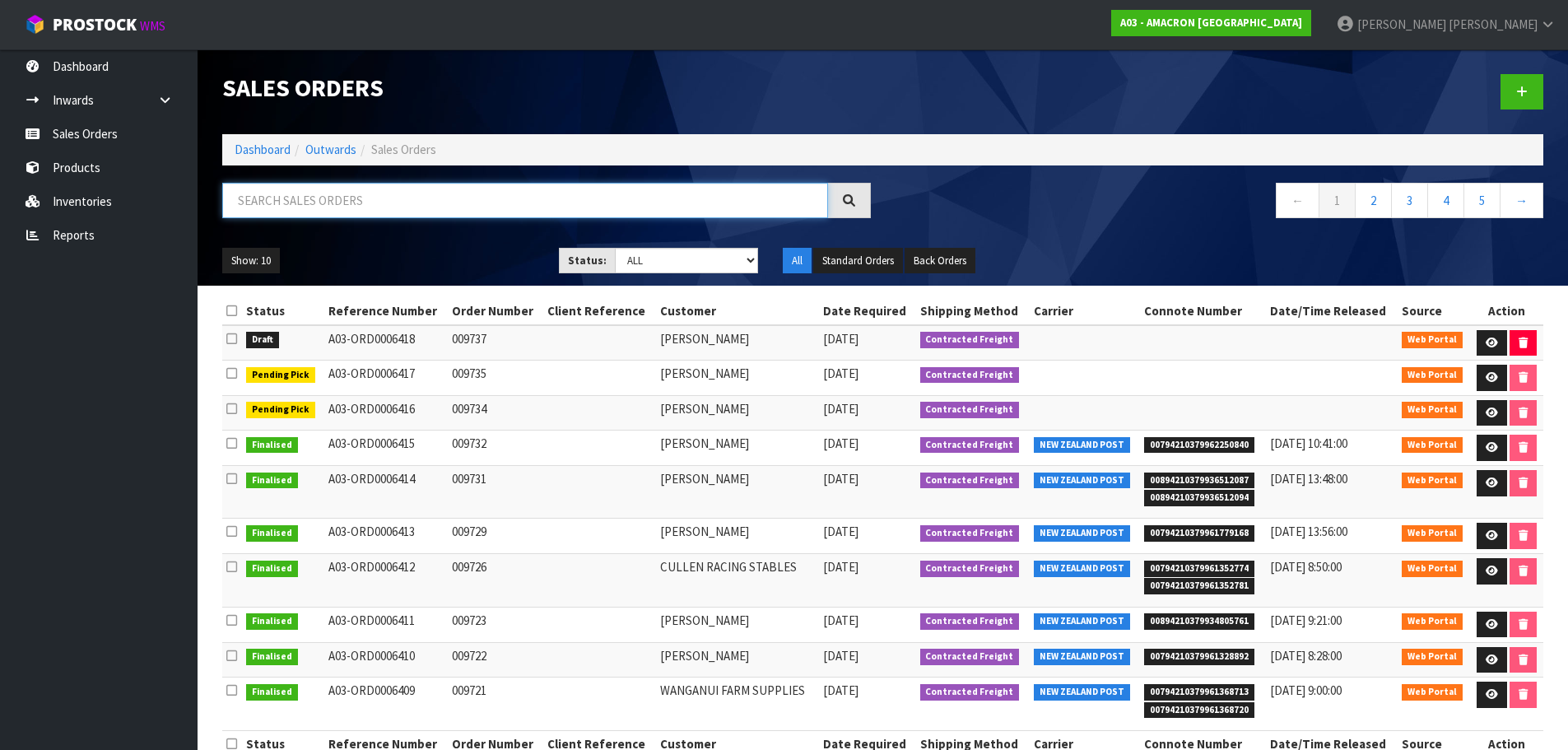
click at [310, 194] on input "text" at bounding box center [524, 200] width 606 height 36
type input "[PERSON_NAME]"
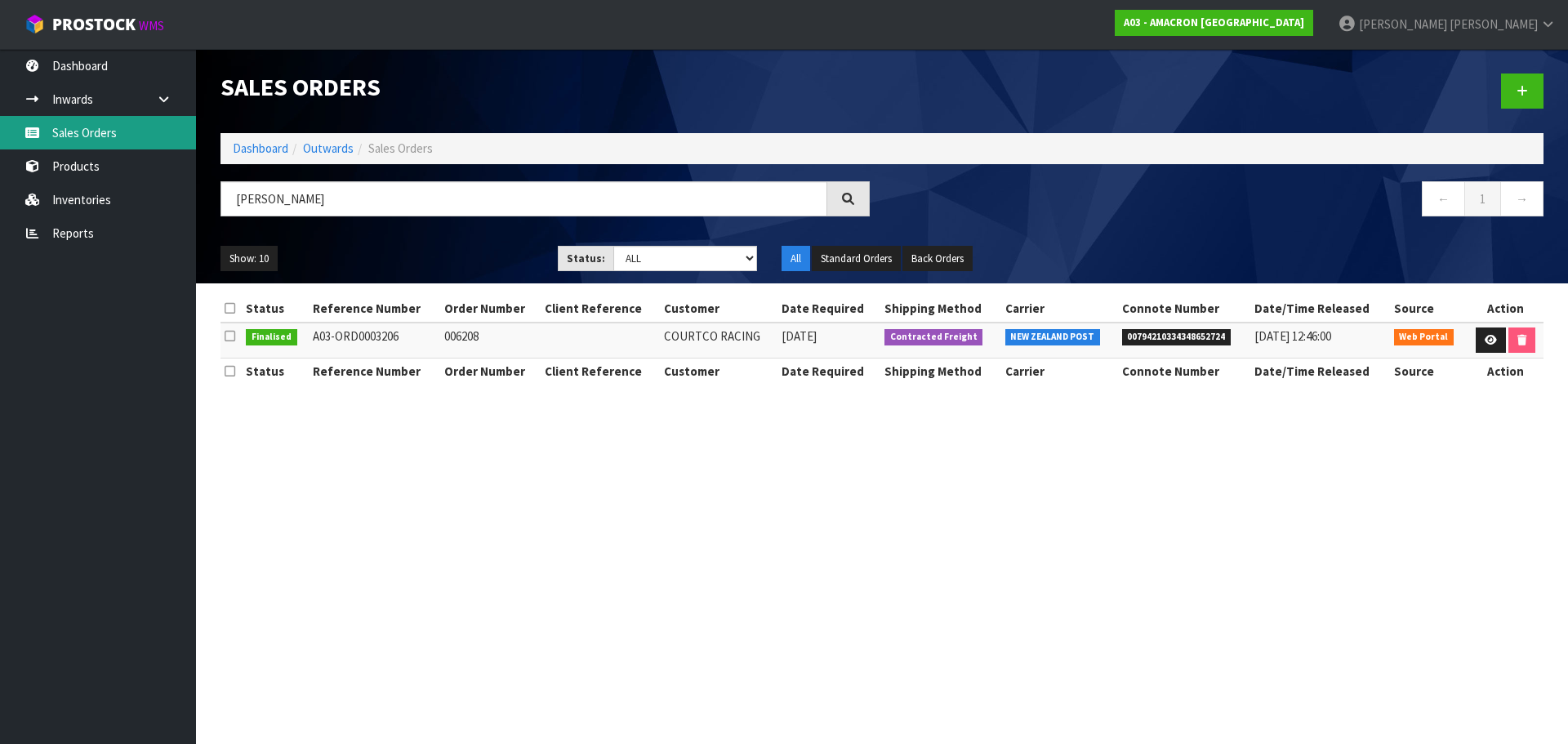
click at [99, 136] on link "Sales Orders" at bounding box center [98, 133] width 196 height 34
click at [51, 126] on link "Sales Orders" at bounding box center [98, 133] width 196 height 34
drag, startPoint x: 321, startPoint y: 193, endPoint x: 92, endPoint y: 131, distance: 237.2
click at [104, 143] on body "Toggle navigation ProStock WMS A03 - AMACRON [GEOGRAPHIC_DATA] [PERSON_NAME] Lo…" at bounding box center [784, 372] width 1568 height 744
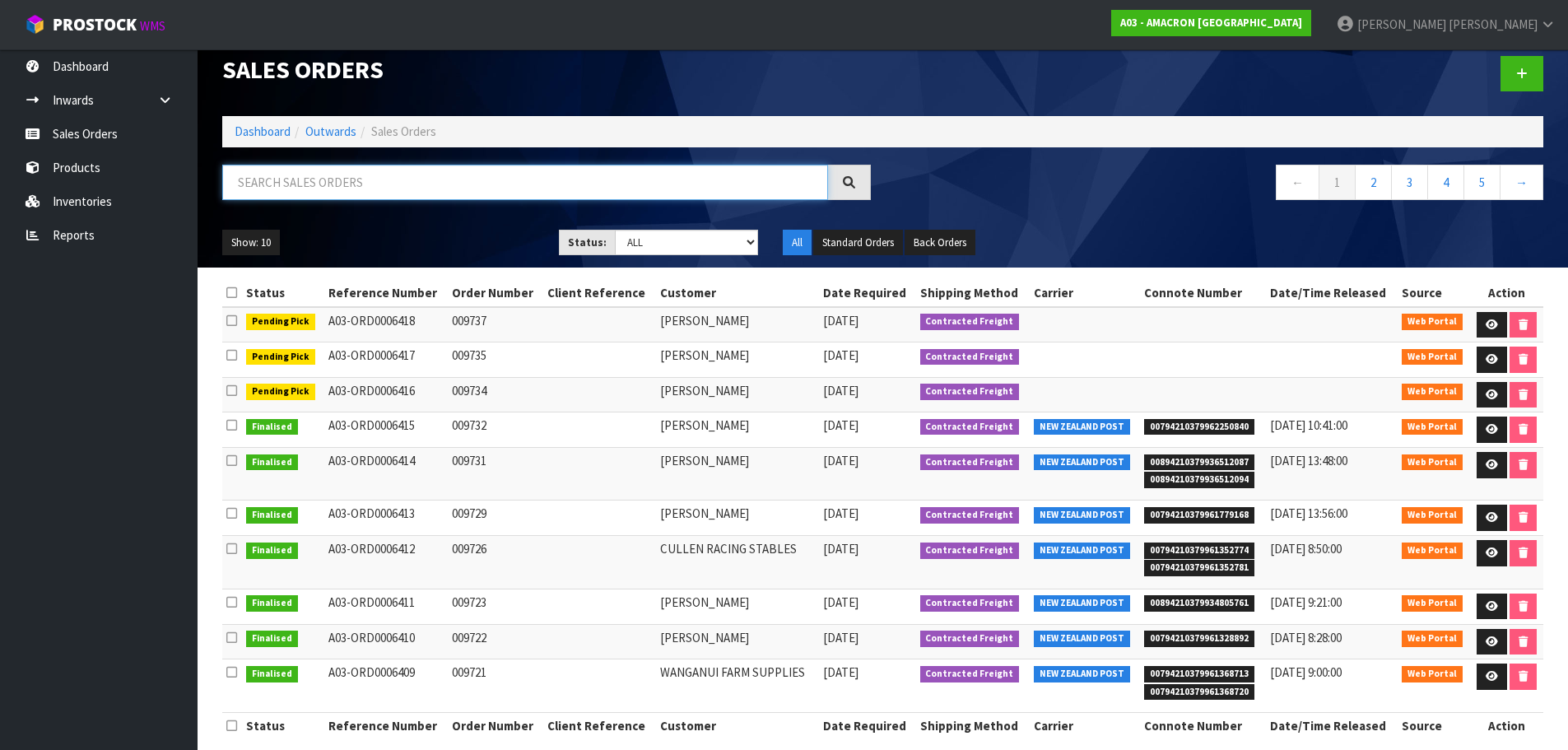
scroll to position [36, 0]
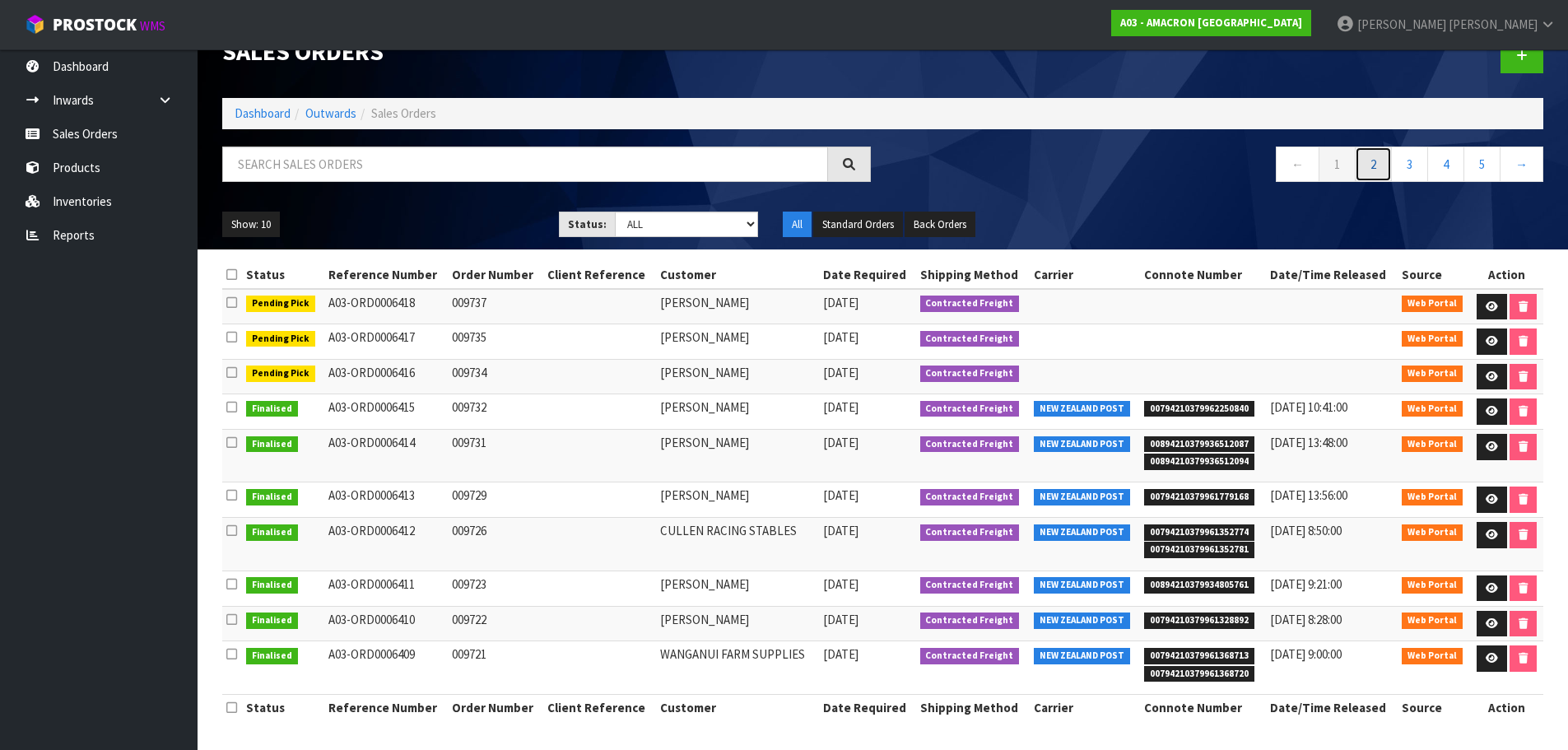
click at [1372, 169] on link "2" at bounding box center [1373, 165] width 37 height 36
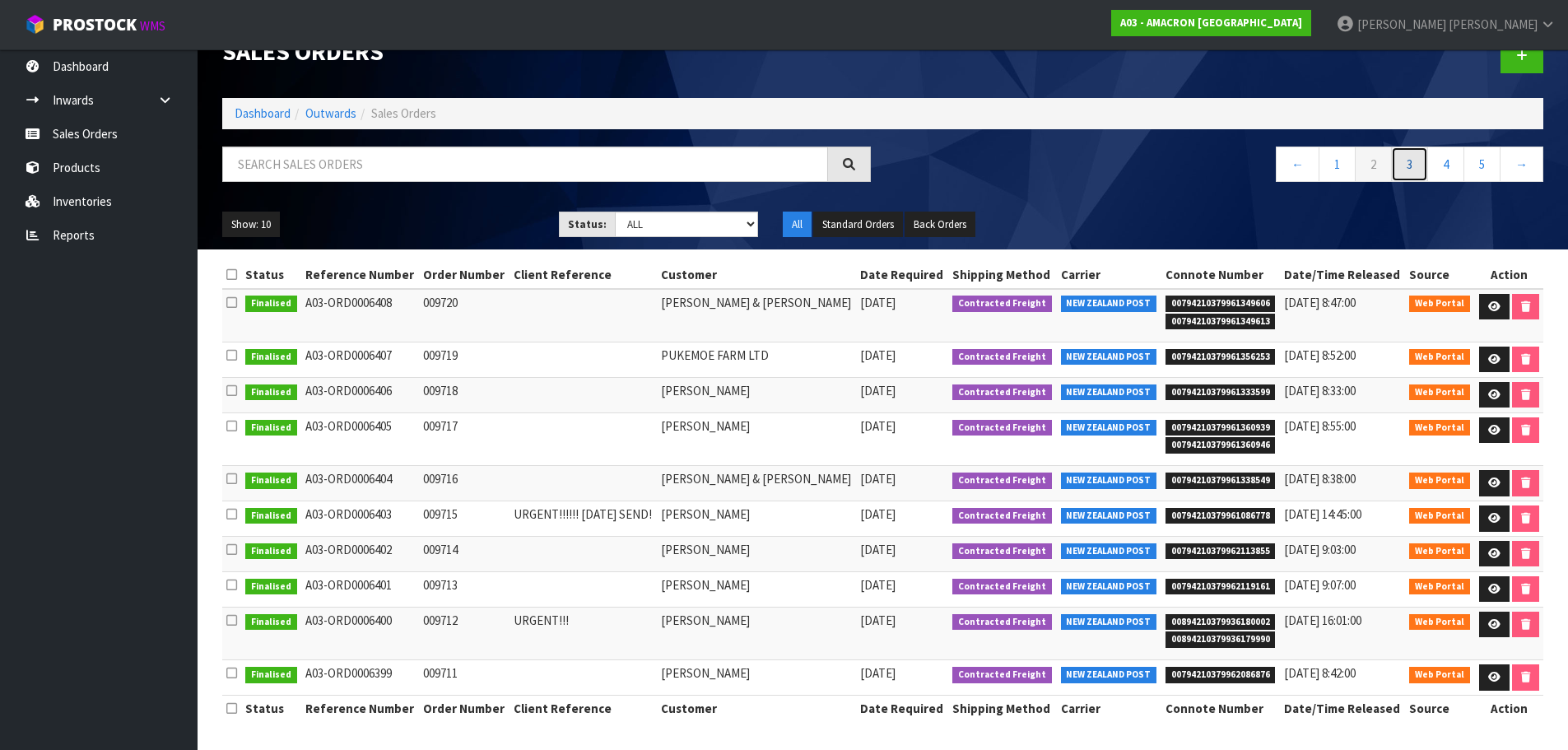
click at [1410, 160] on link "3" at bounding box center [1409, 165] width 37 height 36
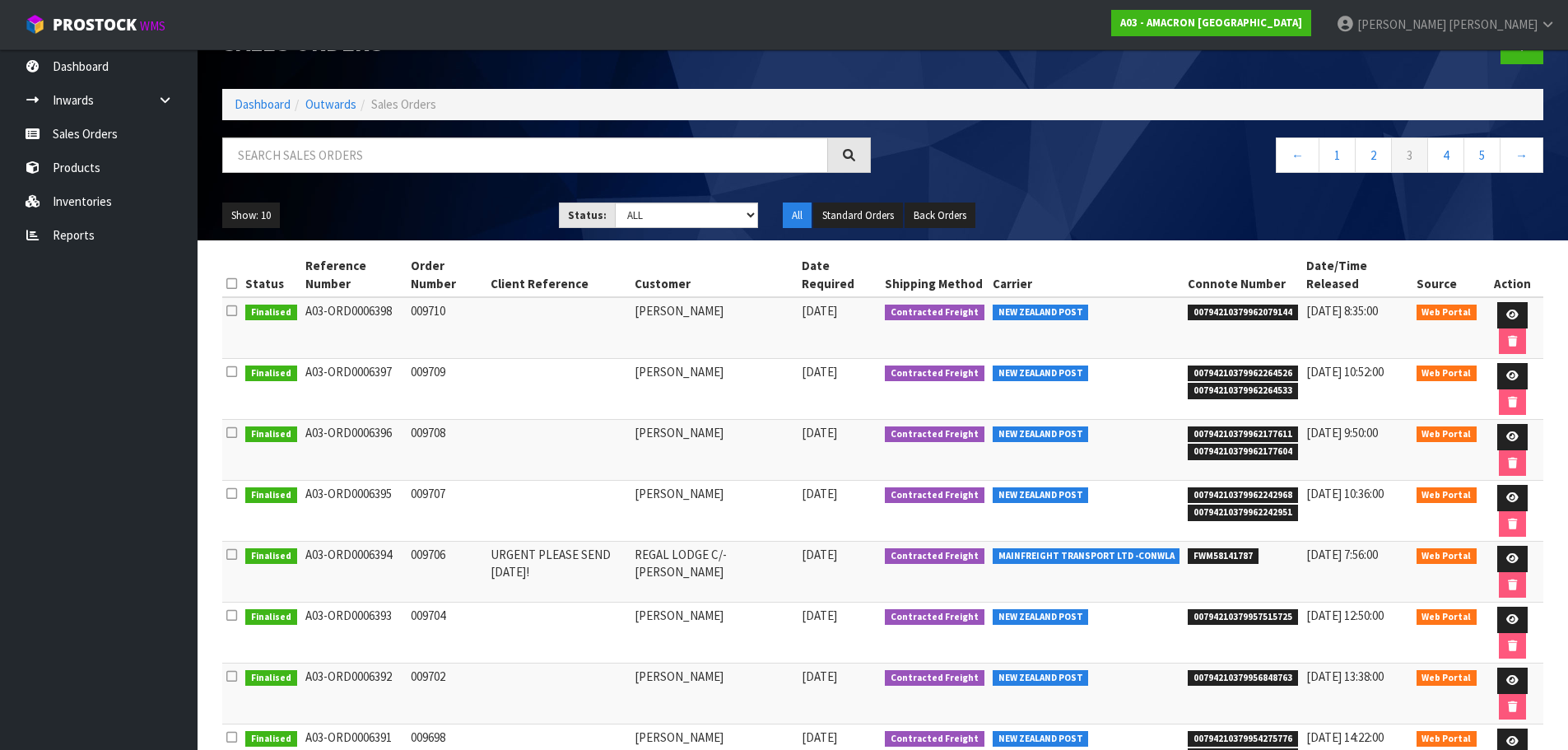
scroll to position [0, 0]
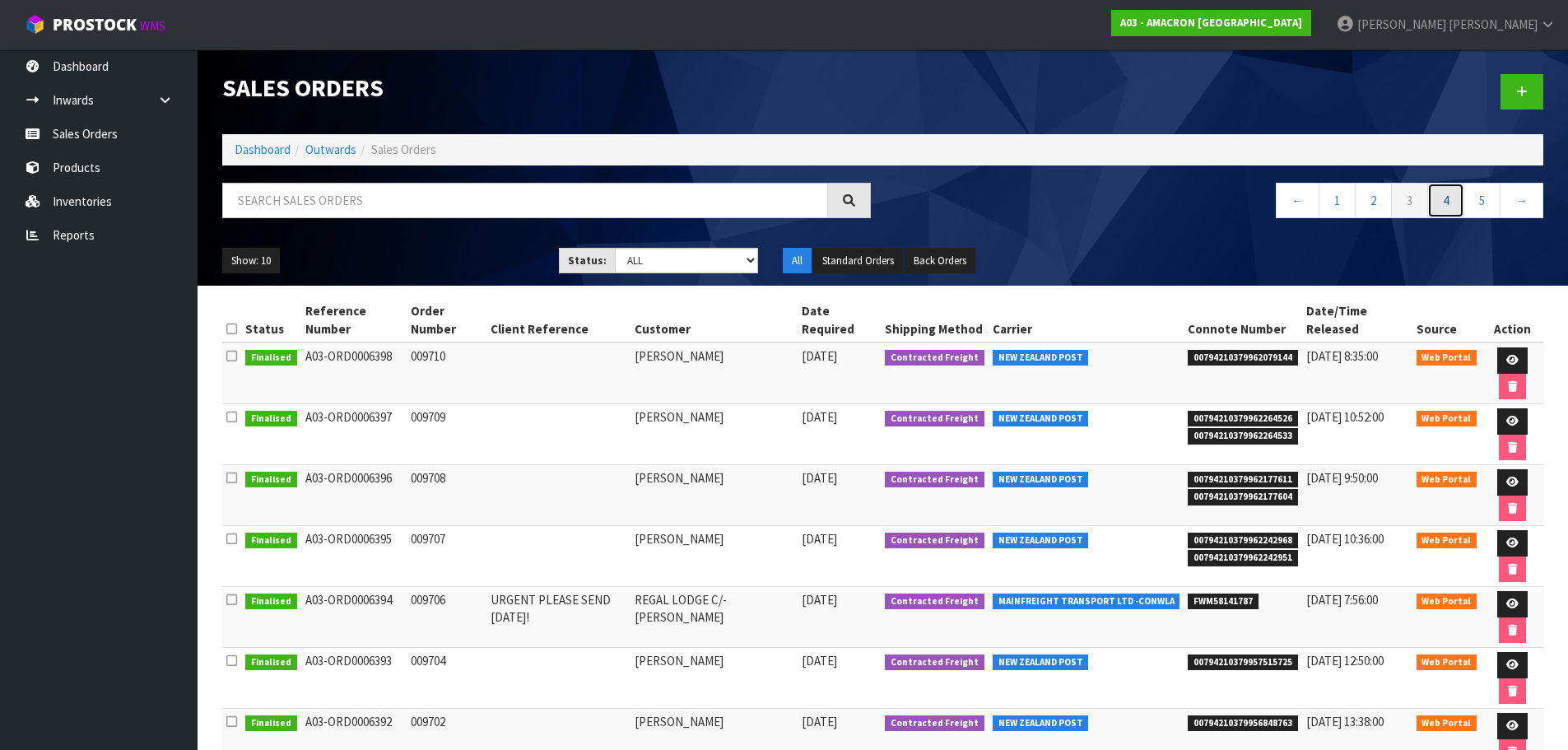
click at [1441, 200] on link "4" at bounding box center [1445, 200] width 37 height 36
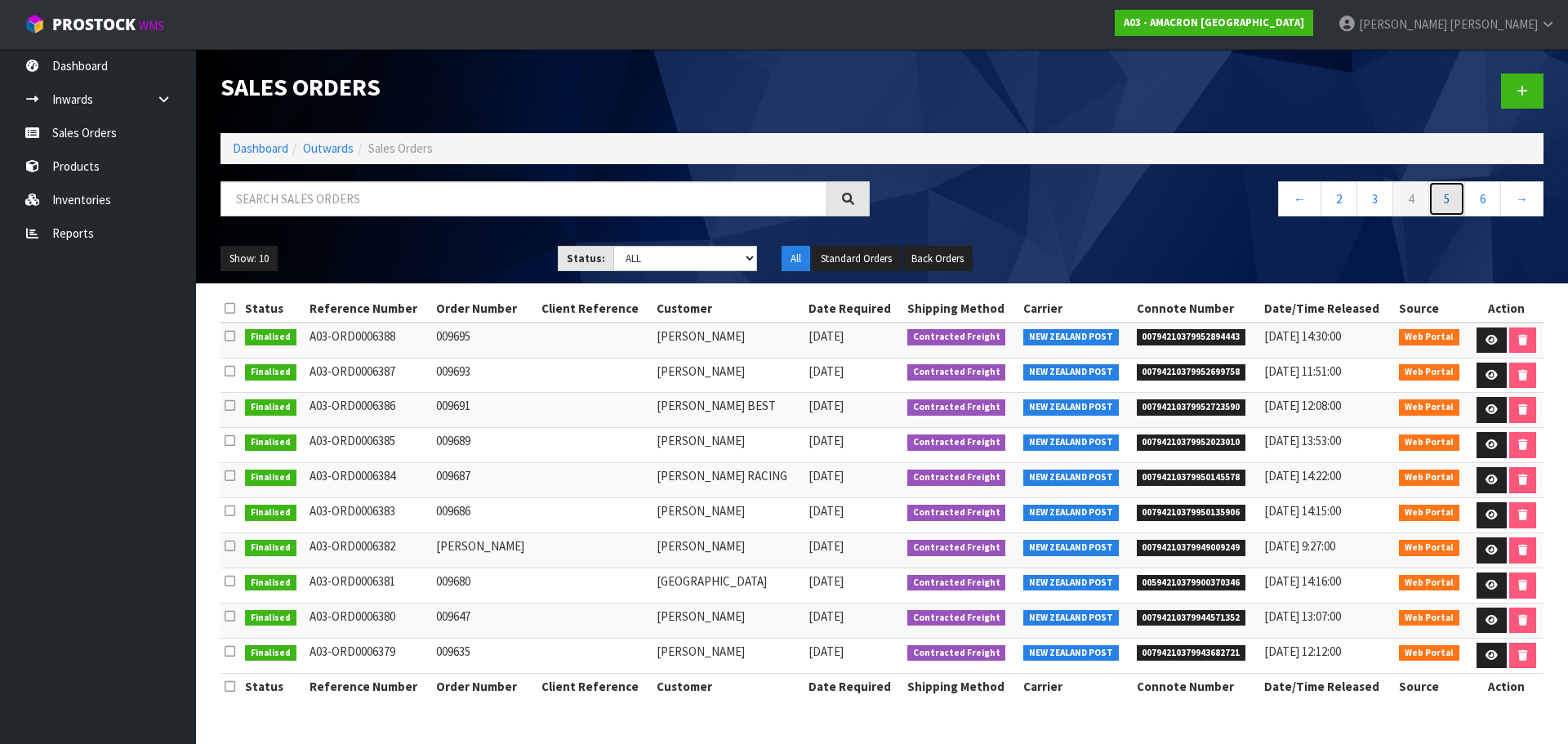
click at [1448, 201] on link "5" at bounding box center [1445, 199] width 36 height 36
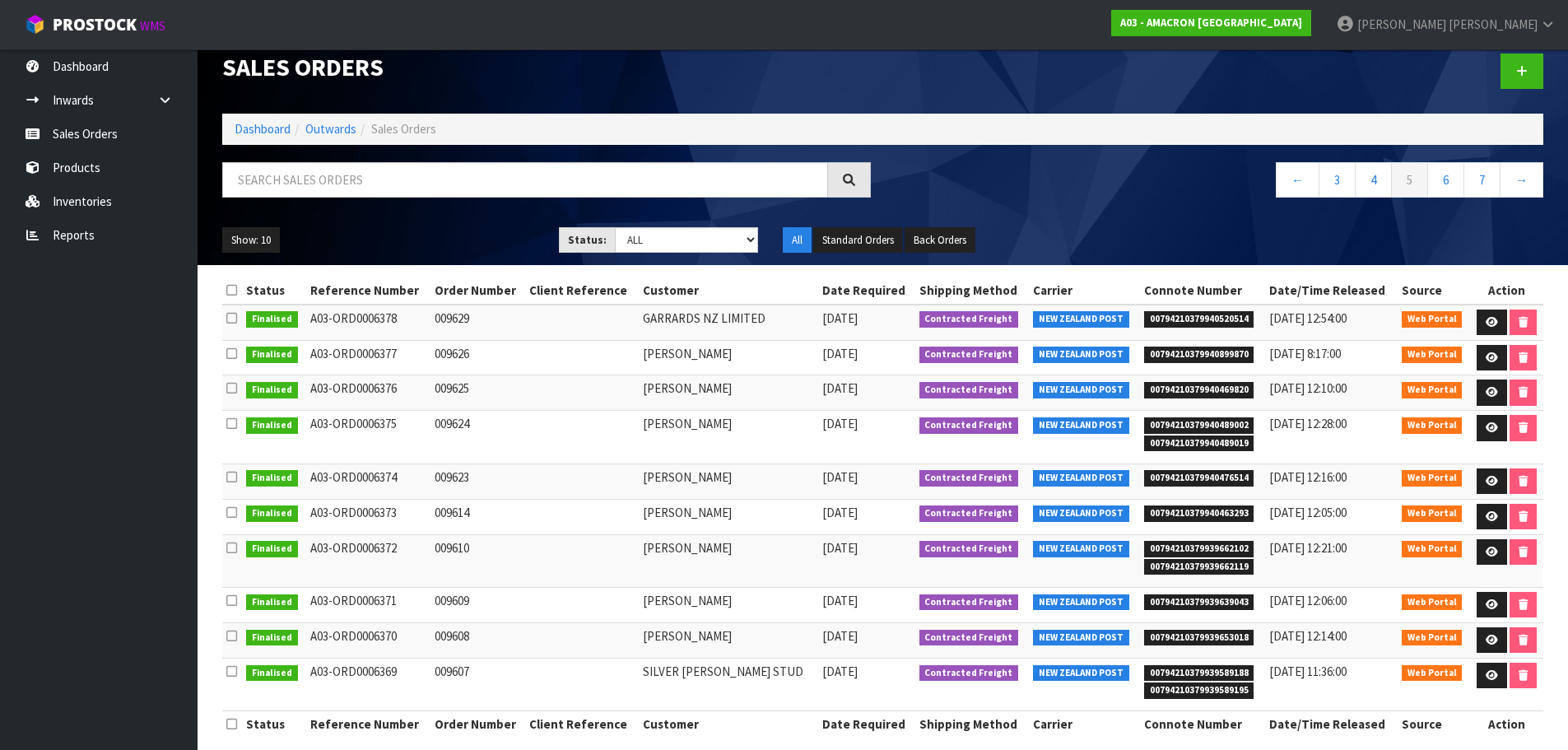
scroll to position [38, 0]
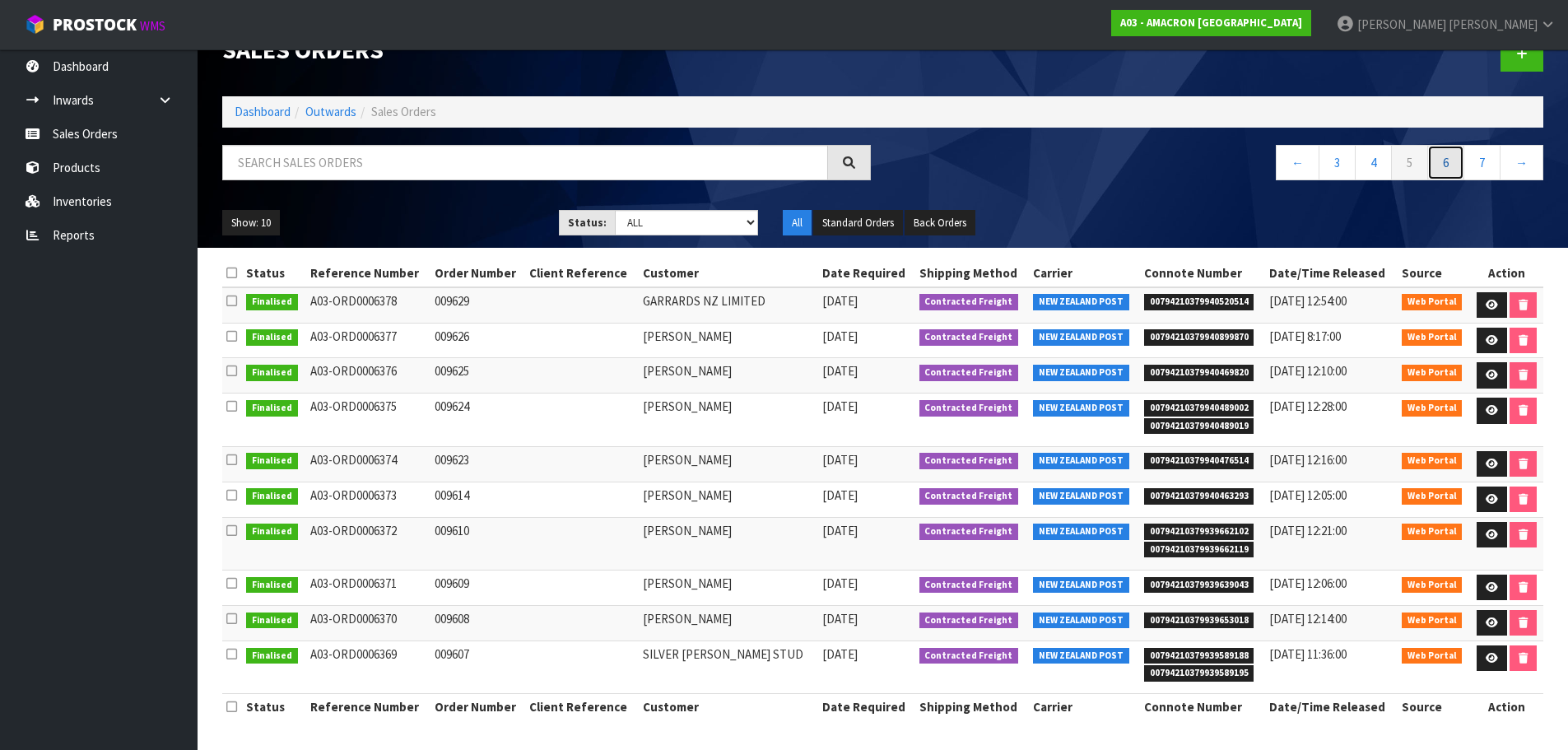
click at [1459, 165] on link "6" at bounding box center [1445, 163] width 37 height 36
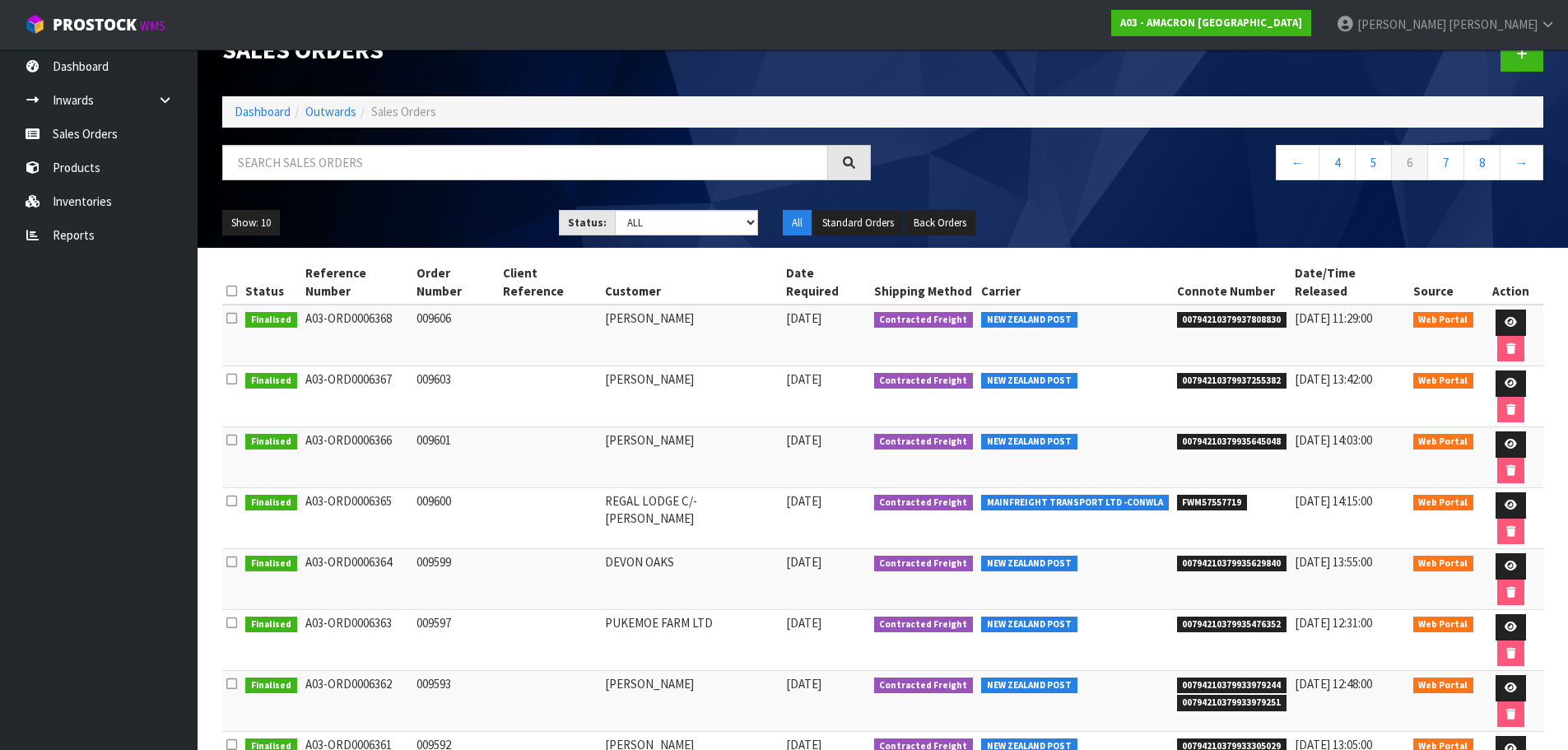
scroll to position [3, 0]
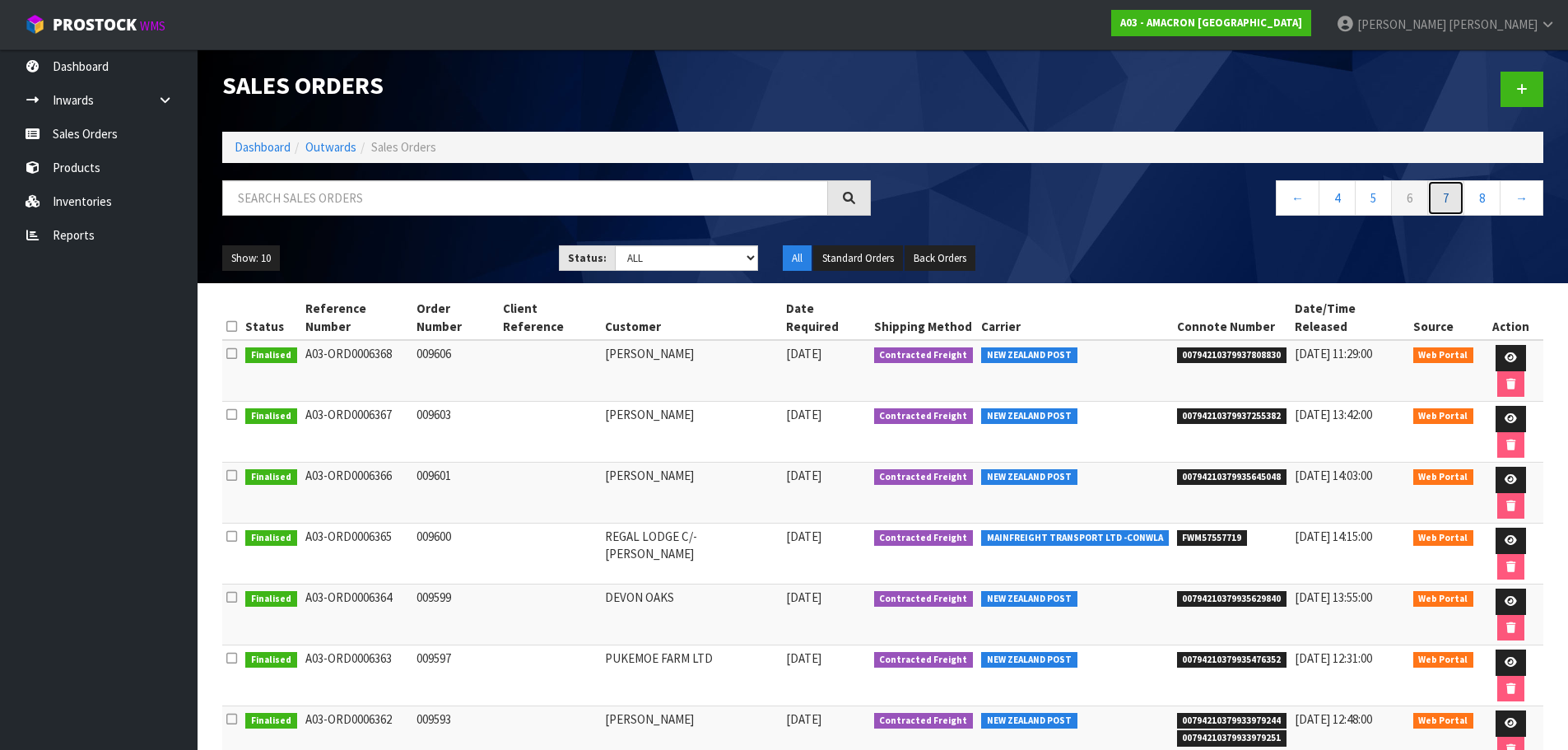
click at [1436, 194] on link "7" at bounding box center [1445, 198] width 37 height 36
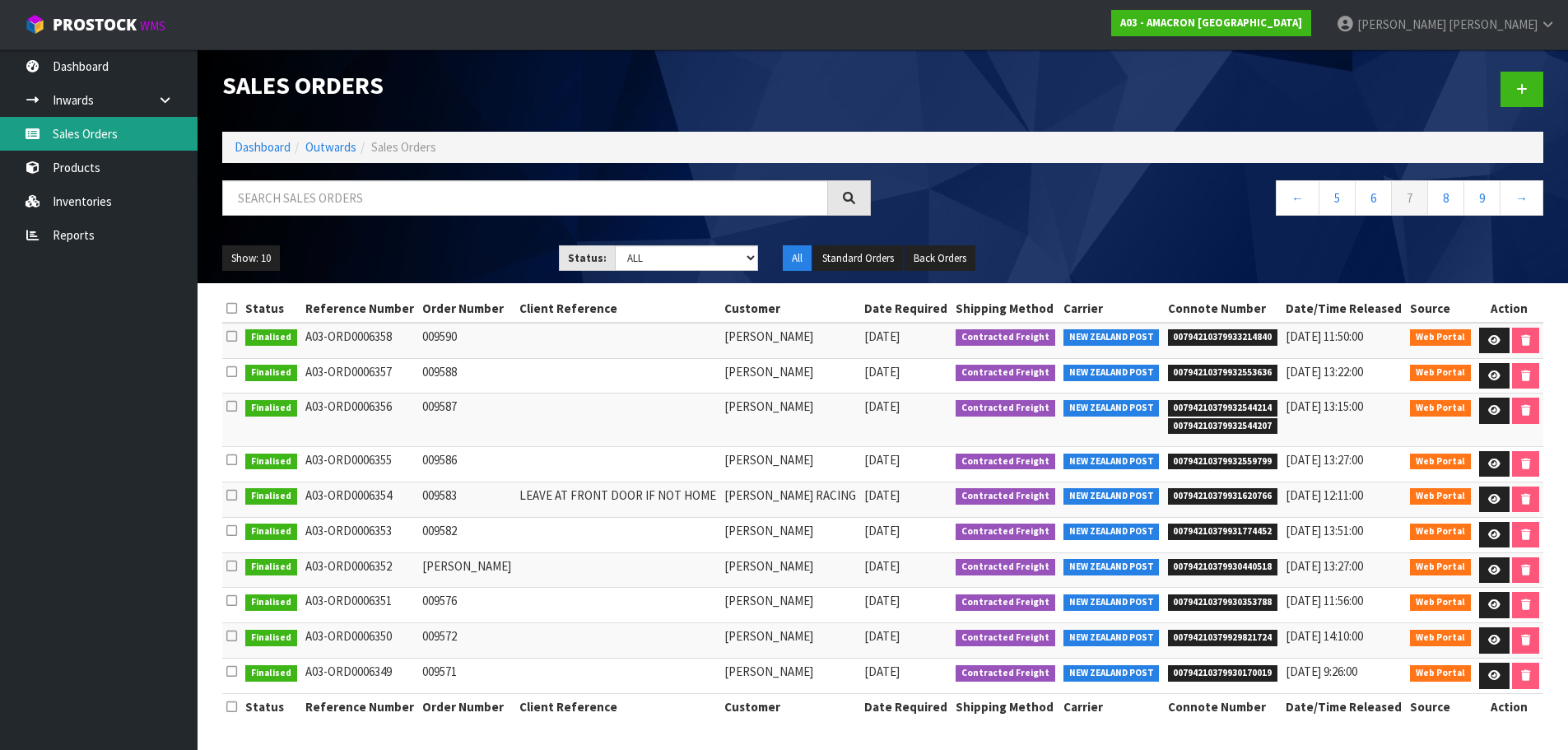
click at [115, 140] on link "Sales Orders" at bounding box center [98, 134] width 198 height 34
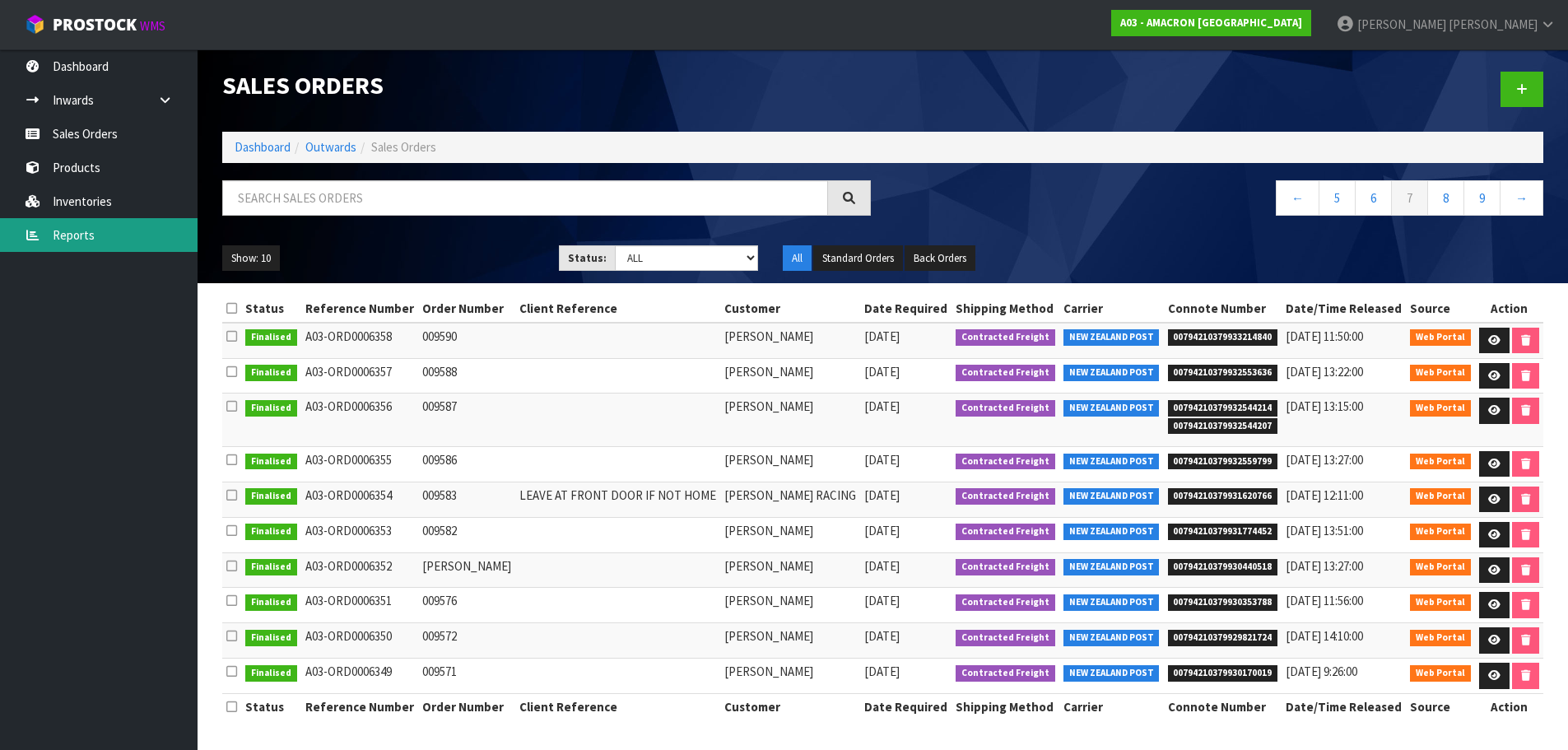
click at [98, 234] on link "Reports" at bounding box center [98, 235] width 198 height 34
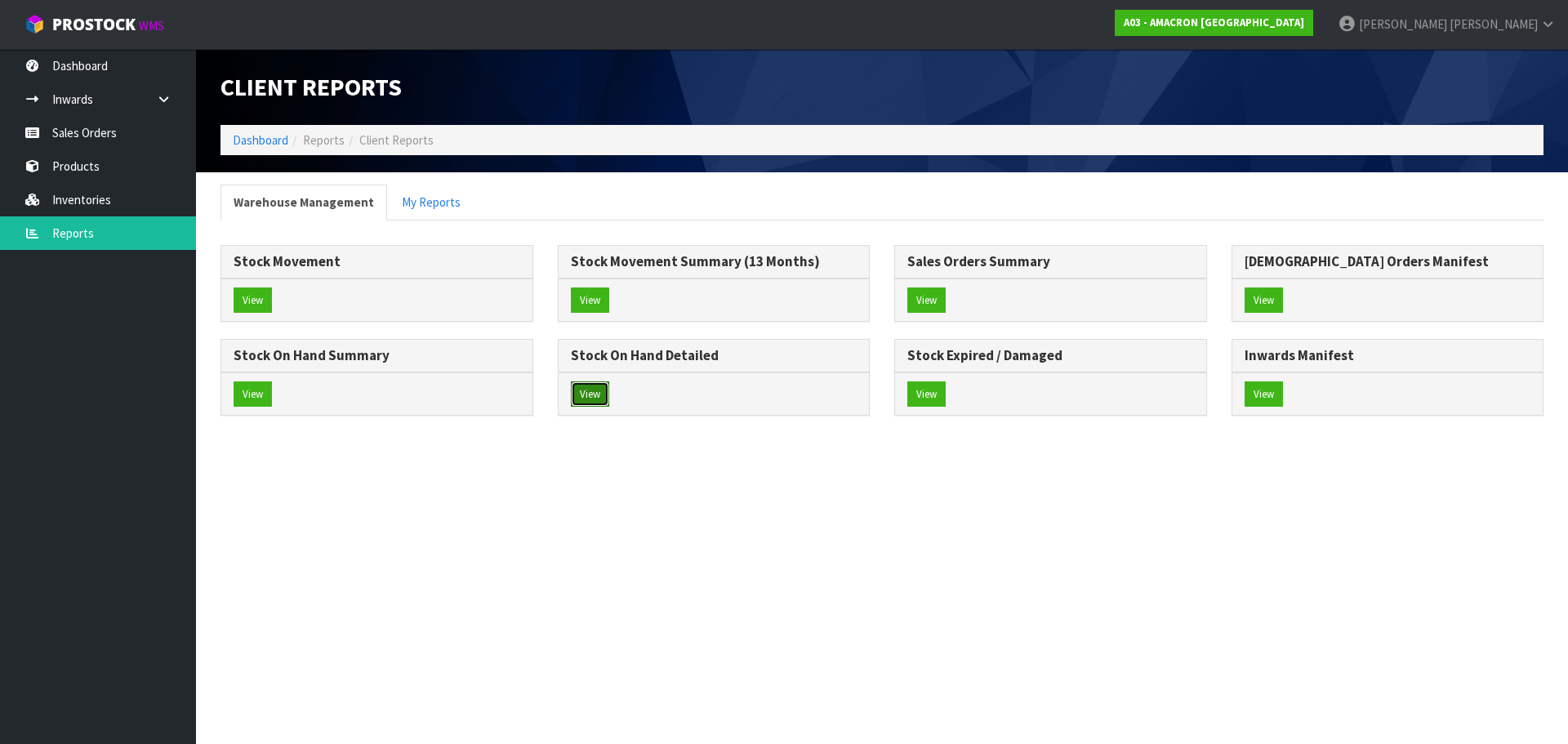
click at [581, 400] on button "View" at bounding box center [590, 393] width 38 height 26
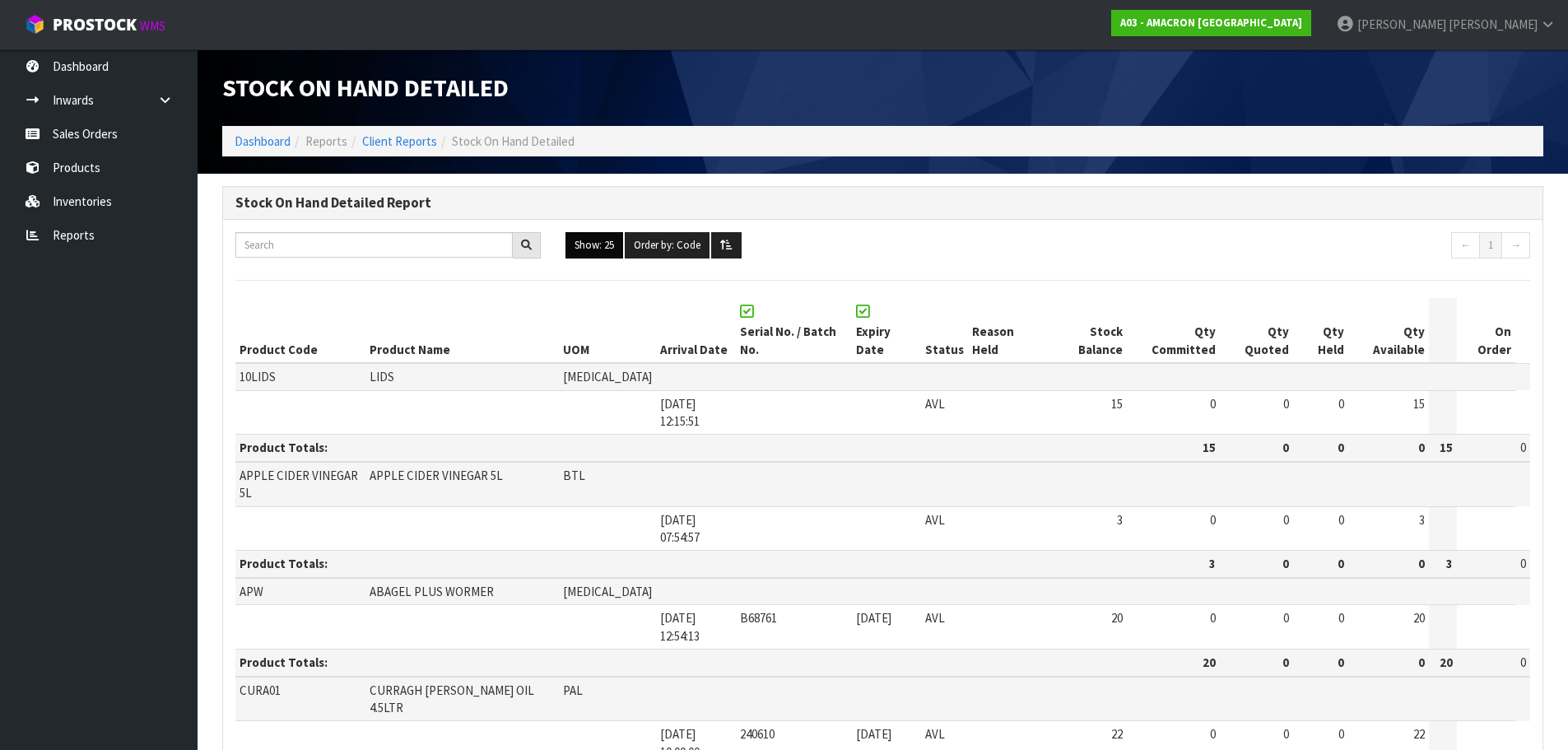
click at [593, 246] on button "Show: 25" at bounding box center [594, 244] width 57 height 26
click at [643, 390] on link "ALL" at bounding box center [631, 388] width 130 height 22
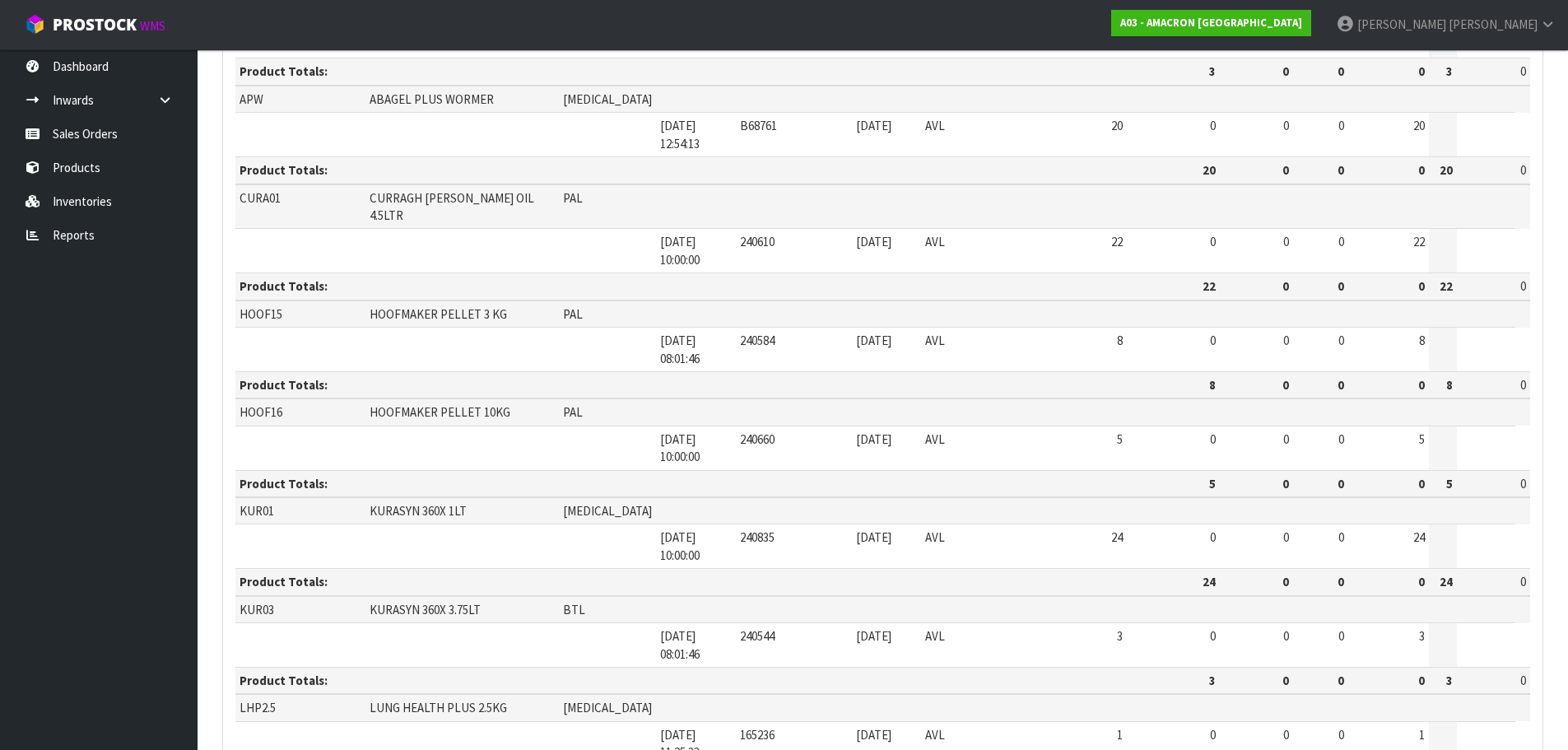
scroll to position [485, 0]
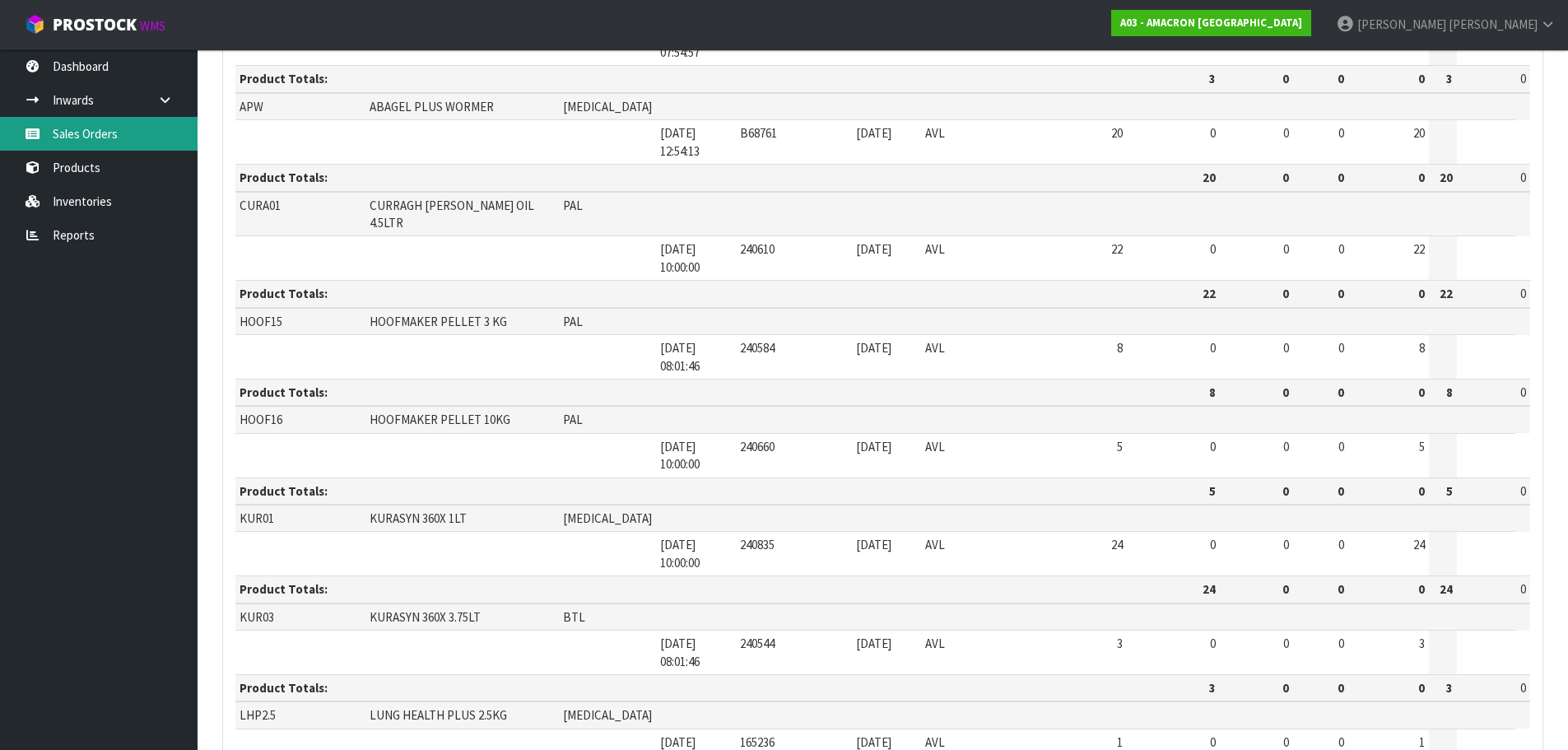
drag, startPoint x: 124, startPoint y: 132, endPoint x: 131, endPoint y: 138, distance: 9.2
click at [125, 133] on link "Sales Orders" at bounding box center [98, 134] width 198 height 34
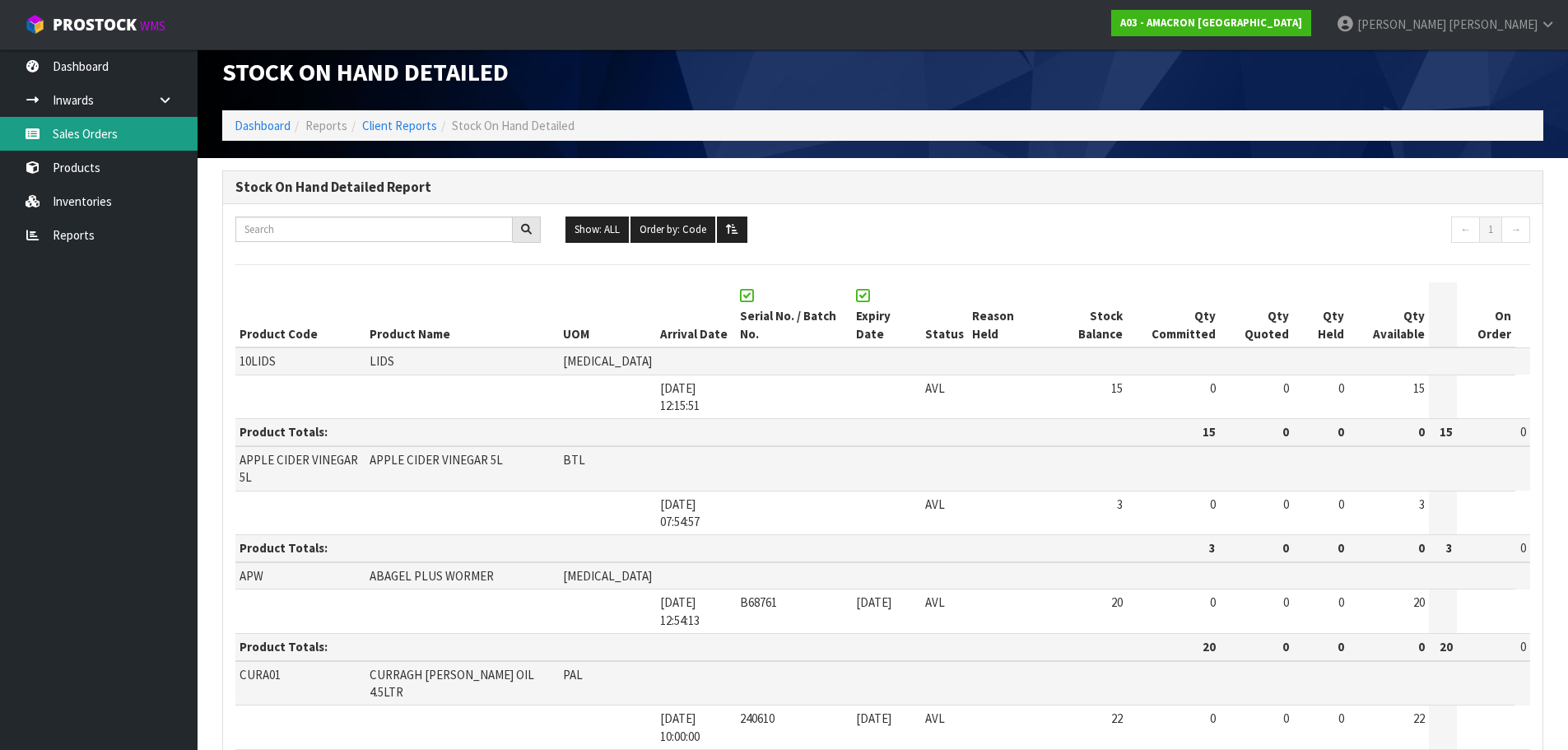
scroll to position [0, 0]
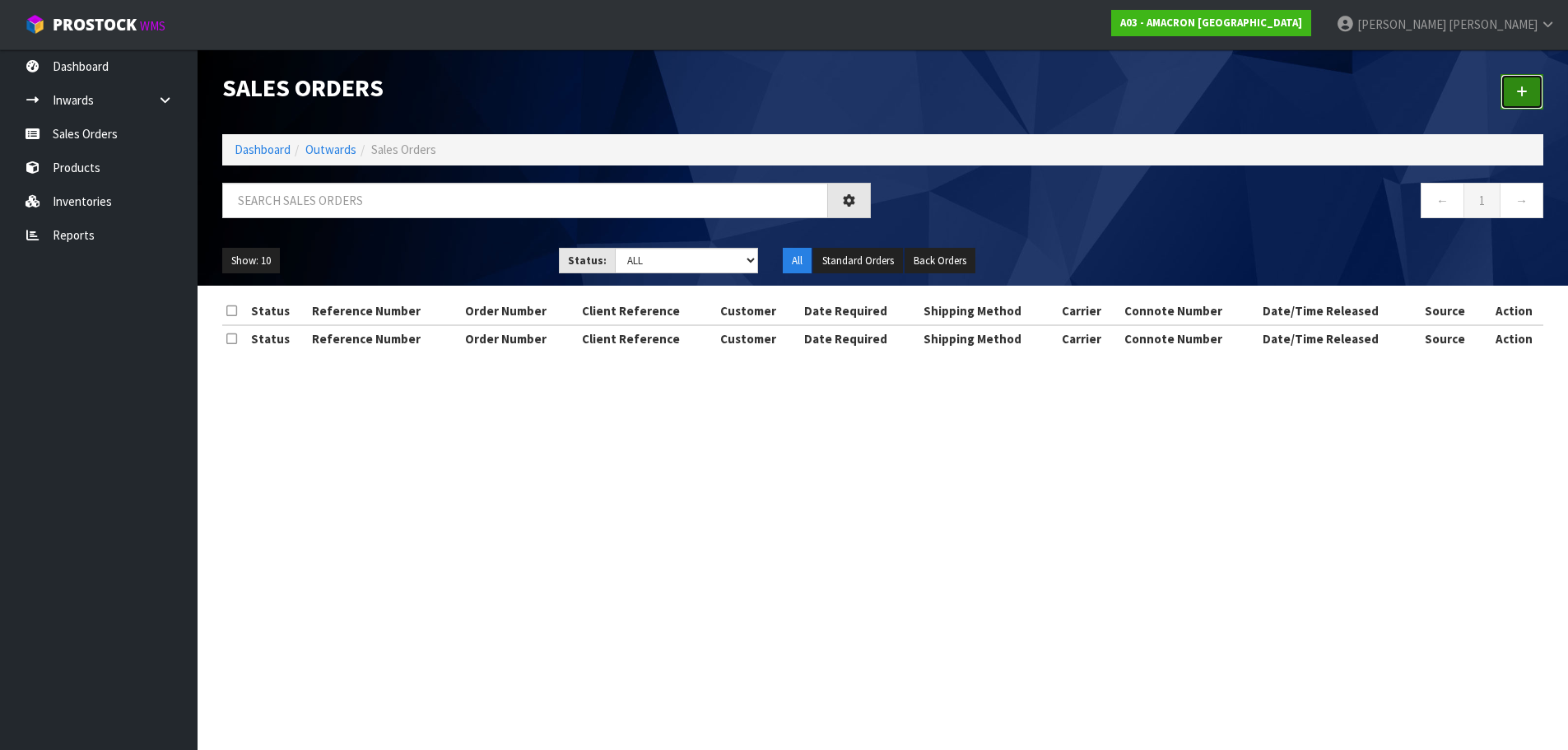
click at [1522, 89] on icon at bounding box center [1521, 92] width 12 height 13
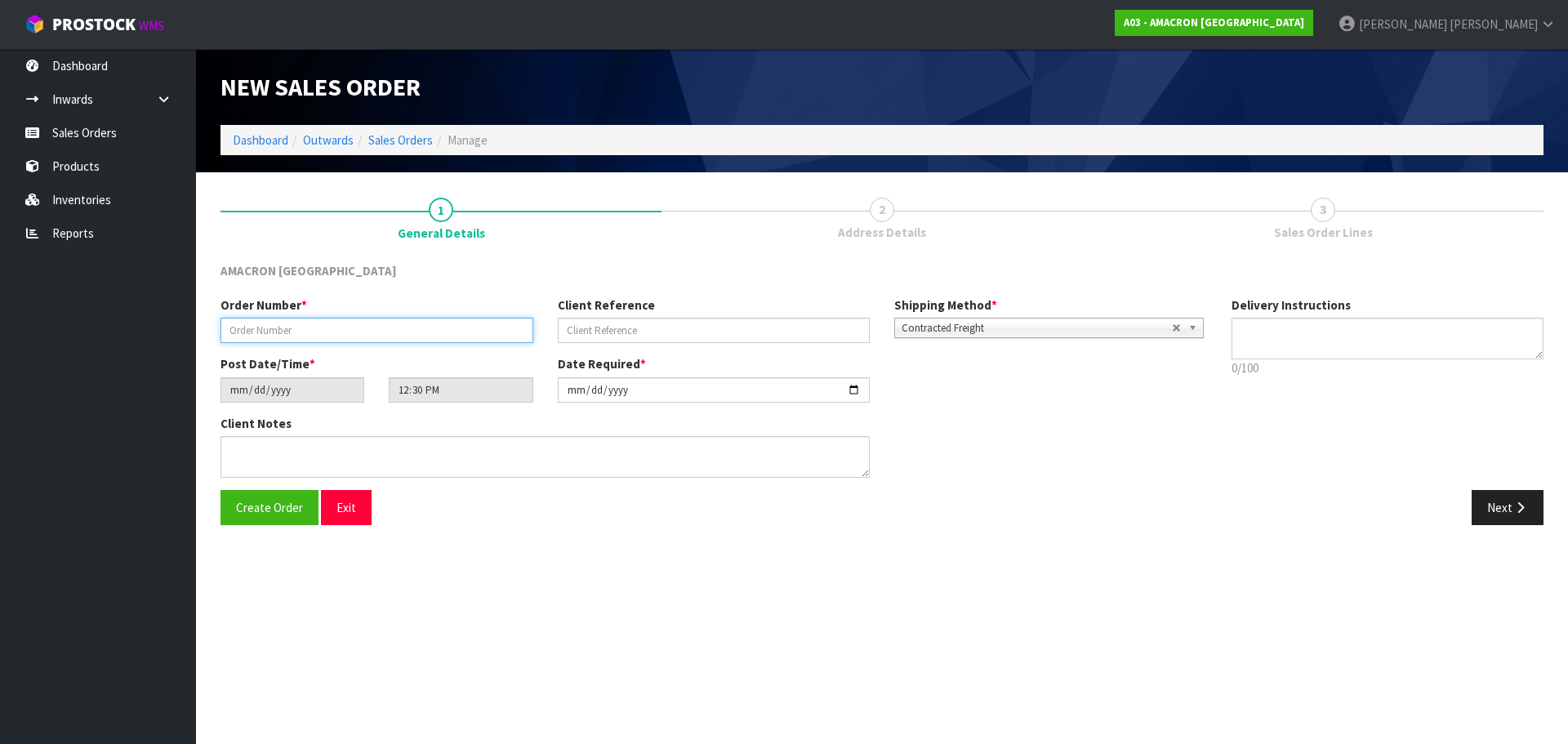
drag, startPoint x: 316, startPoint y: 322, endPoint x: 337, endPoint y: 324, distance: 21.1
click at [316, 322] on input "text" at bounding box center [376, 330] width 313 height 26
type input "009739"
drag, startPoint x: 1503, startPoint y: 507, endPoint x: 1421, endPoint y: 513, distance: 82.2
click at [1503, 508] on button "Next" at bounding box center [1507, 508] width 72 height 36
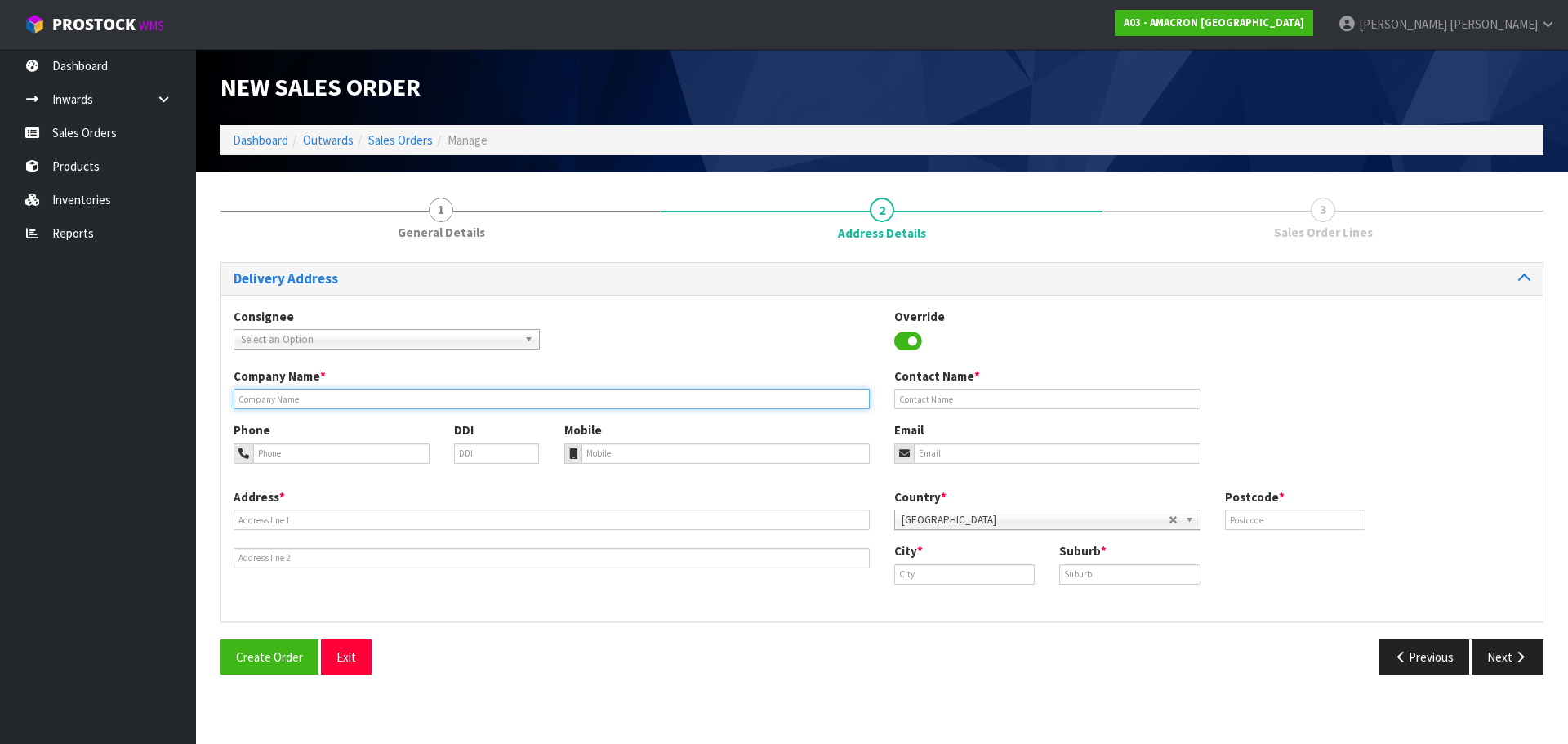
click at [328, 392] on input "text" at bounding box center [551, 399] width 636 height 20
click at [397, 398] on input "text" at bounding box center [551, 399] width 636 height 20
paste input "[PERSON_NAME]"
type input "[PERSON_NAME]"
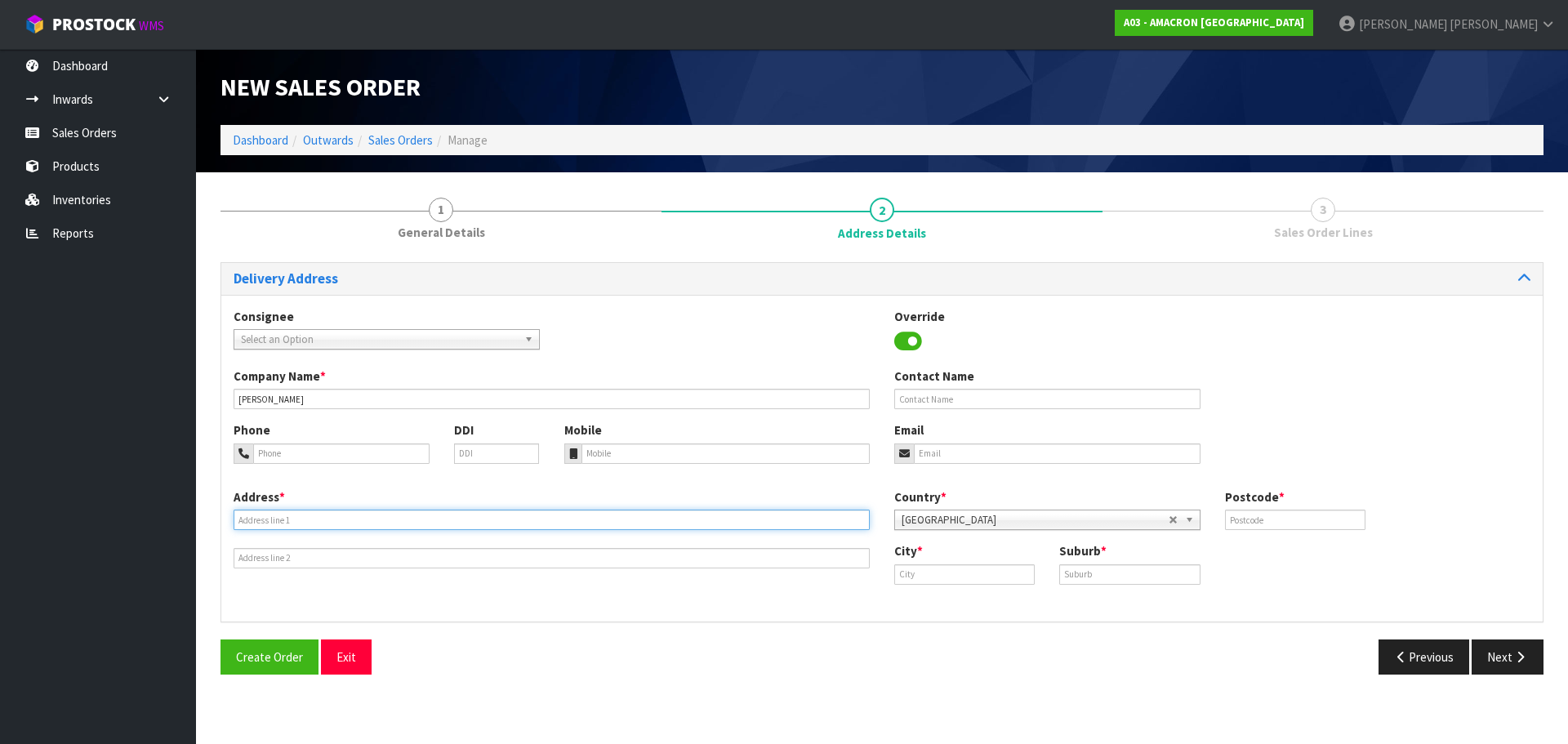
drag, startPoint x: 297, startPoint y: 521, endPoint x: 312, endPoint y: 523, distance: 15.1
click at [297, 521] on input "text" at bounding box center [551, 519] width 636 height 20
paste input "[STREET_ADDRESS][PERSON_NAME]"
type input "[STREET_ADDRESS][PERSON_NAME]"
click at [967, 567] on input "text" at bounding box center [964, 574] width 140 height 20
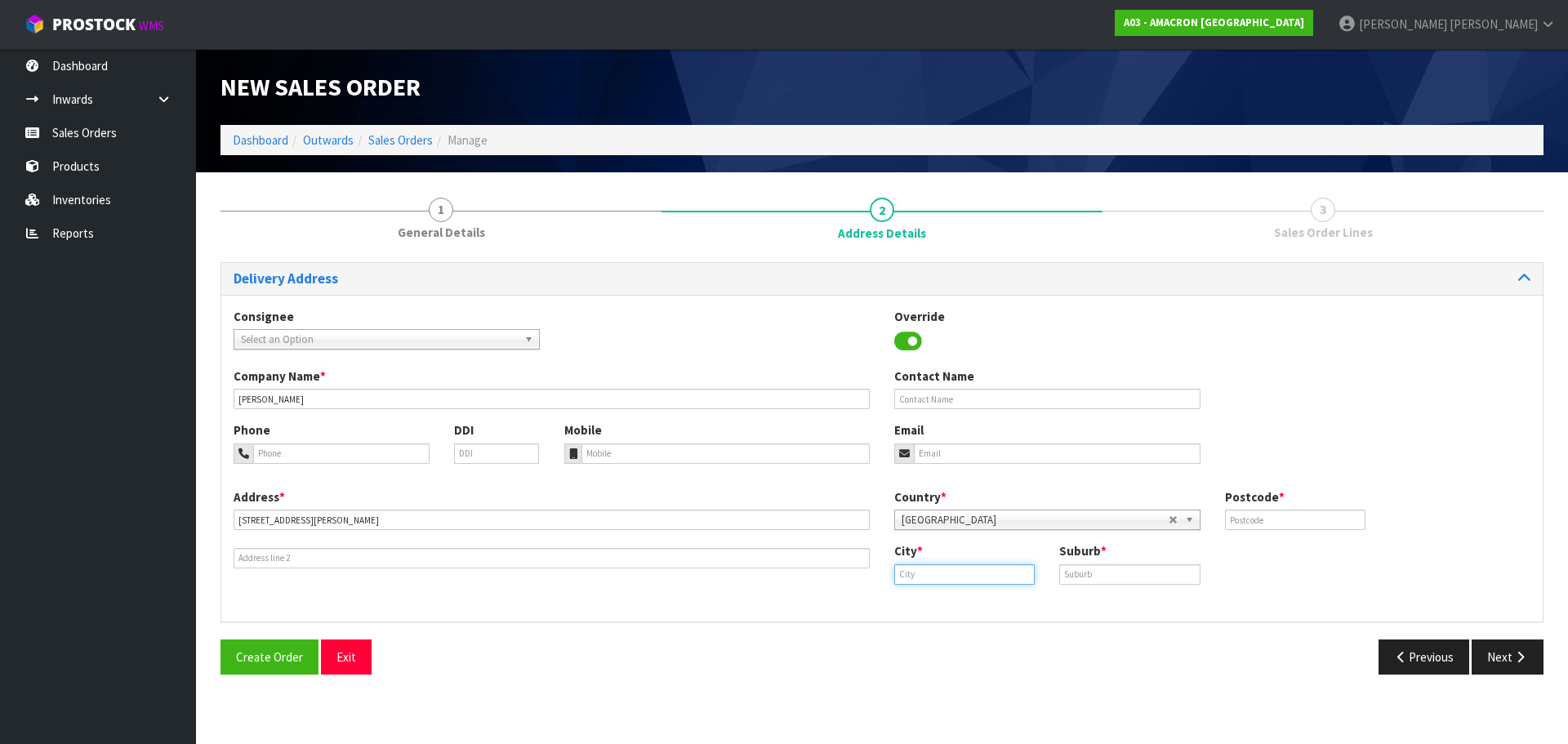
paste input "[PERSON_NAME]"
type input "[PERSON_NAME]"
click at [1065, 574] on input "text" at bounding box center [1129, 574] width 140 height 20
paste input "[PERSON_NAME]"
type input "[PERSON_NAME]"
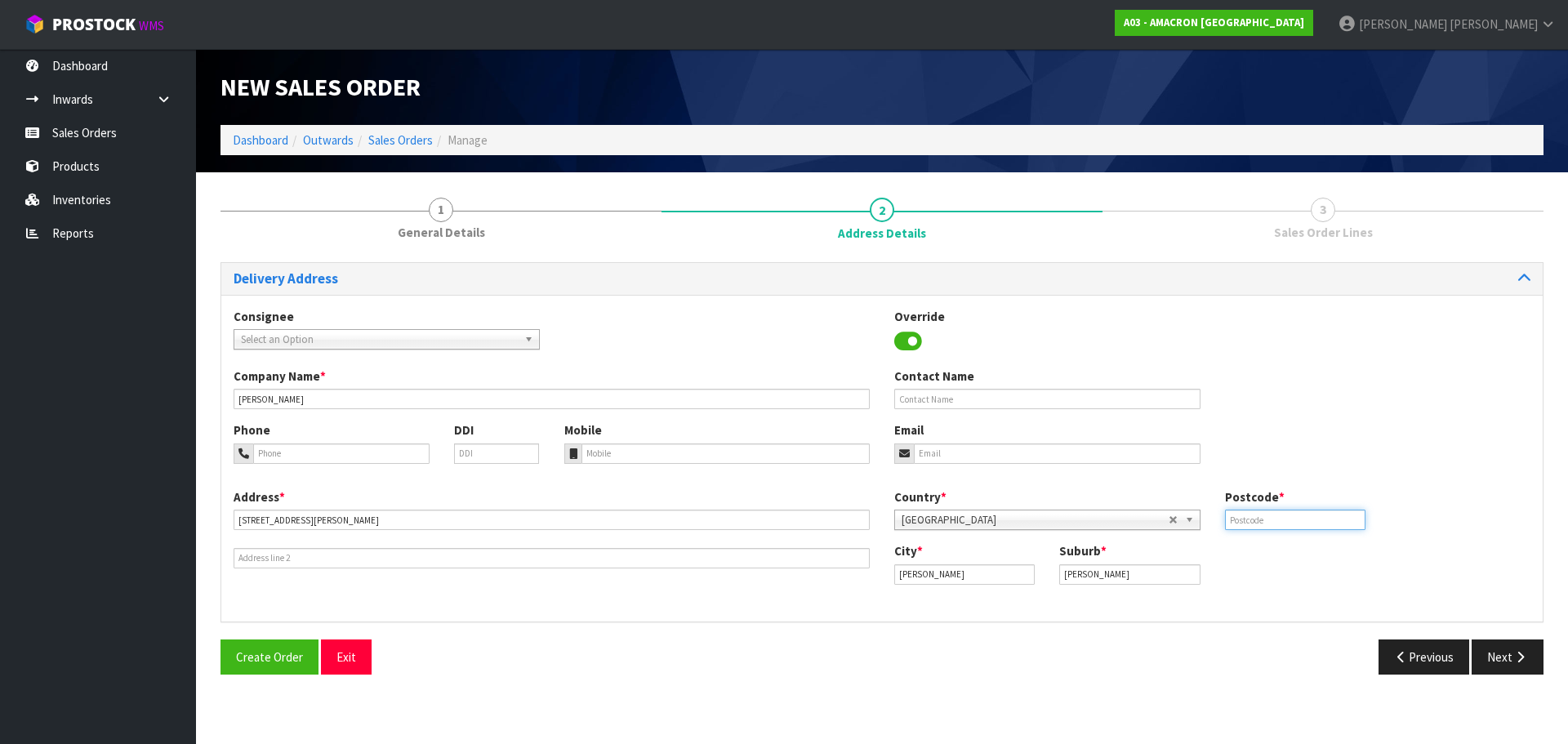
click at [1262, 513] on input "text" at bounding box center [1295, 519] width 140 height 20
type input "9876"
click at [397, 456] on input "tel" at bounding box center [341, 453] width 177 height 20
paste input "+ [PHONE_NUMBER]"
type input "+ [PHONE_NUMBER]"
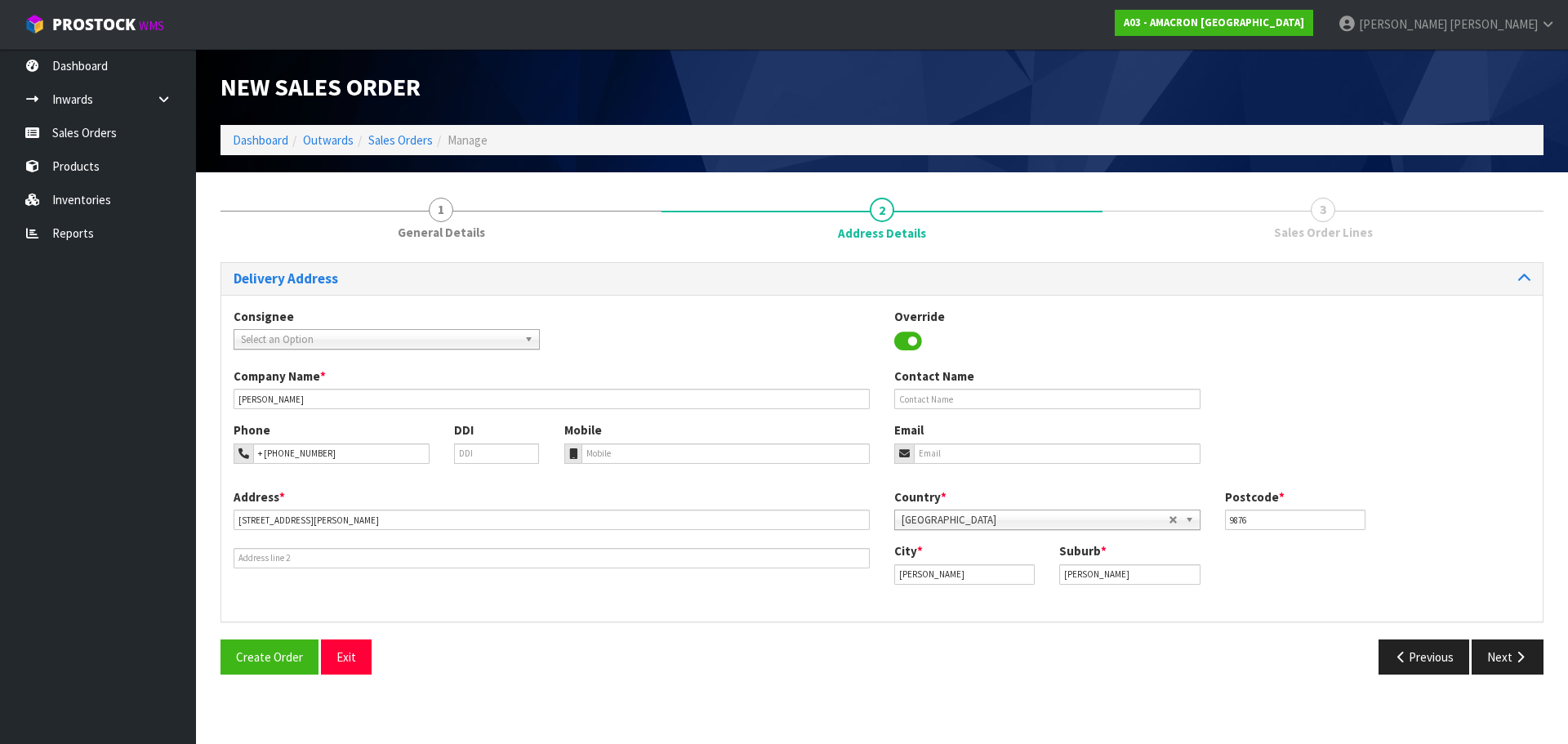
click at [649, 431] on div "Mobile" at bounding box center [717, 442] width 330 height 42
click at [639, 450] on input "tel" at bounding box center [726, 453] width 289 height 20
paste input "+ [PHONE_NUMBER]"
type input "+ [PHONE_NUMBER]"
click at [1501, 676] on div "Create Order Exit Previous Next" at bounding box center [882, 662] width 1347 height 47
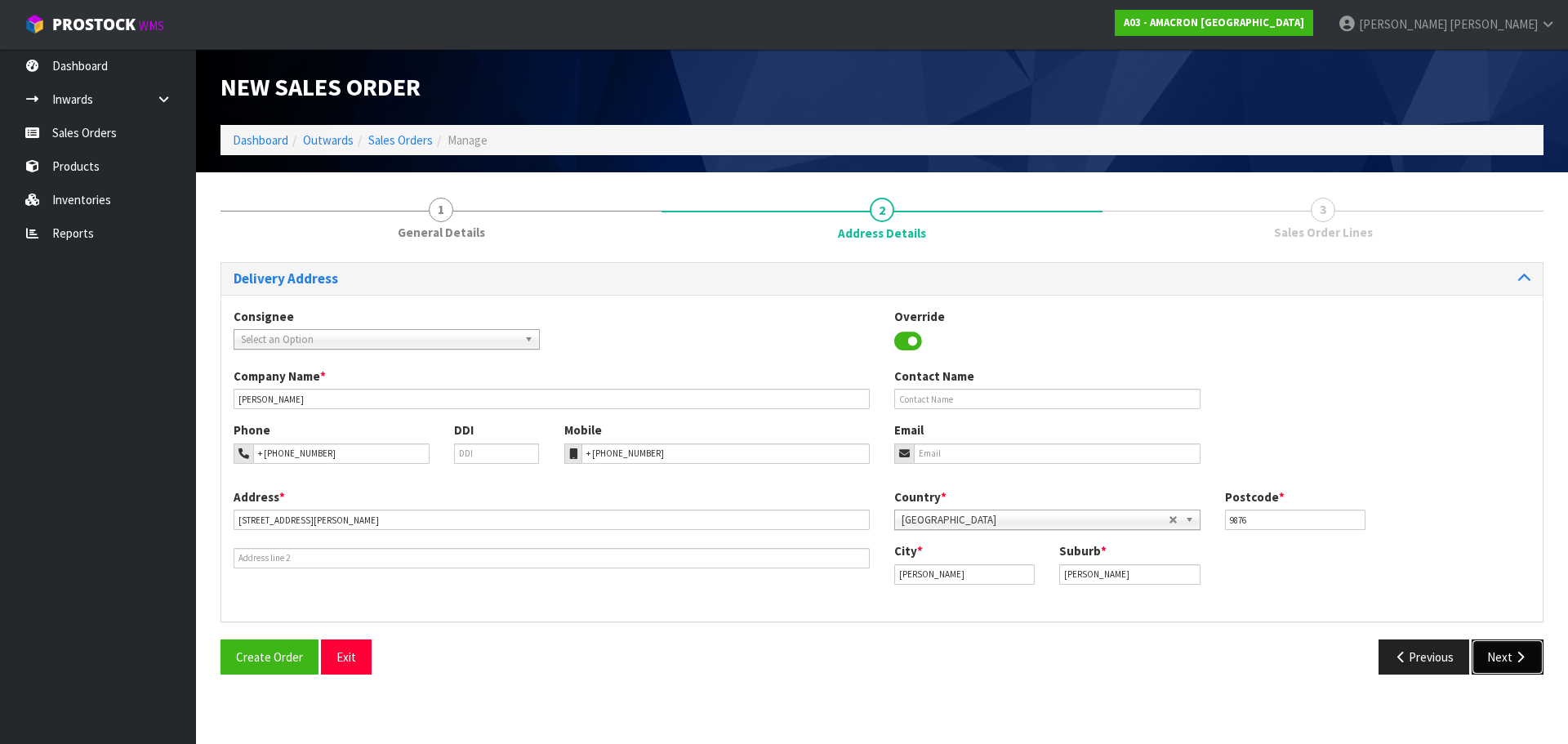
drag, startPoint x: 1501, startPoint y: 658, endPoint x: 926, endPoint y: 573, distance: 581.2
click at [1501, 658] on button "Next" at bounding box center [1507, 657] width 72 height 36
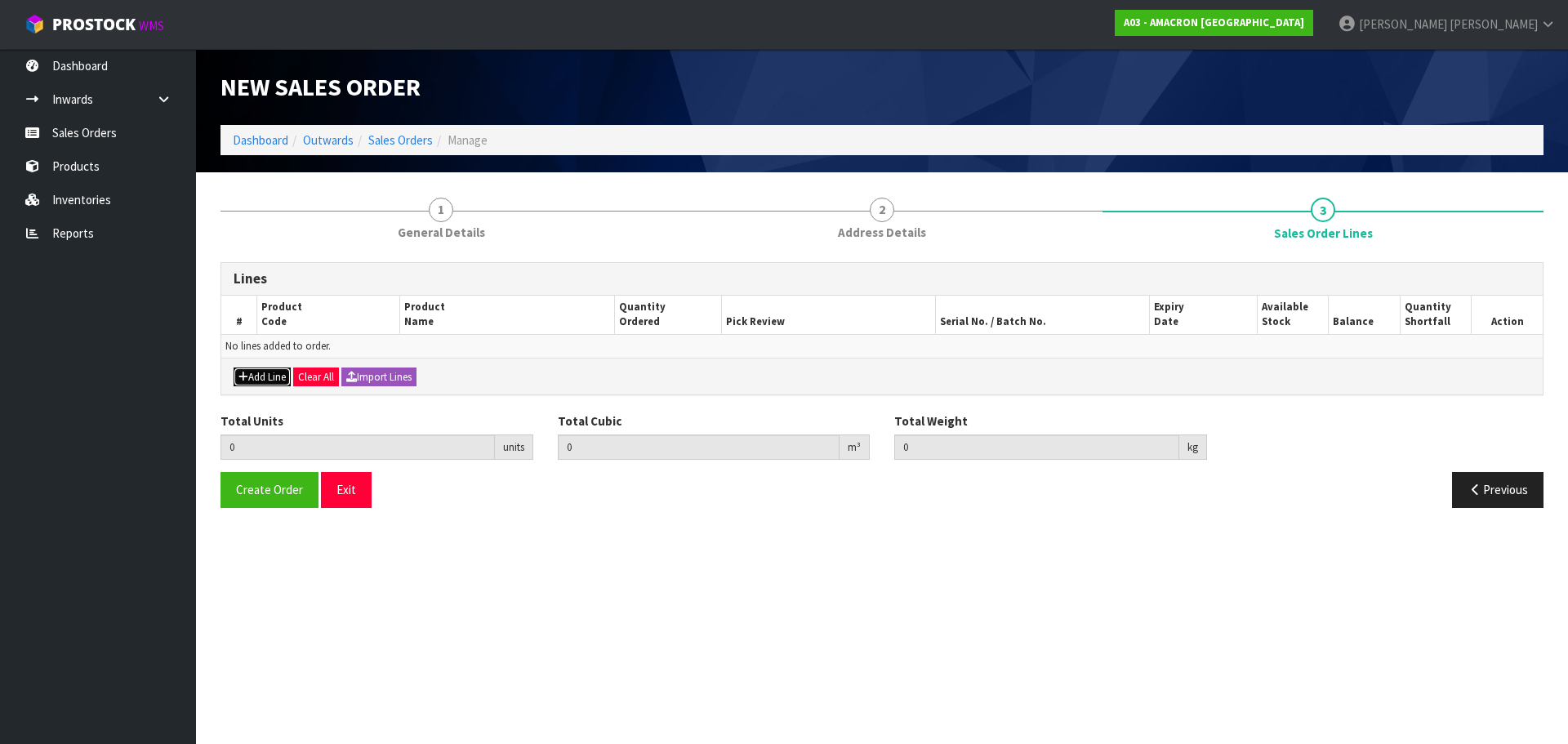
click at [247, 384] on button "Add Line" at bounding box center [262, 377] width 57 height 20
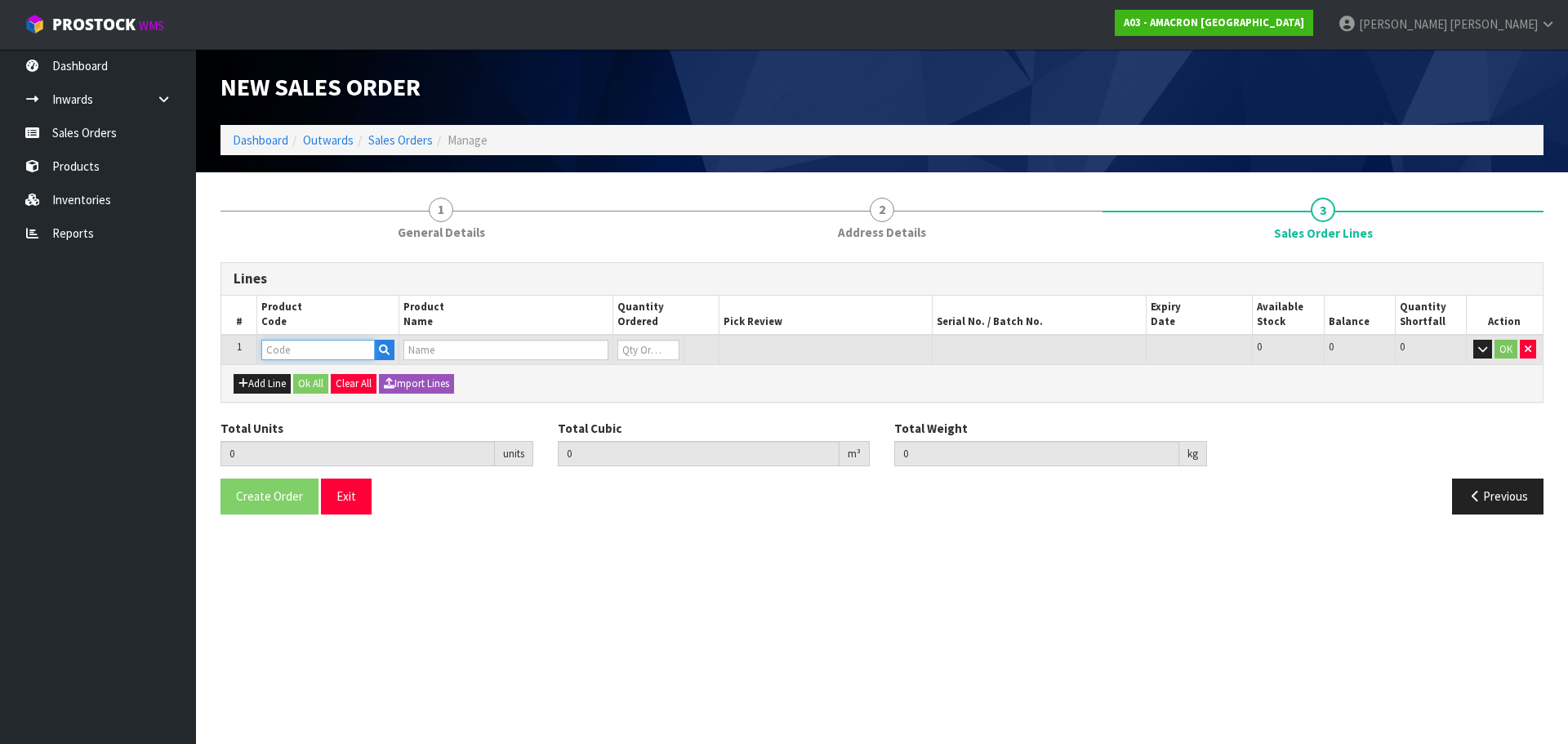
click at [303, 353] on input "text" at bounding box center [318, 350] width 114 height 20
type input "KUR"
click at [332, 369] on link "KUR 01" at bounding box center [326, 377] width 129 height 22
type input "KUR01"
type input "0.000000"
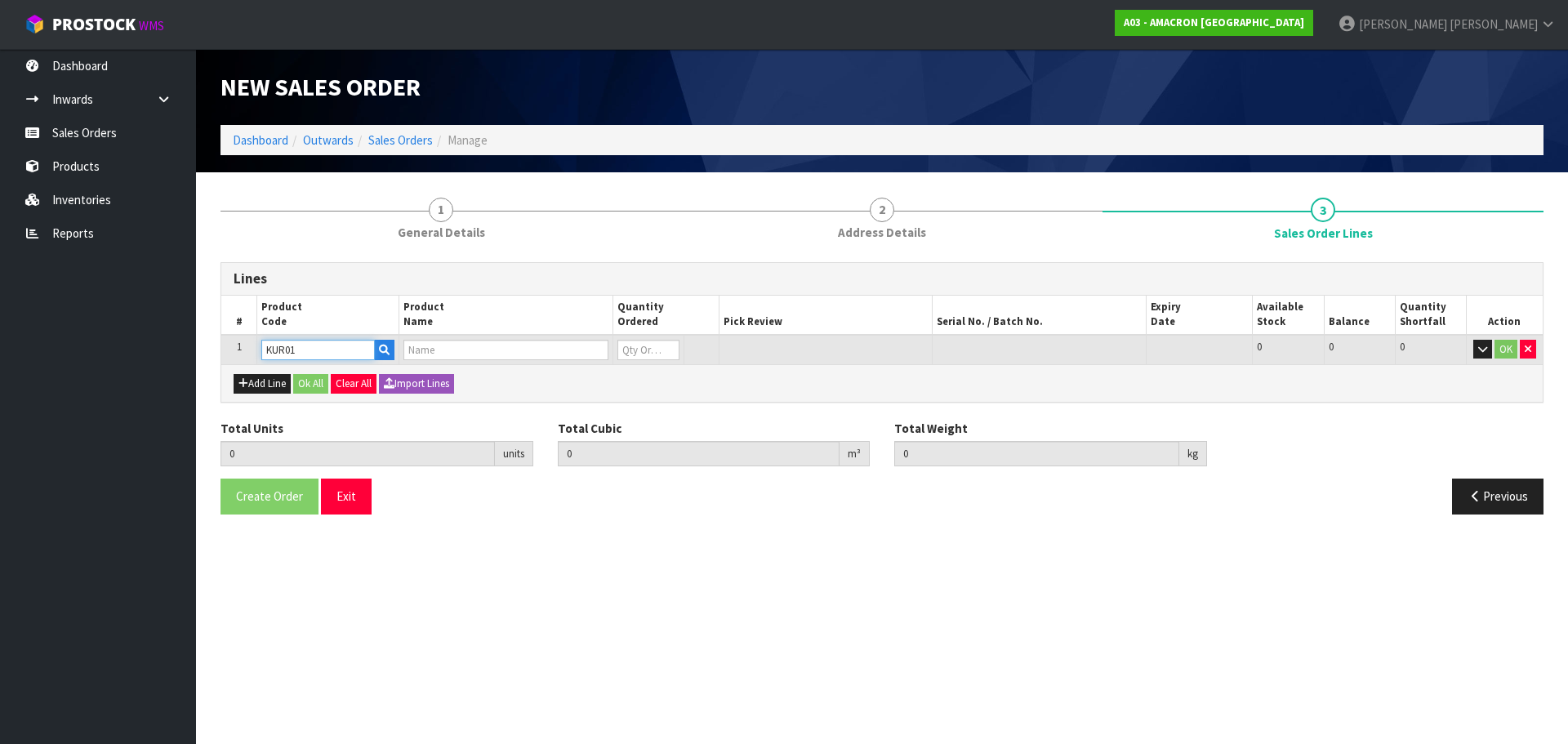
type input "0.000"
type input "KURASYN 360X 1LT"
type input "0"
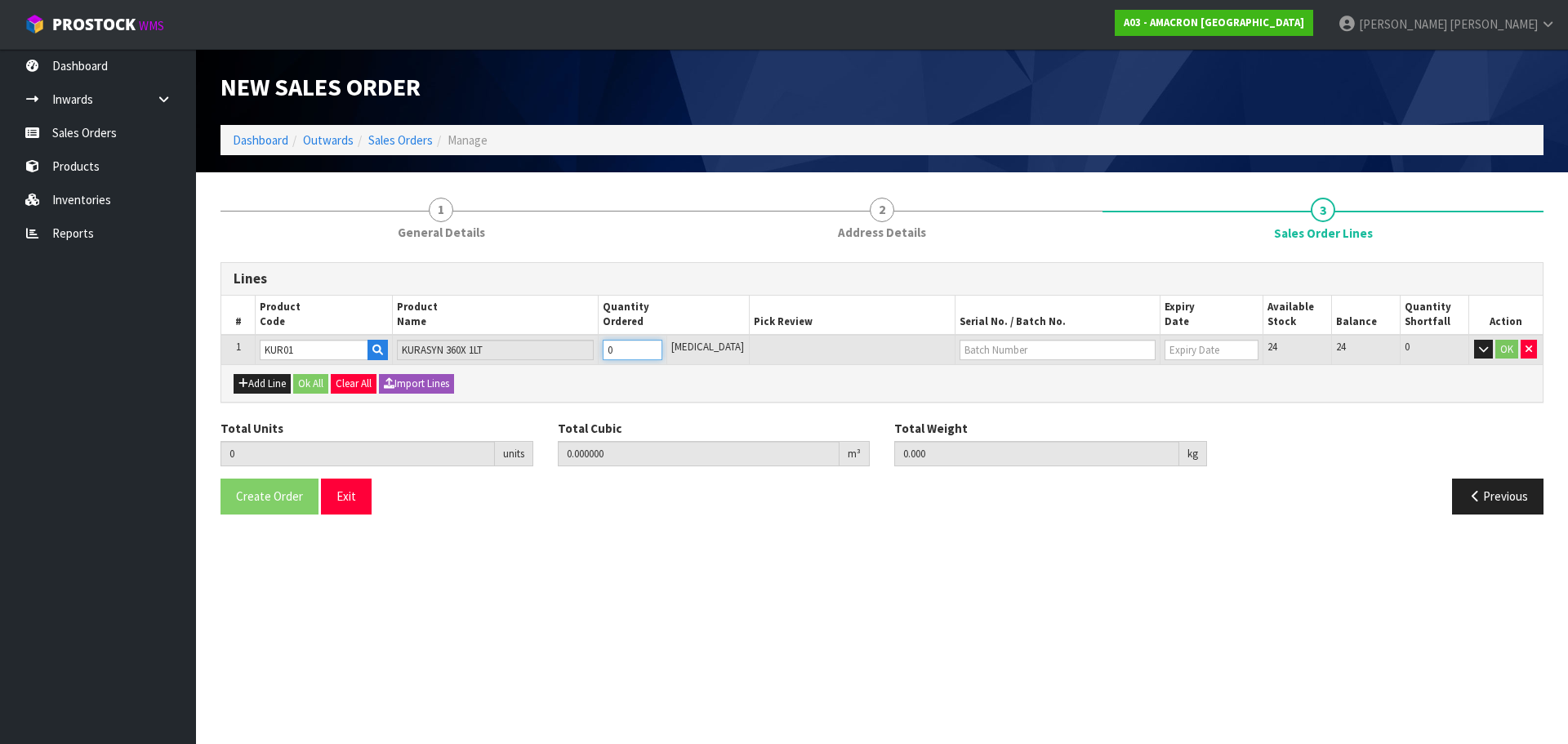
click at [627, 340] on input "0" at bounding box center [632, 350] width 59 height 20
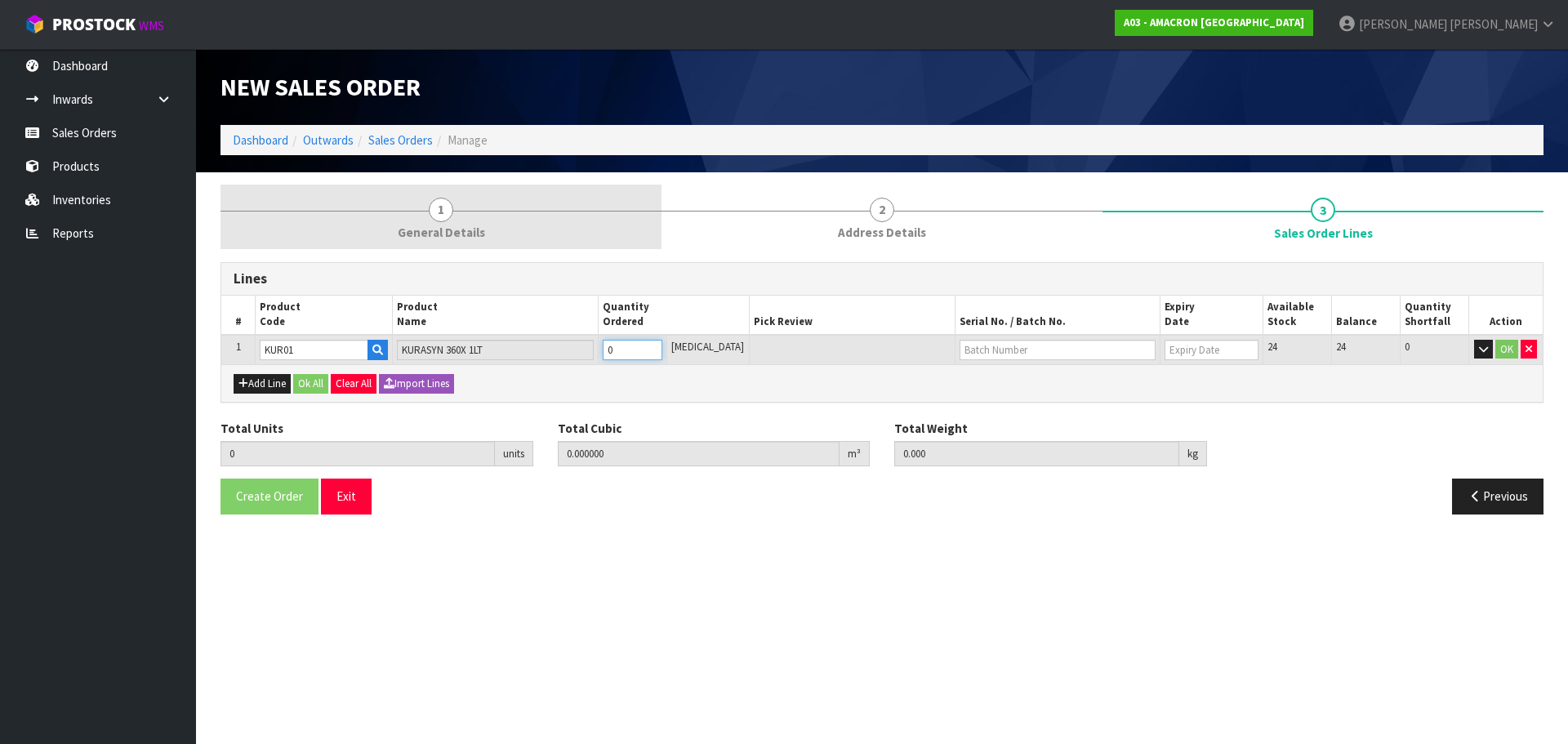
type input "0"
type input "1"
type input "0.002457"
type input "1.3"
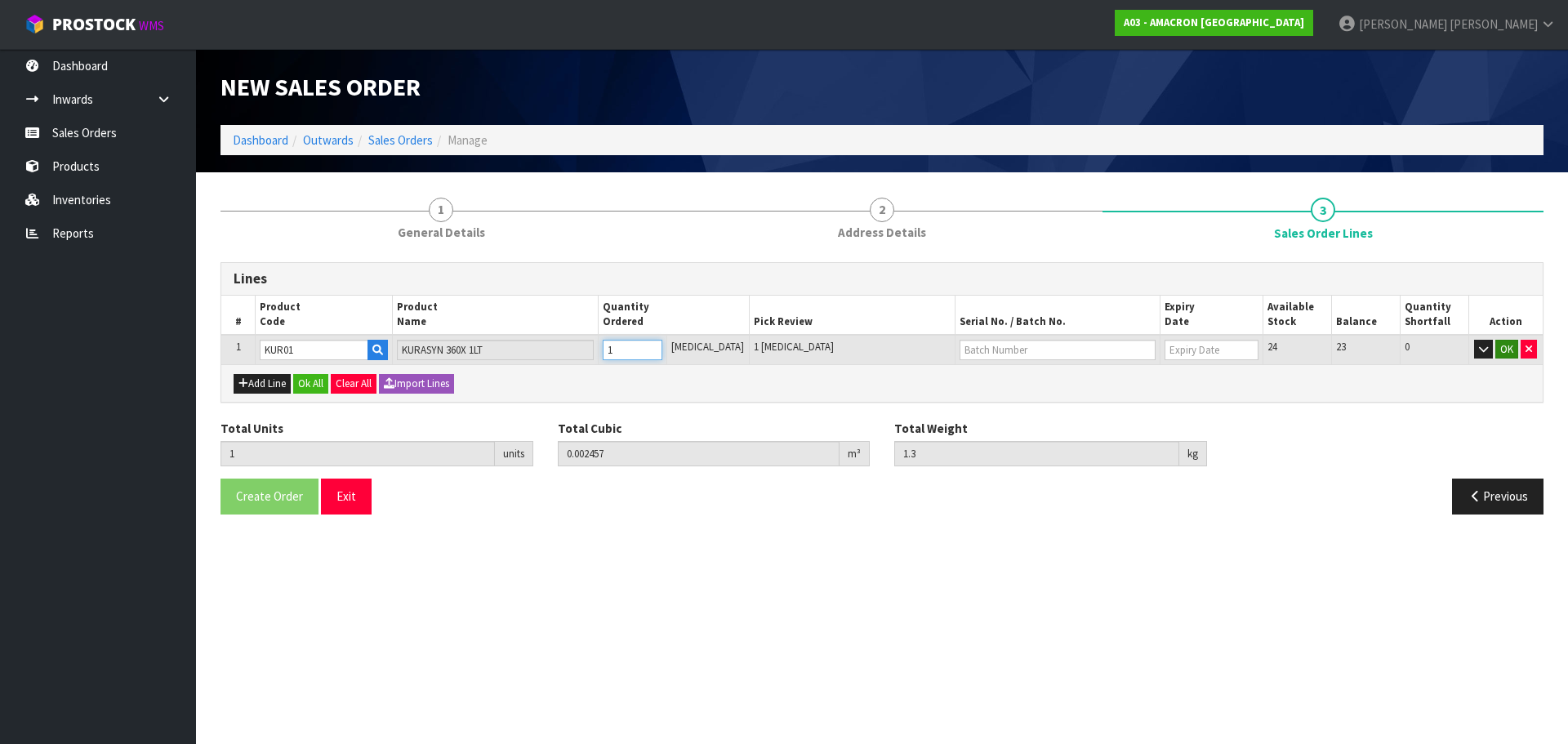
type input "1"
click at [1511, 351] on button "OK" at bounding box center [1507, 350] width 23 height 20
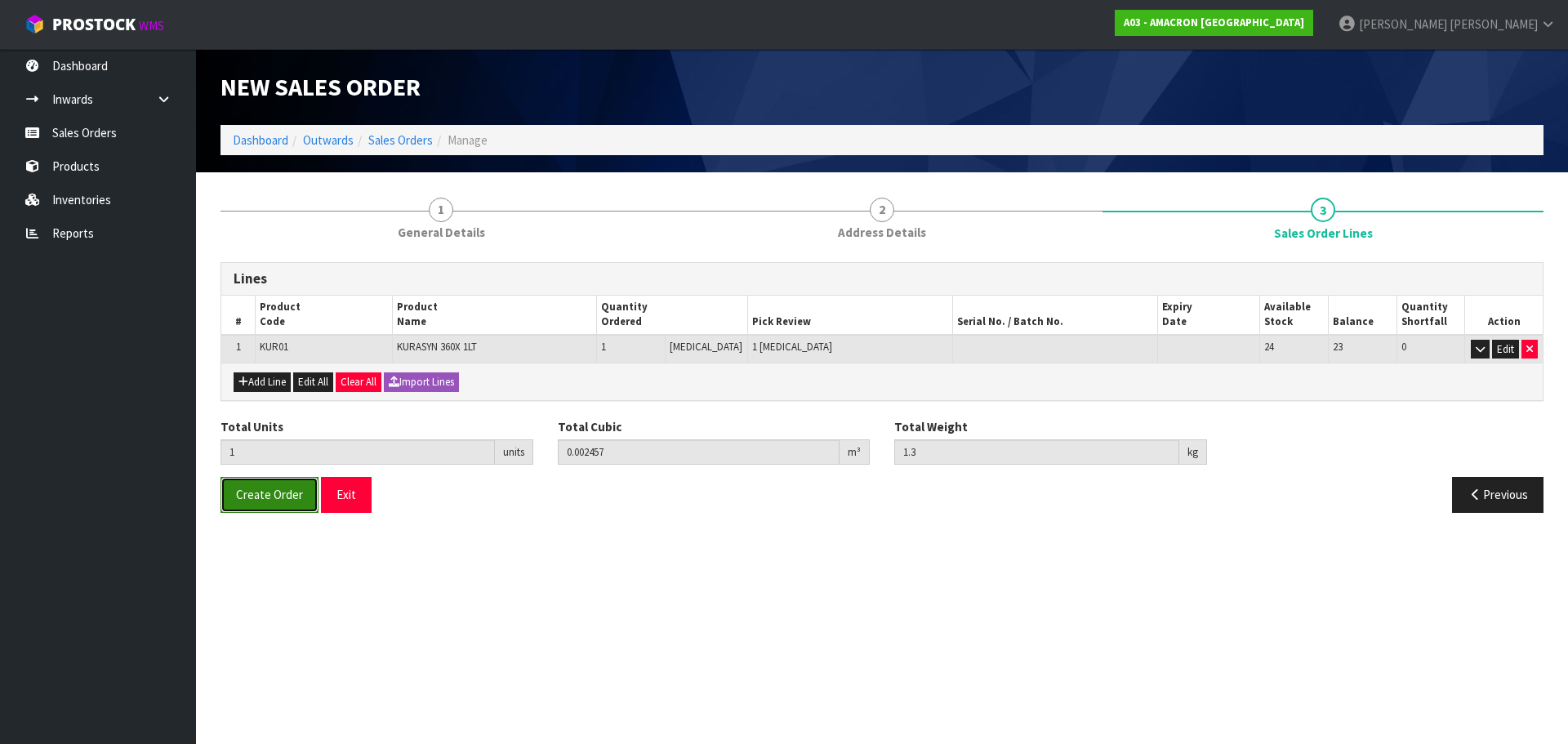
click at [250, 497] on span "Create Order" at bounding box center [269, 494] width 67 height 15
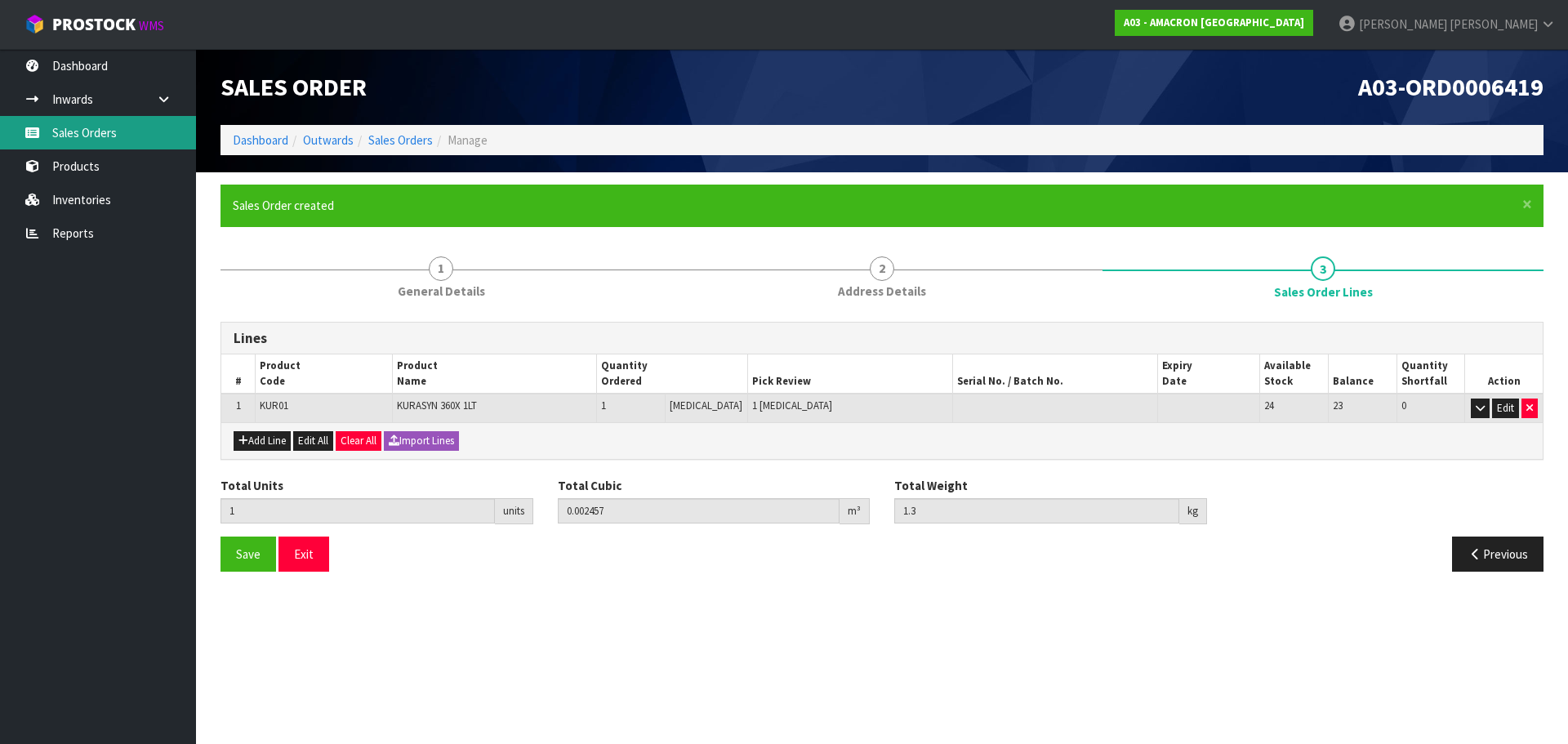
click at [89, 128] on link "Sales Orders" at bounding box center [98, 133] width 196 height 34
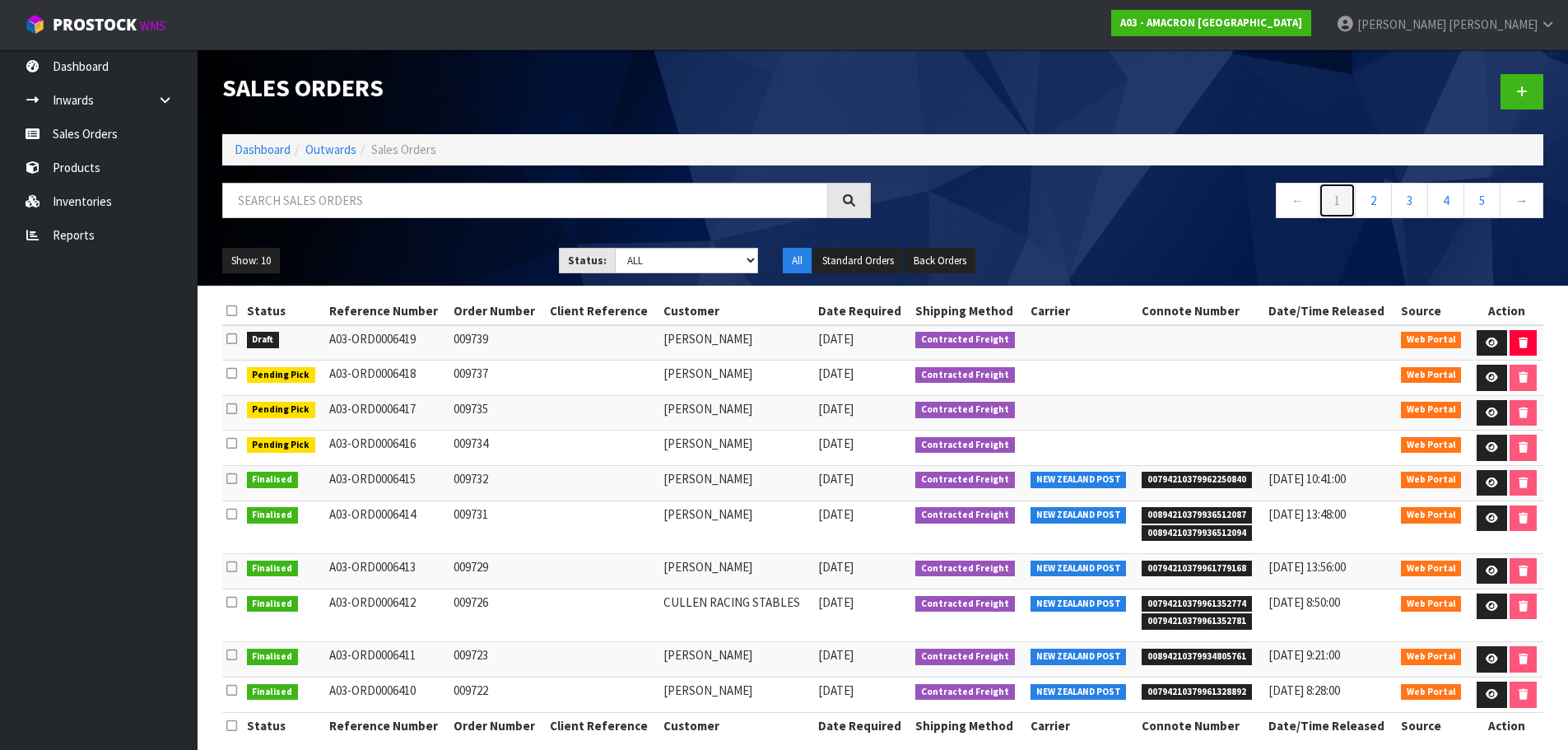
click at [1340, 196] on link "1" at bounding box center [1336, 200] width 37 height 36
click at [1379, 203] on link "2" at bounding box center [1373, 200] width 37 height 36
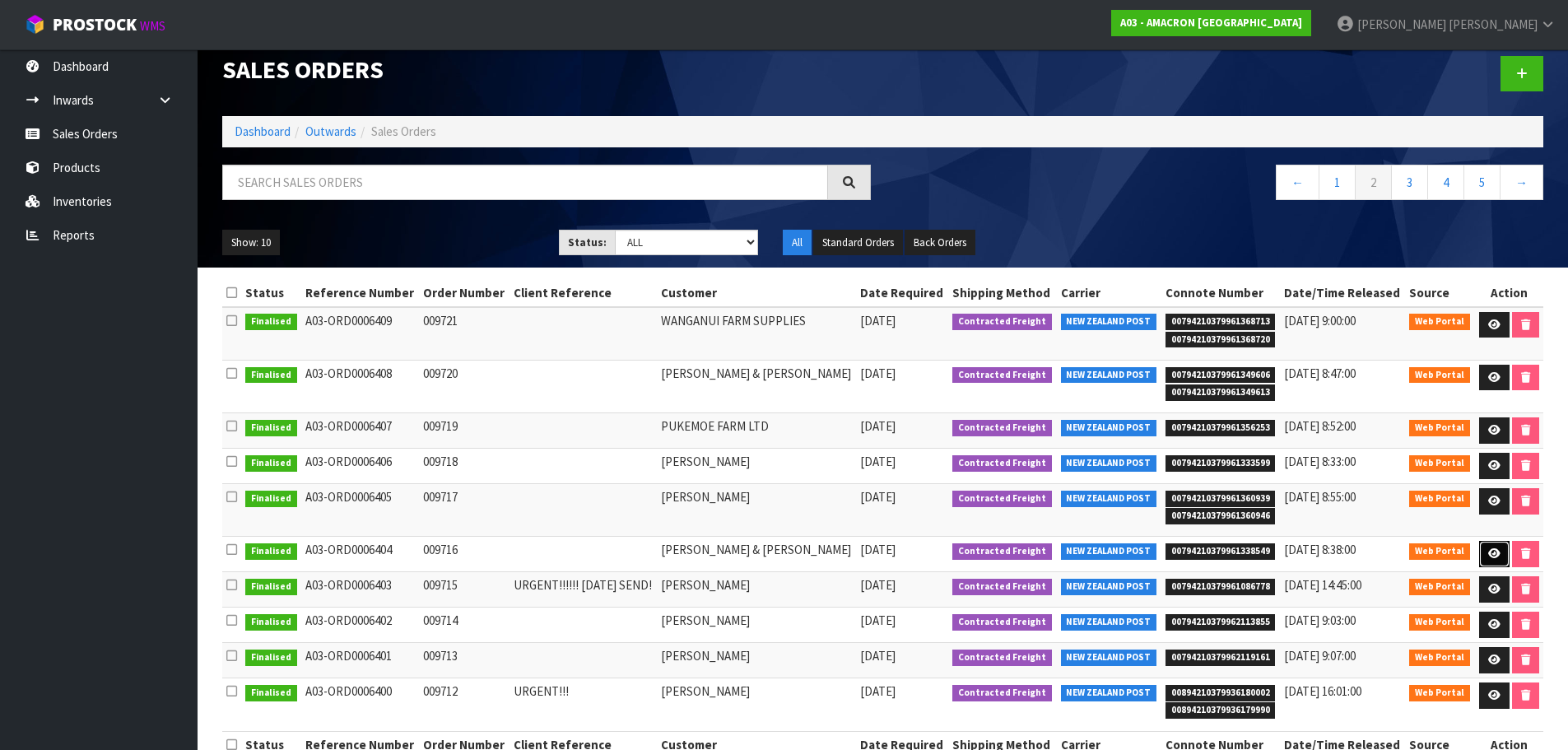
click at [1488, 548] on icon at bounding box center [1495, 553] width 13 height 11
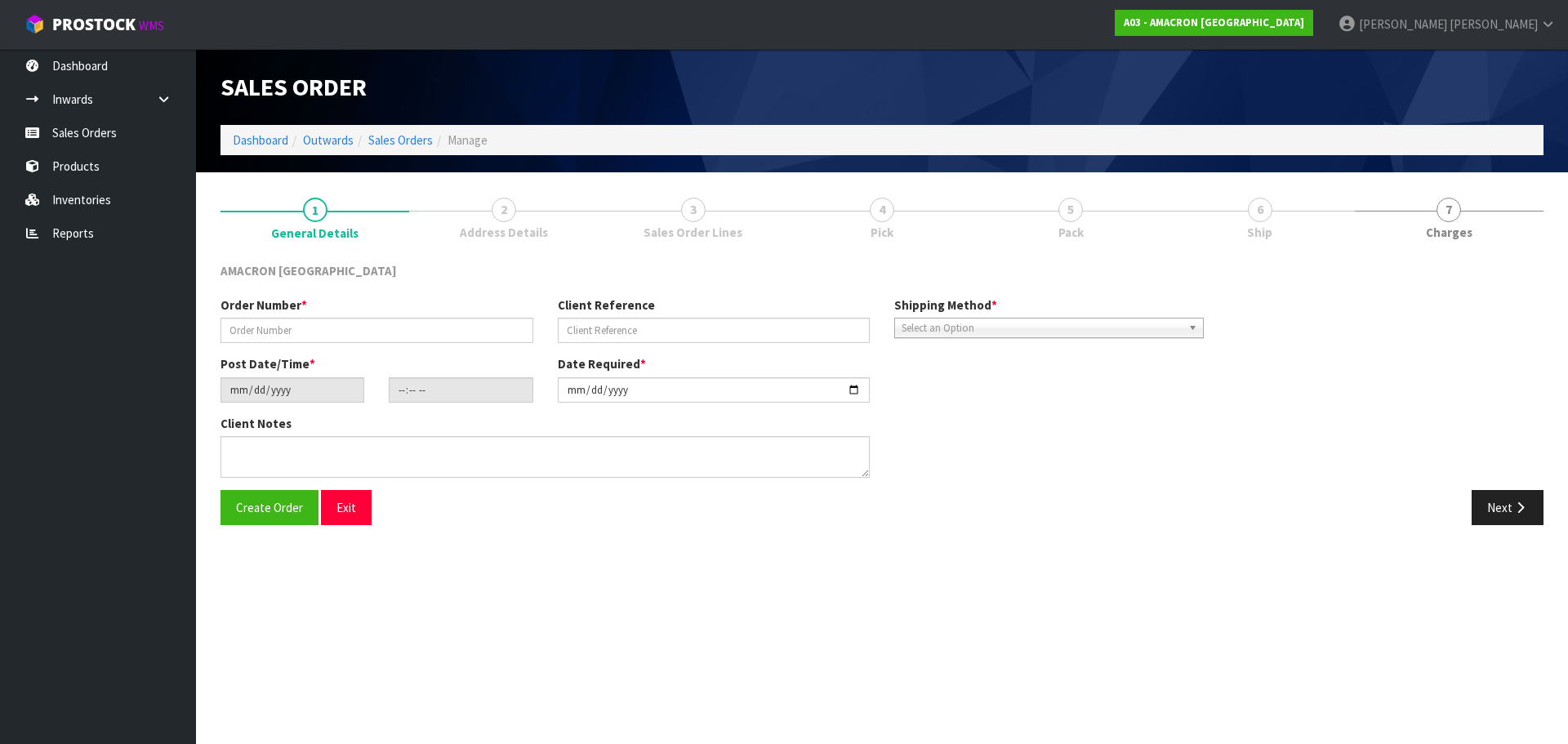
type input "009716"
type input "[DATE]"
type input "12:17:00.000"
type input "[DATE]"
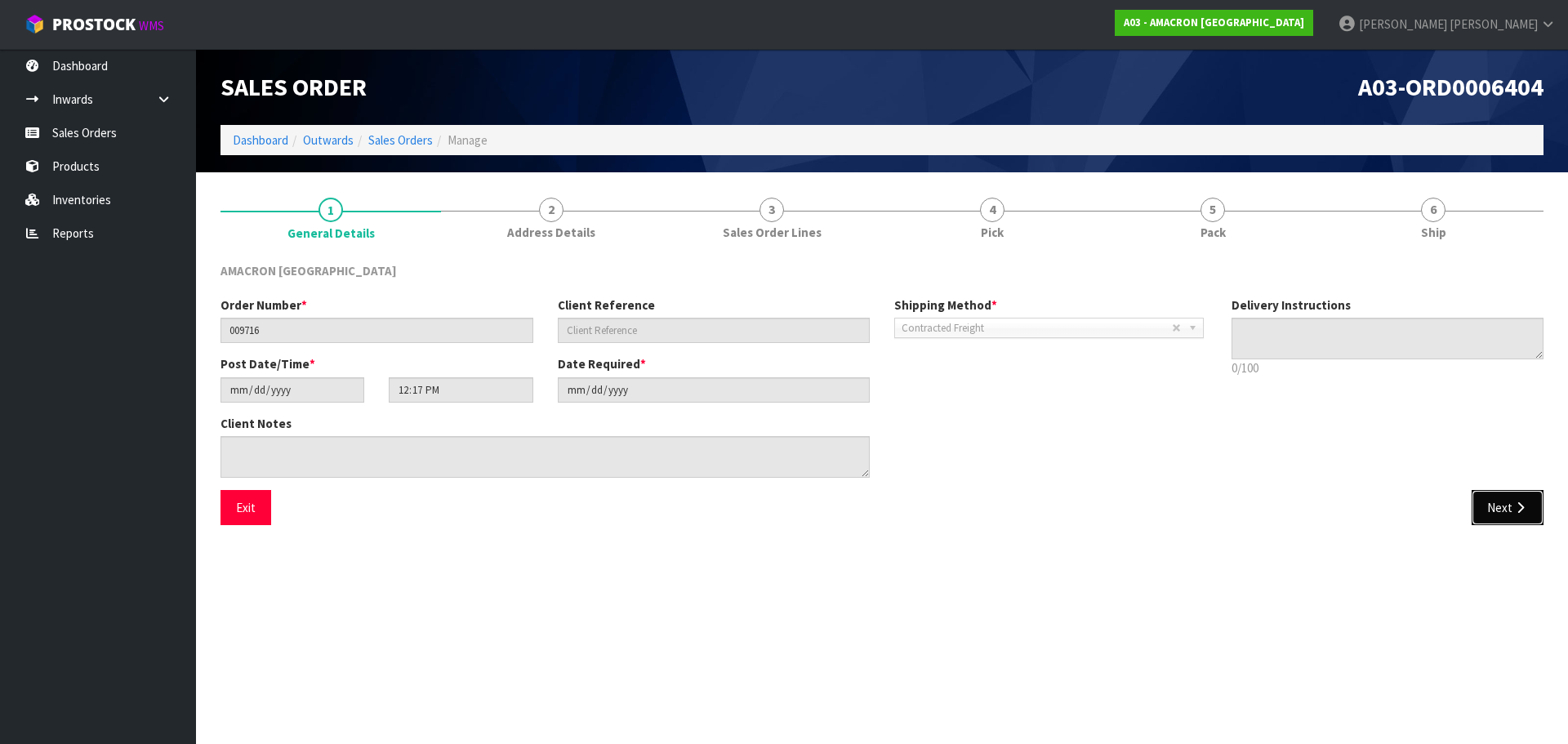
click at [1484, 506] on button "Next" at bounding box center [1507, 508] width 72 height 36
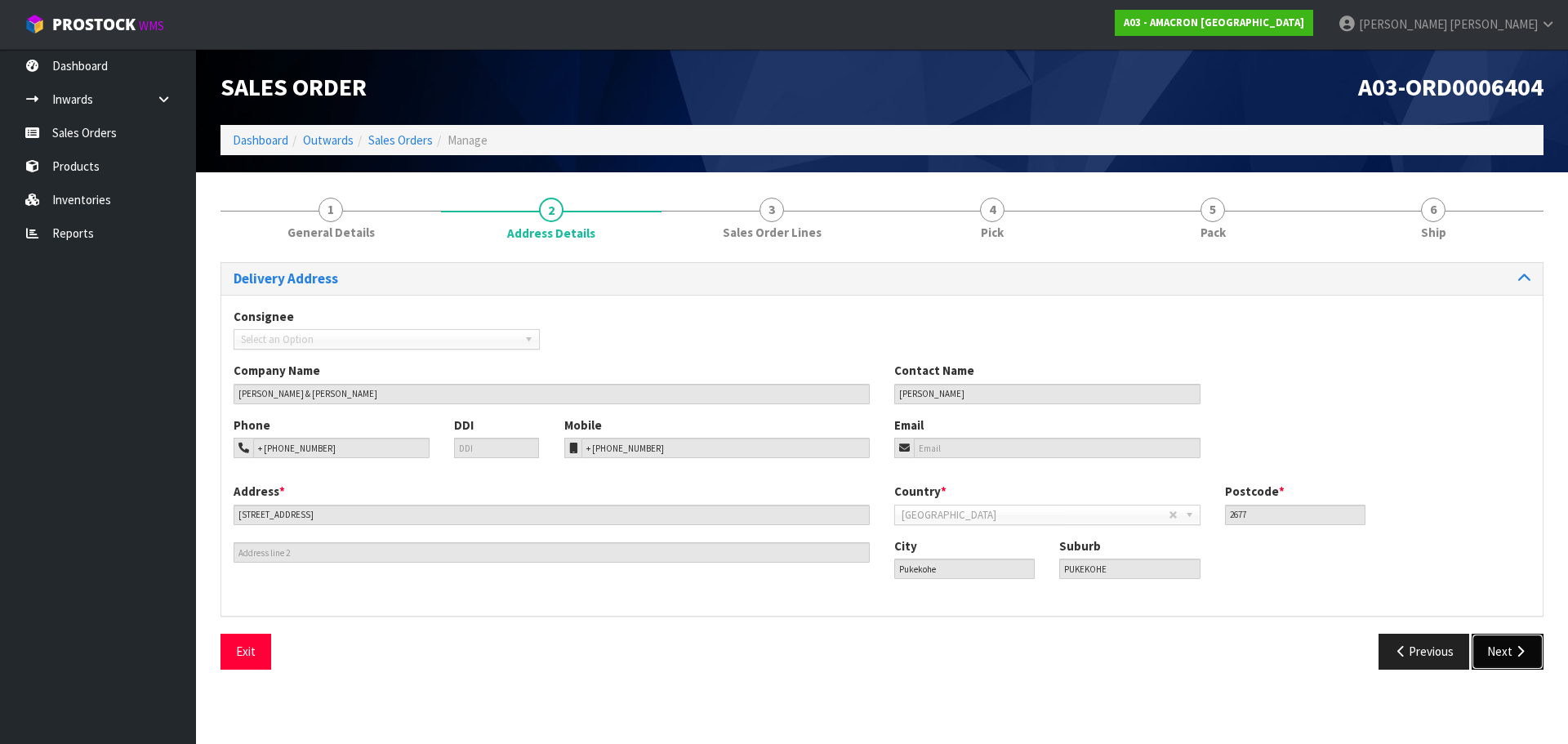
click at [1499, 644] on button "Next" at bounding box center [1507, 652] width 72 height 36
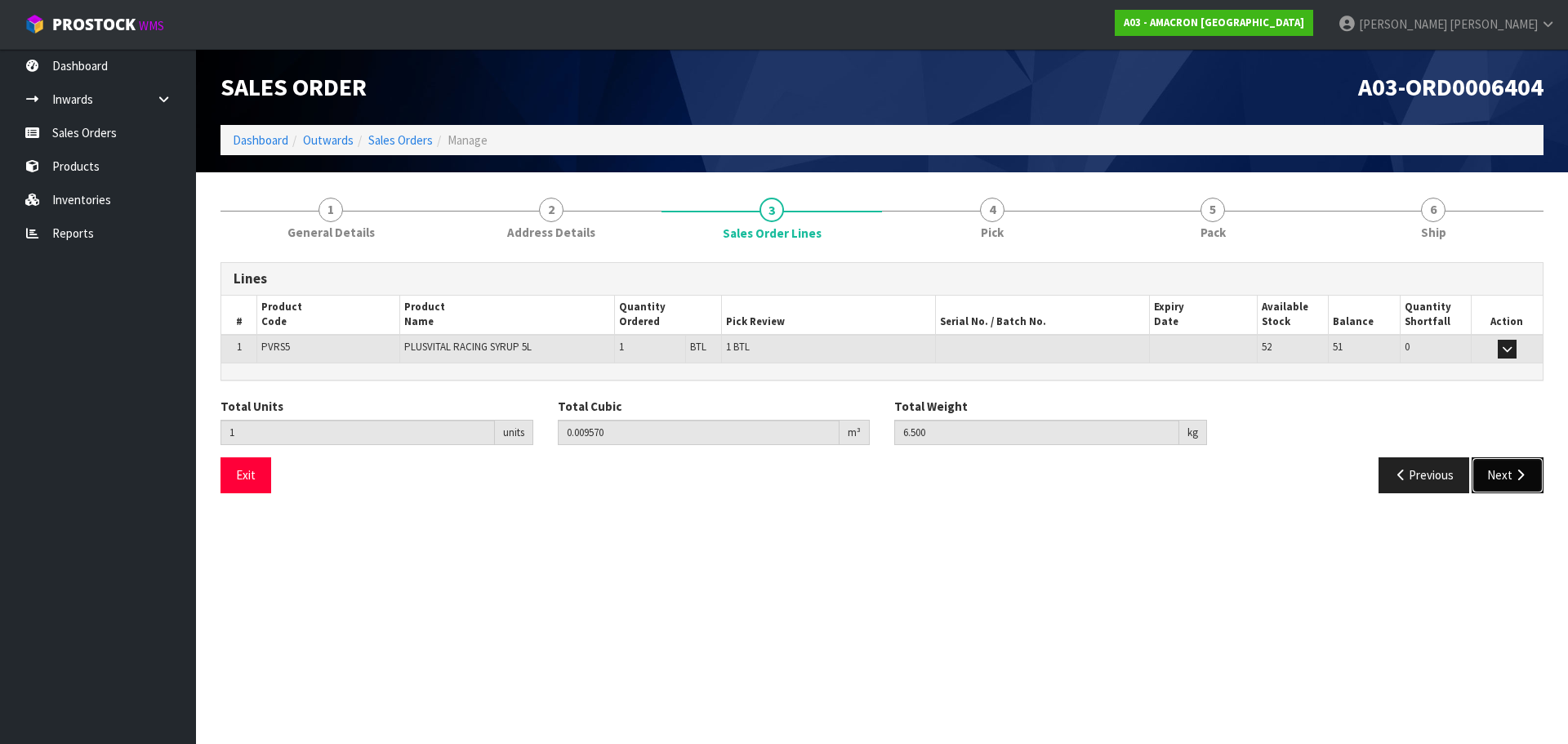
click at [1504, 472] on button "Next" at bounding box center [1507, 475] width 72 height 36
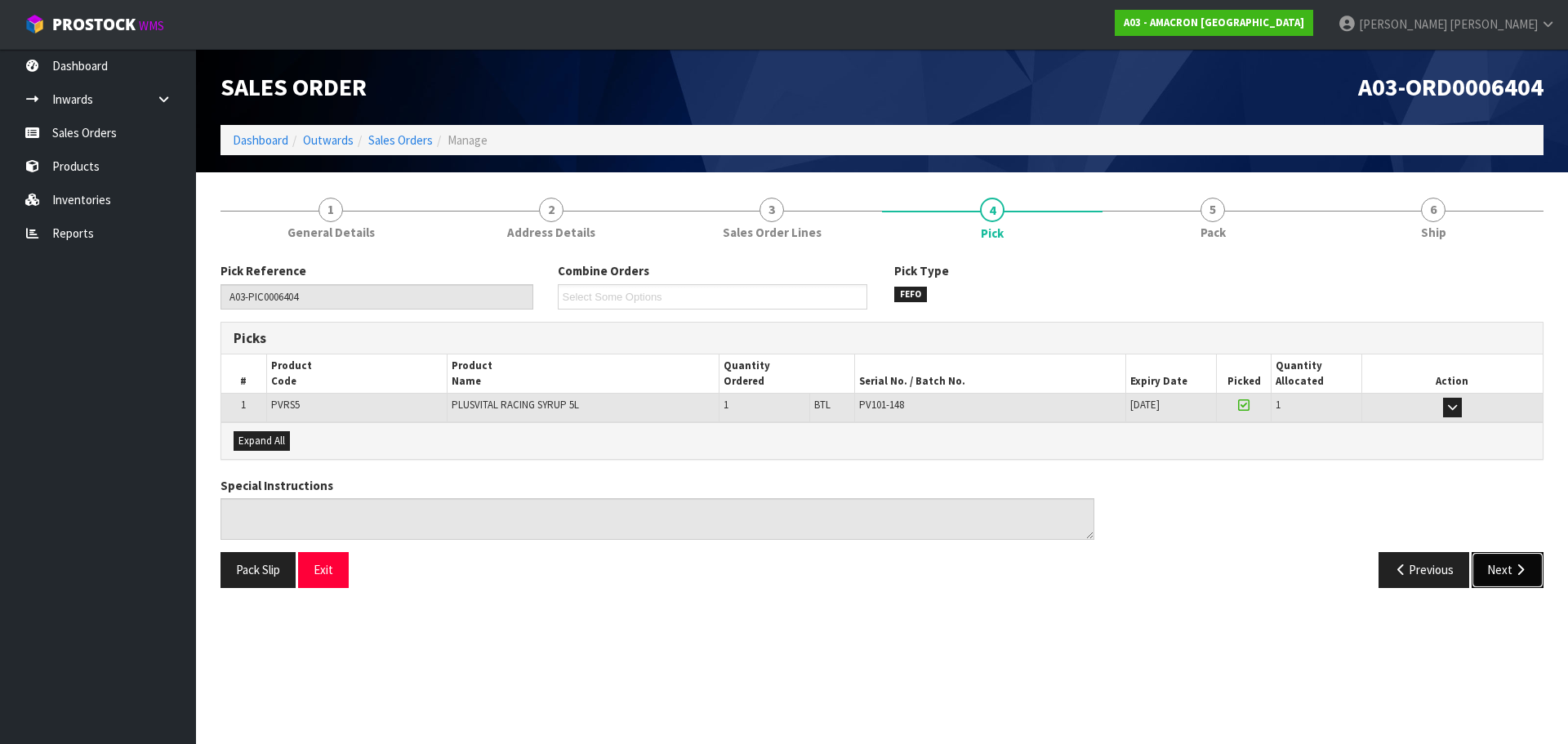
click at [1519, 575] on icon "button" at bounding box center [1519, 570] width 15 height 12
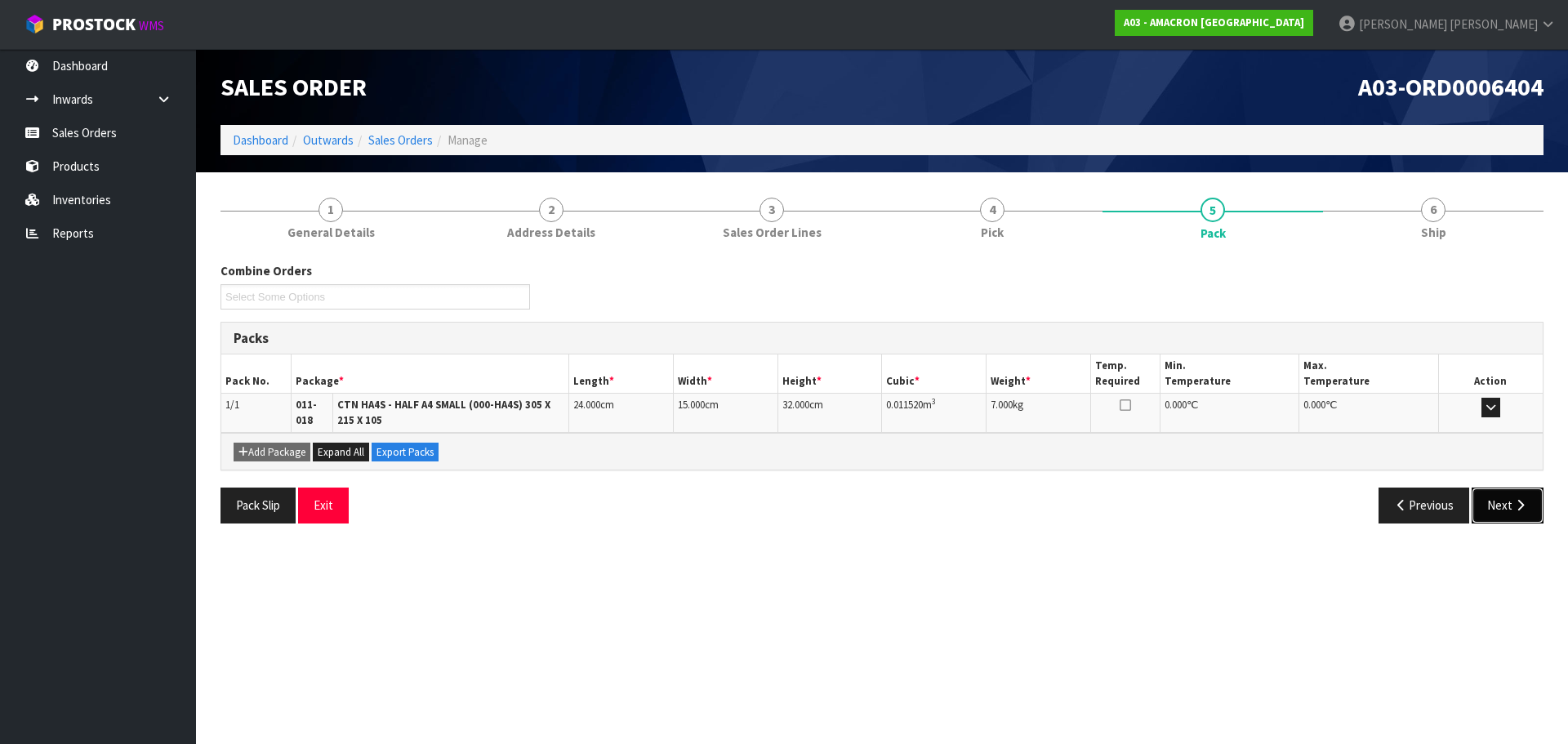
click at [1490, 498] on button "Next" at bounding box center [1507, 505] width 72 height 36
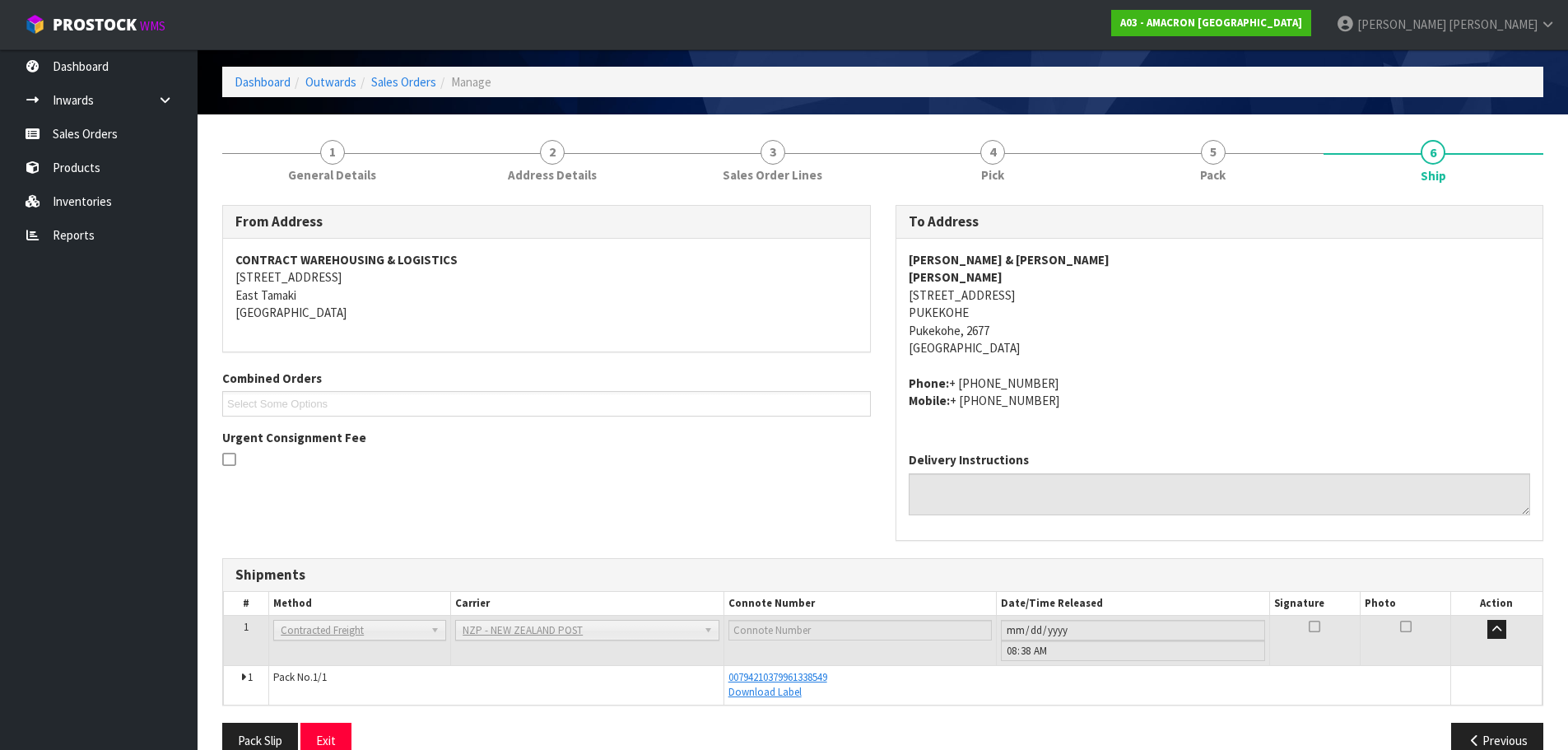
scroll to position [92, 0]
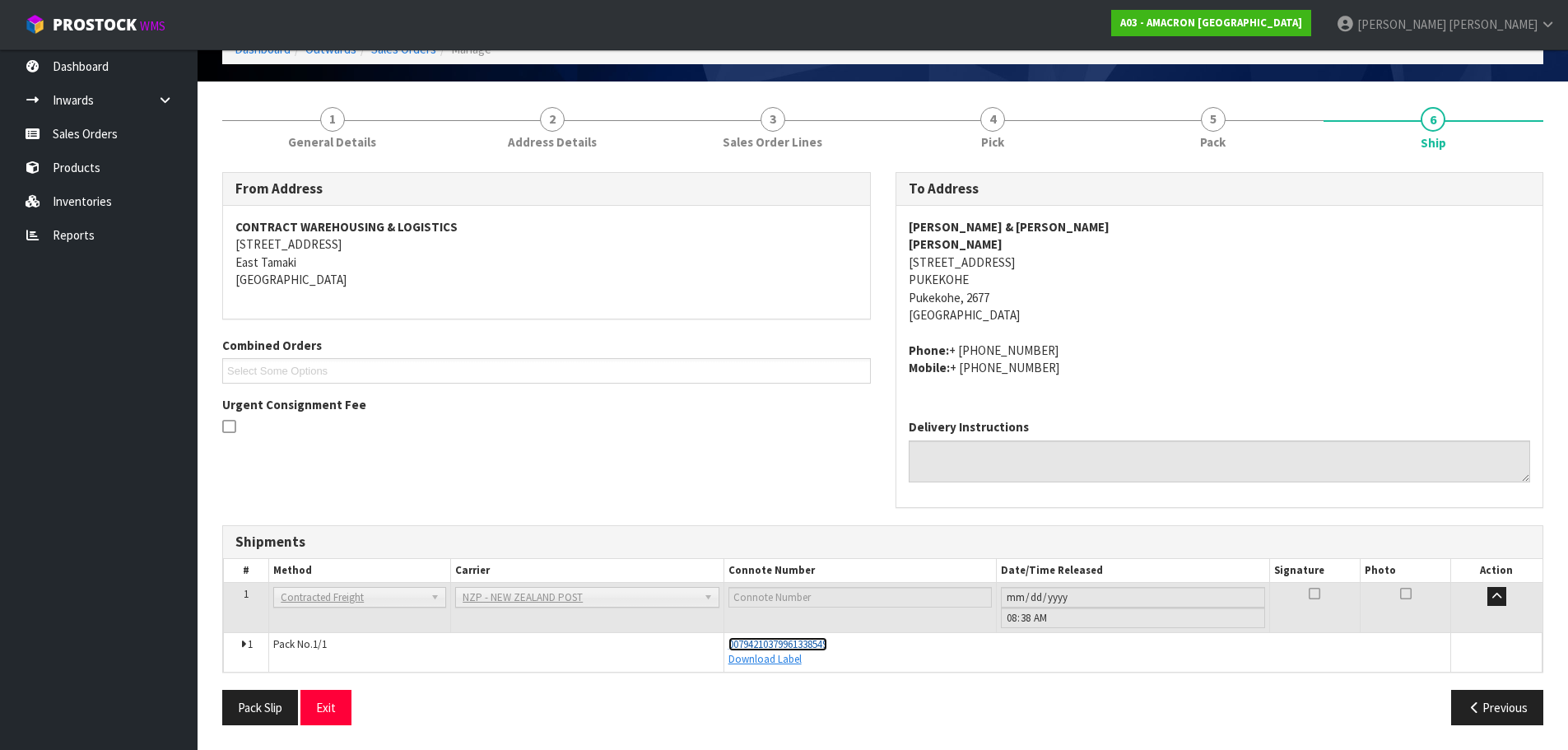
click at [807, 640] on span "00794210379961338549" at bounding box center [778, 644] width 98 height 14
click at [1496, 721] on button "Previous" at bounding box center [1496, 708] width 92 height 36
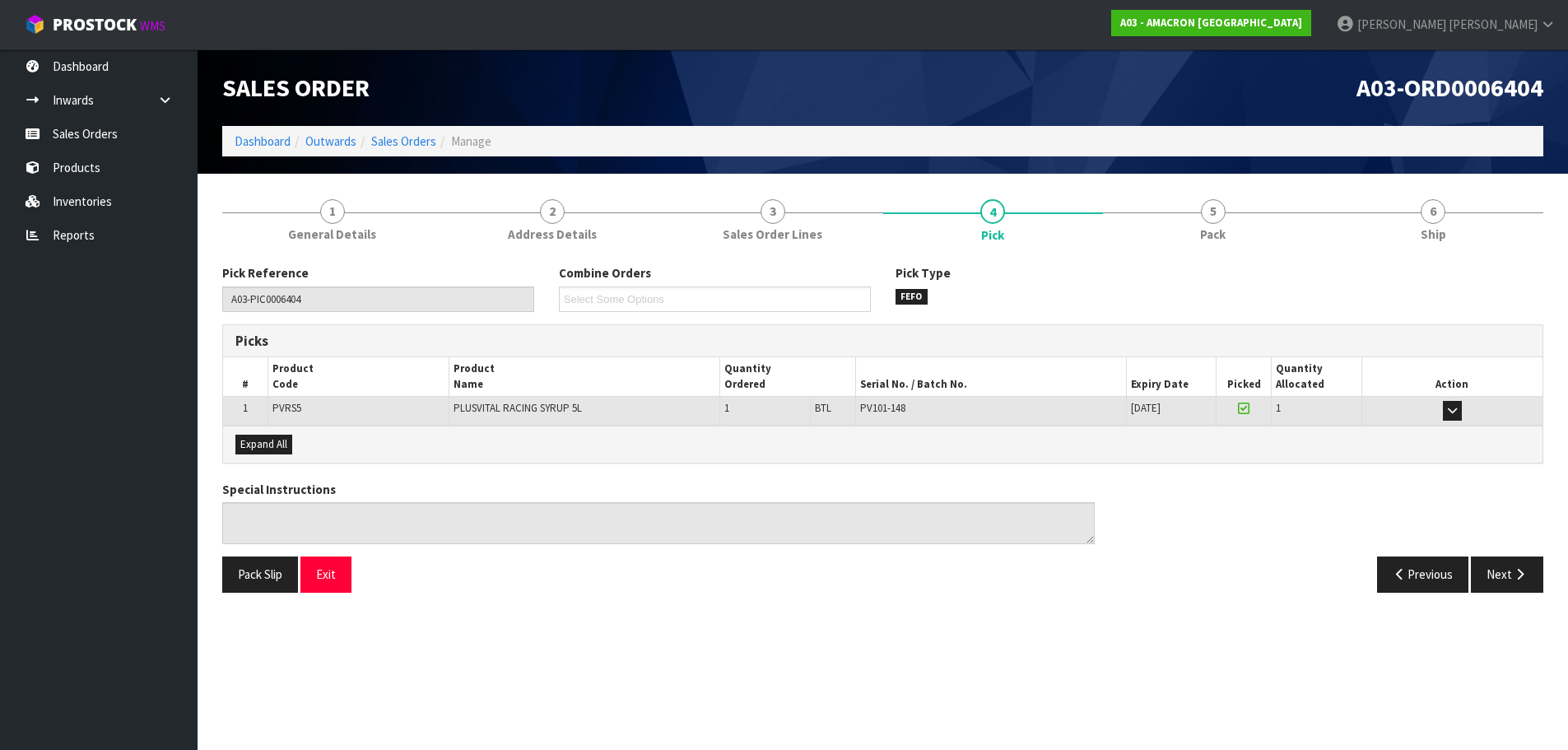
scroll to position [0, 0]
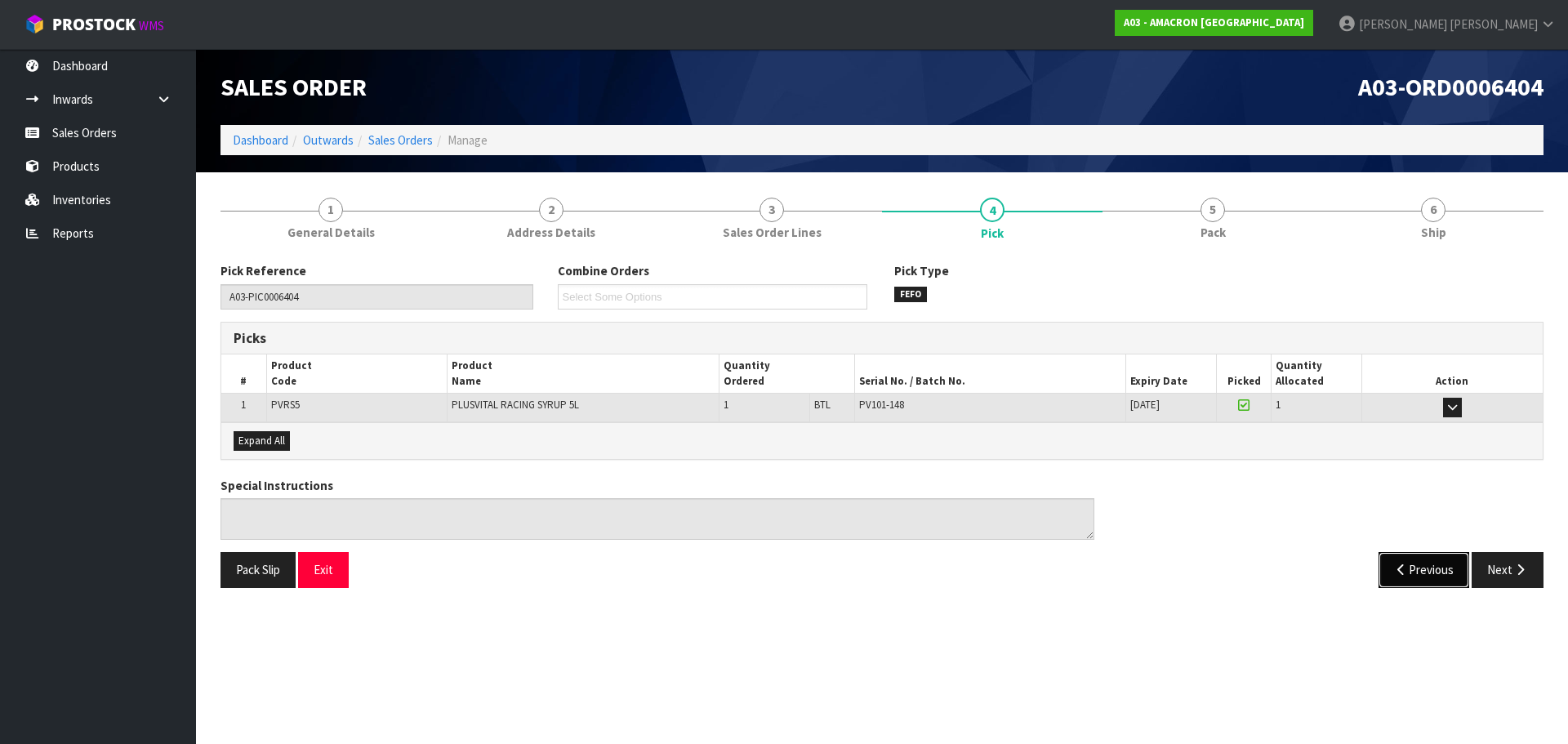
click at [1423, 566] on button "Previous" at bounding box center [1423, 570] width 91 height 36
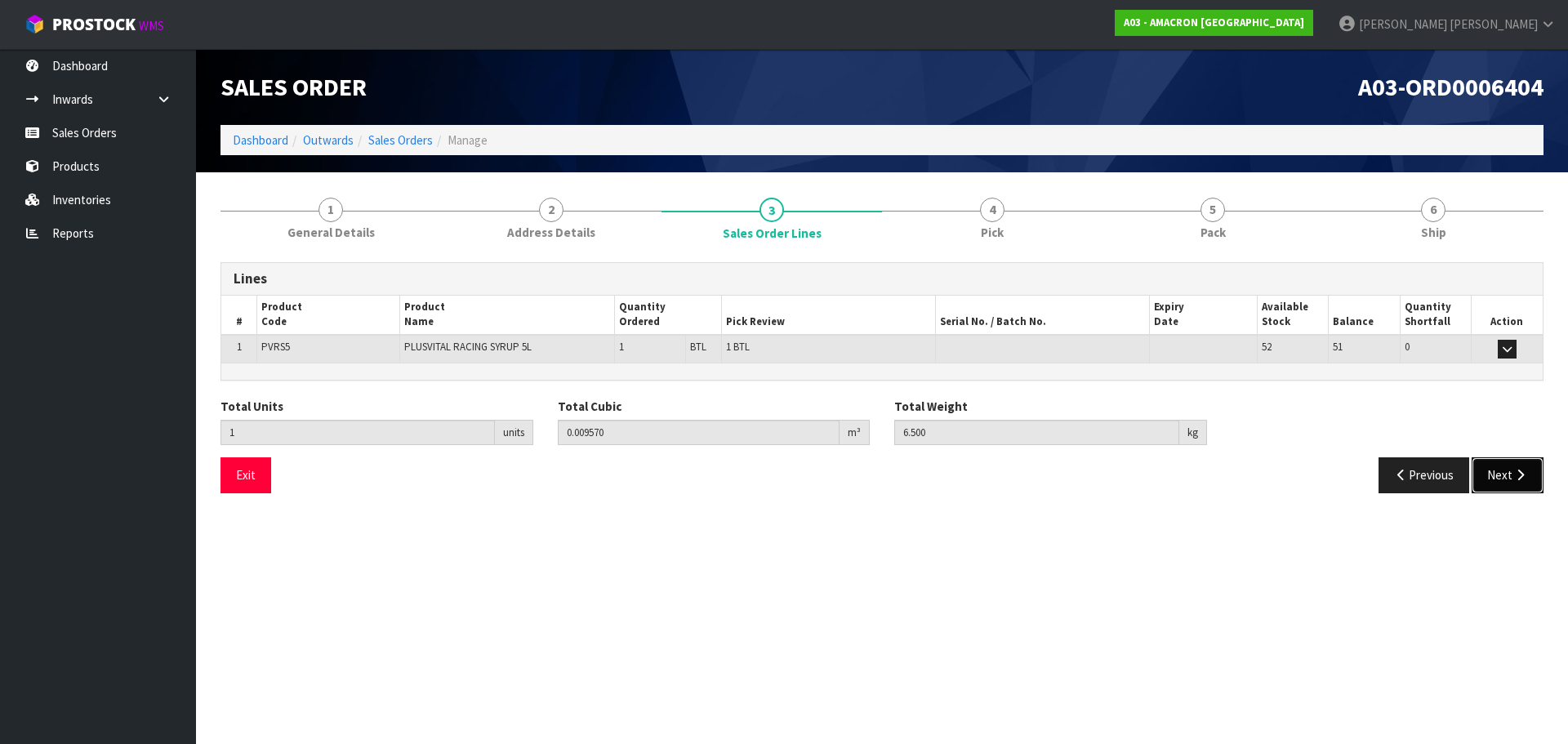
click at [1503, 481] on button "Next" at bounding box center [1507, 475] width 72 height 36
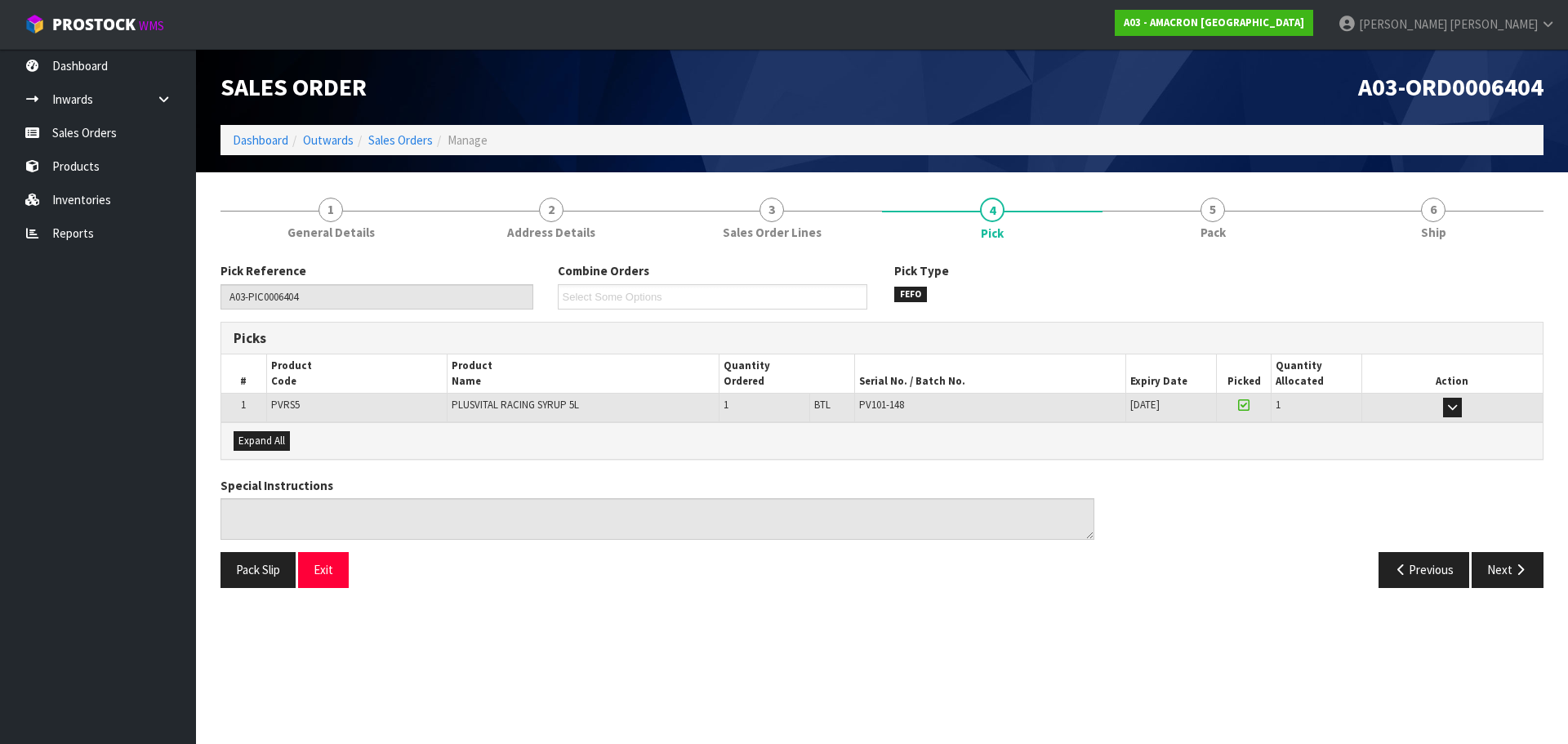
click at [1372, 564] on div "Previous Next" at bounding box center [1218, 570] width 674 height 36
click at [1403, 562] on button "Previous" at bounding box center [1423, 570] width 91 height 36
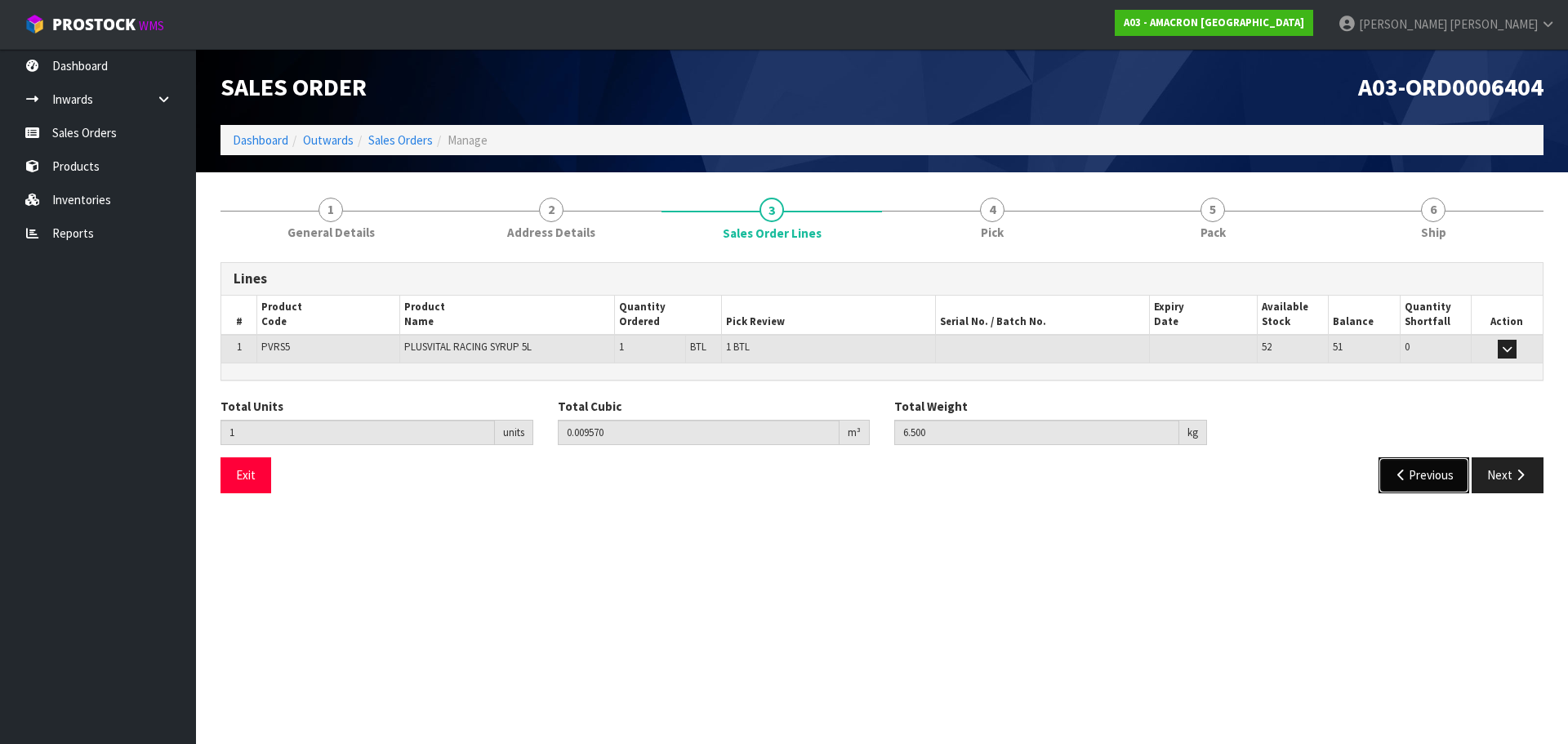
click at [1437, 471] on button "Previous" at bounding box center [1423, 475] width 91 height 36
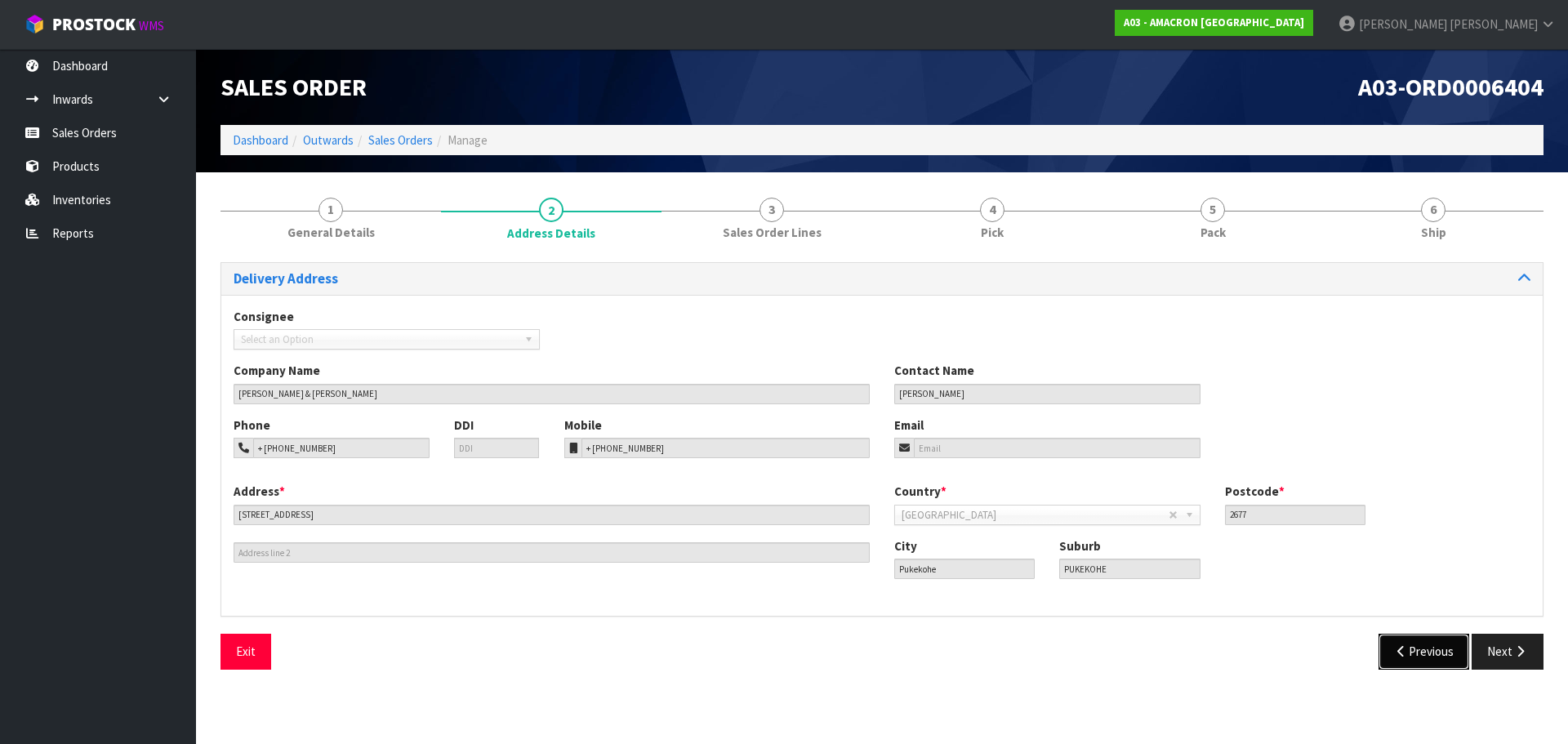
click at [1411, 642] on button "Previous" at bounding box center [1423, 652] width 91 height 36
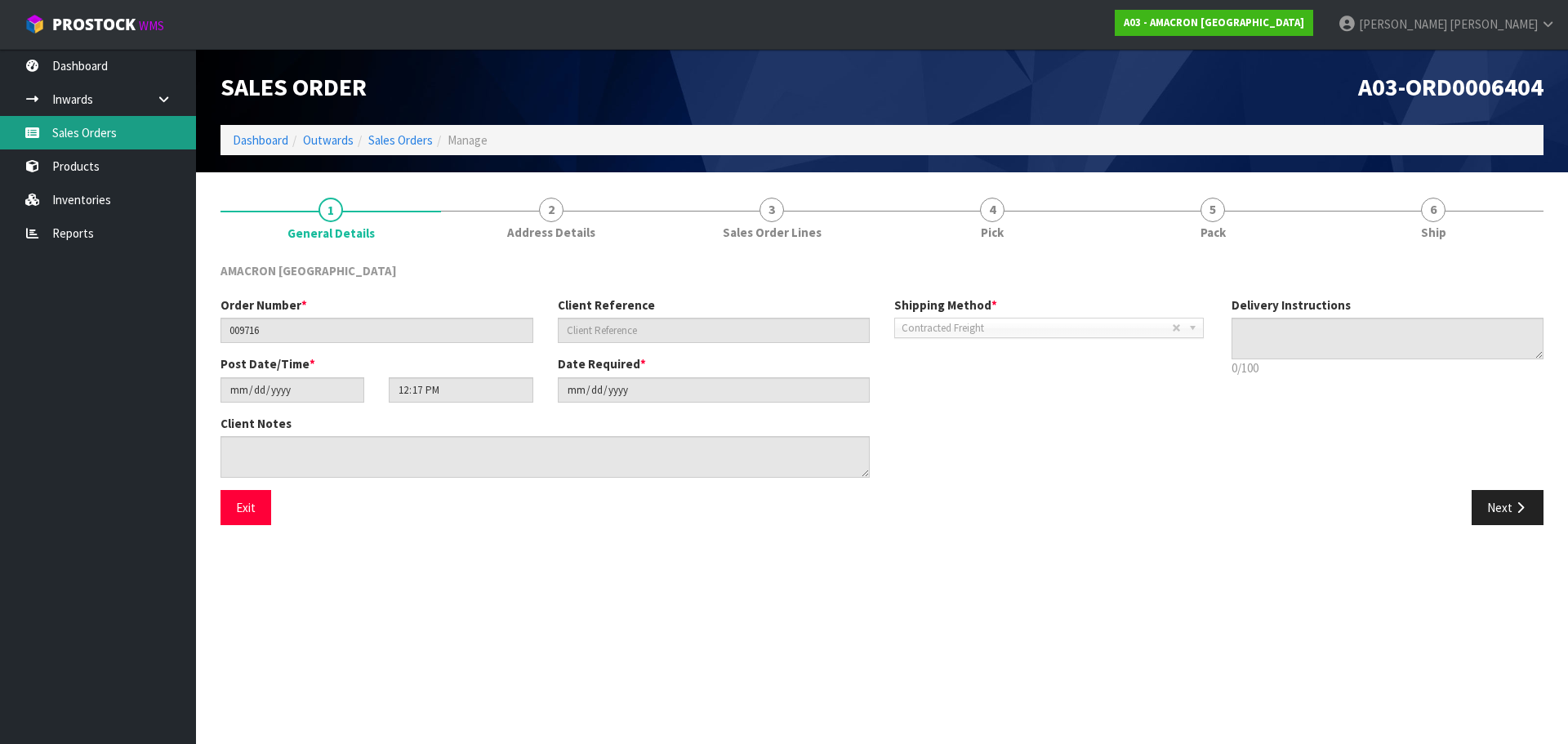
click at [73, 136] on link "Sales Orders" at bounding box center [98, 133] width 196 height 34
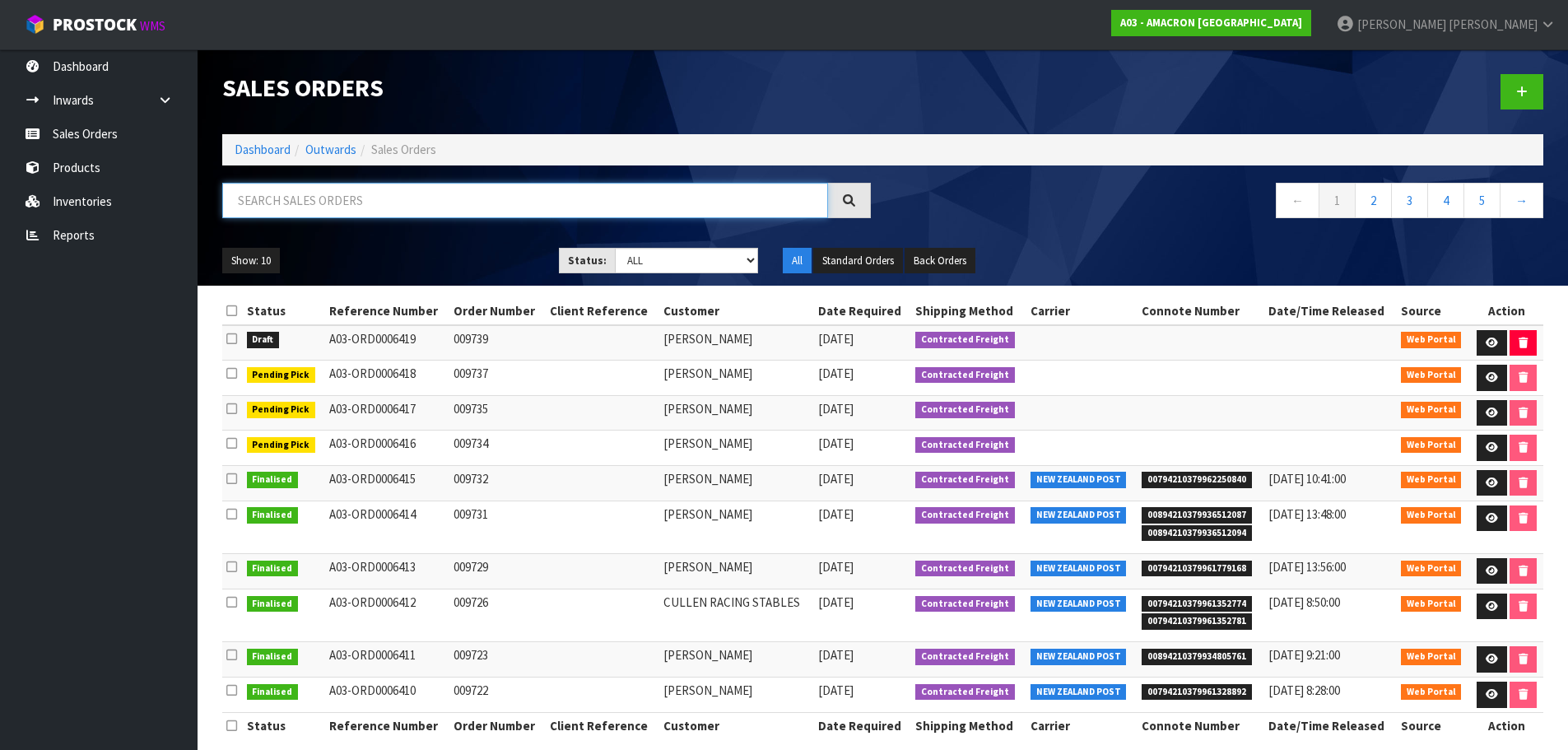
click at [370, 200] on input "text" at bounding box center [524, 200] width 606 height 36
type input "PHIL"
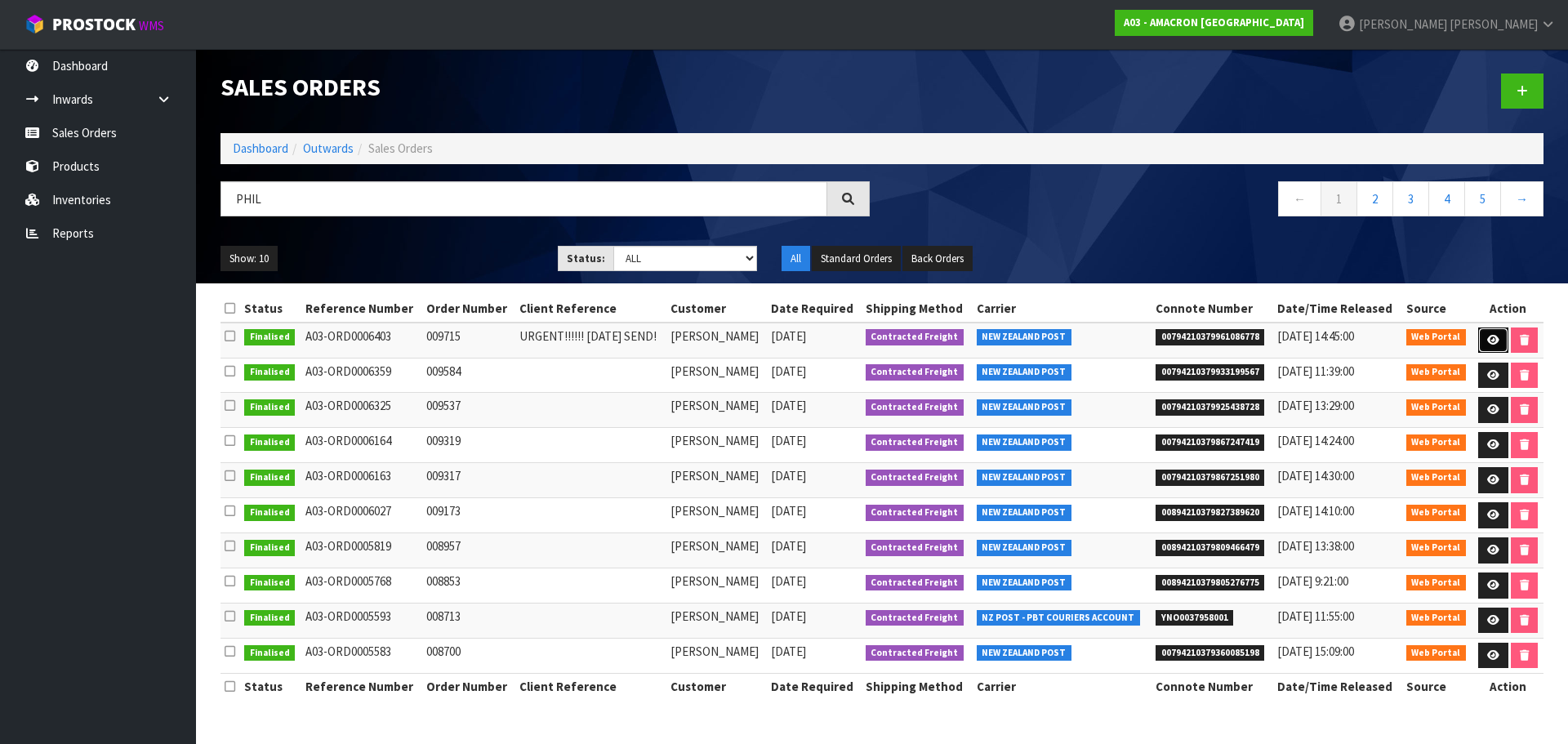
click at [1487, 335] on icon at bounding box center [1493, 340] width 12 height 11
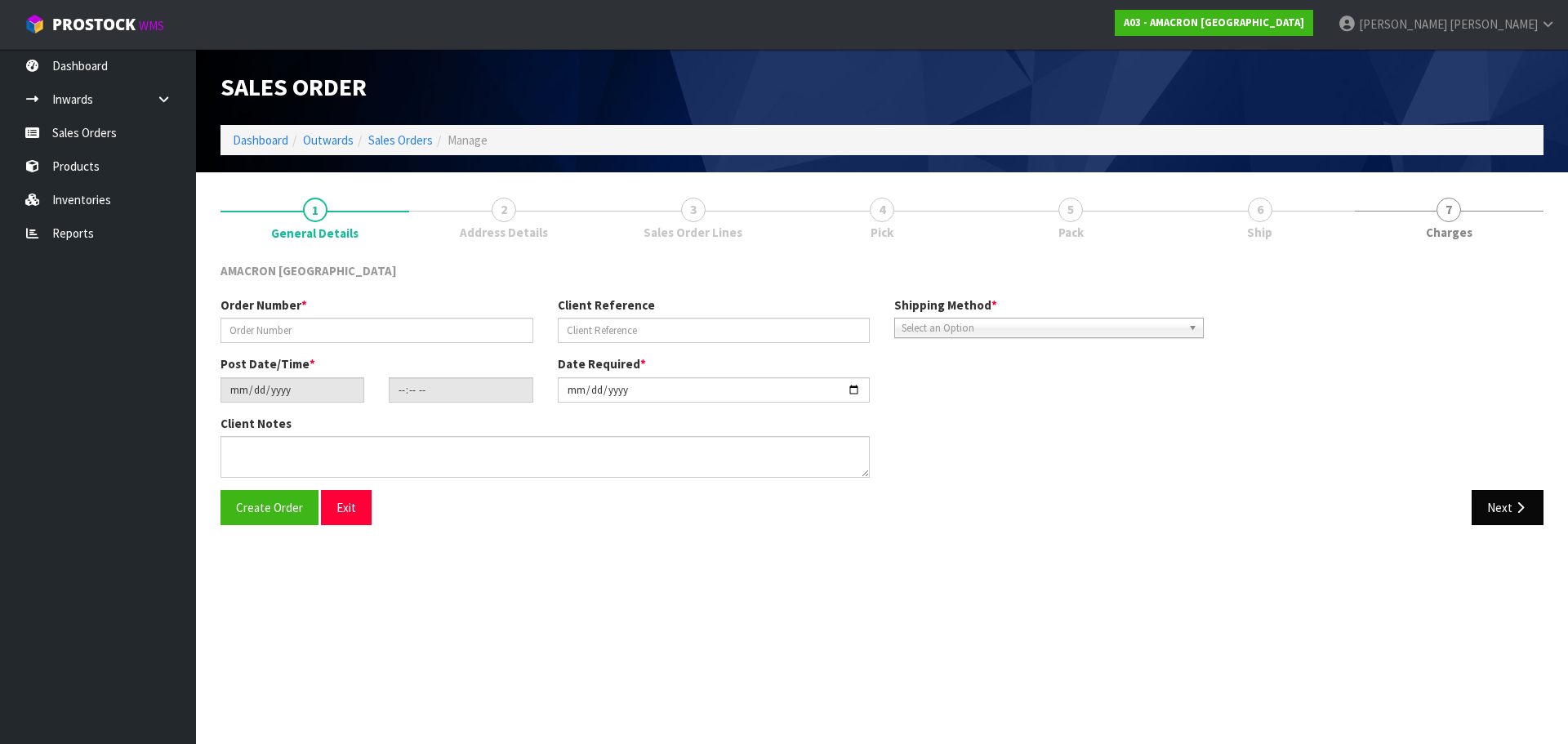
type input "009715"
type input "URGENT!!!!!! [DATE] SEND!"
type input "[DATE]"
type input "12:15:00.000"
type input "[DATE]"
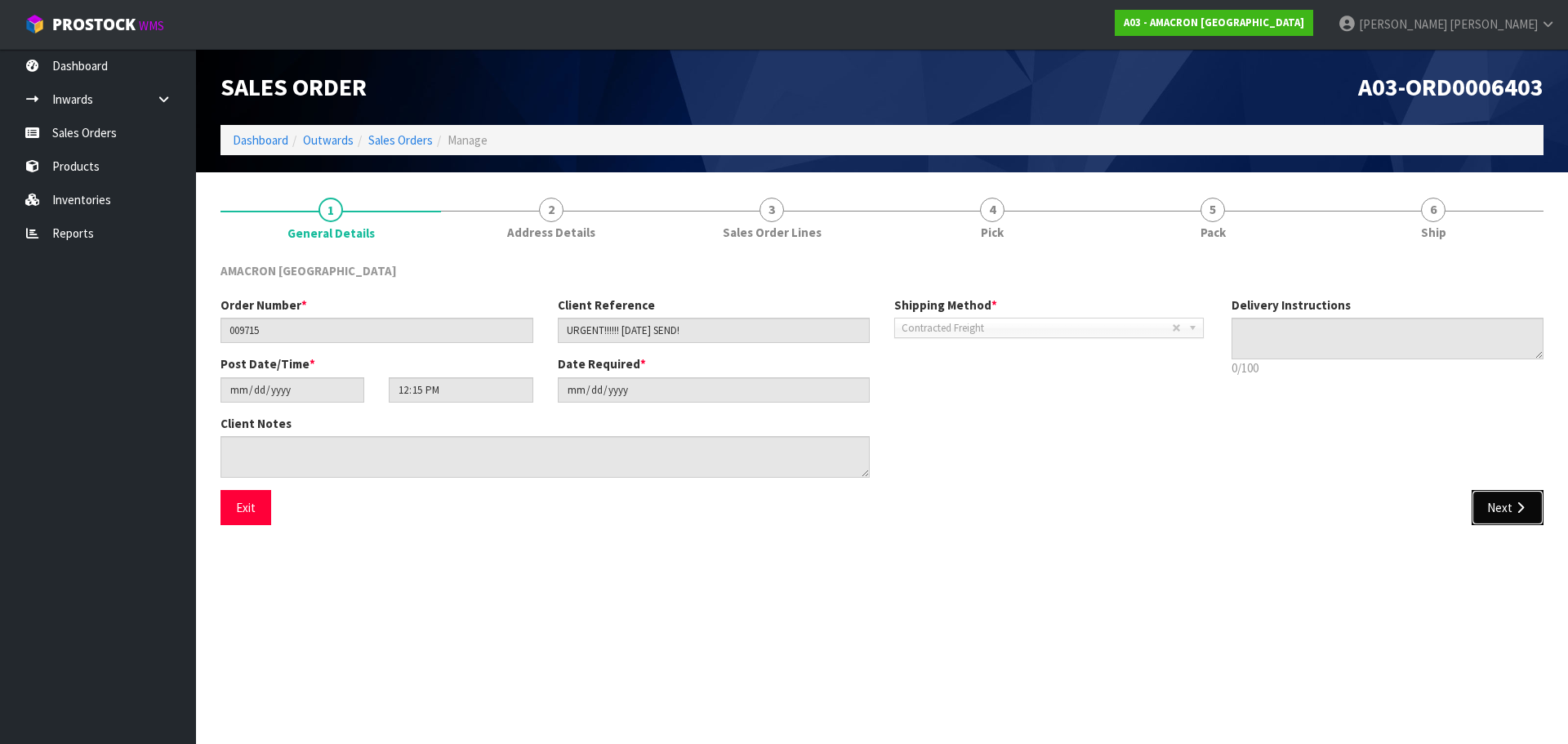
click at [1512, 504] on icon "button" at bounding box center [1519, 508] width 15 height 12
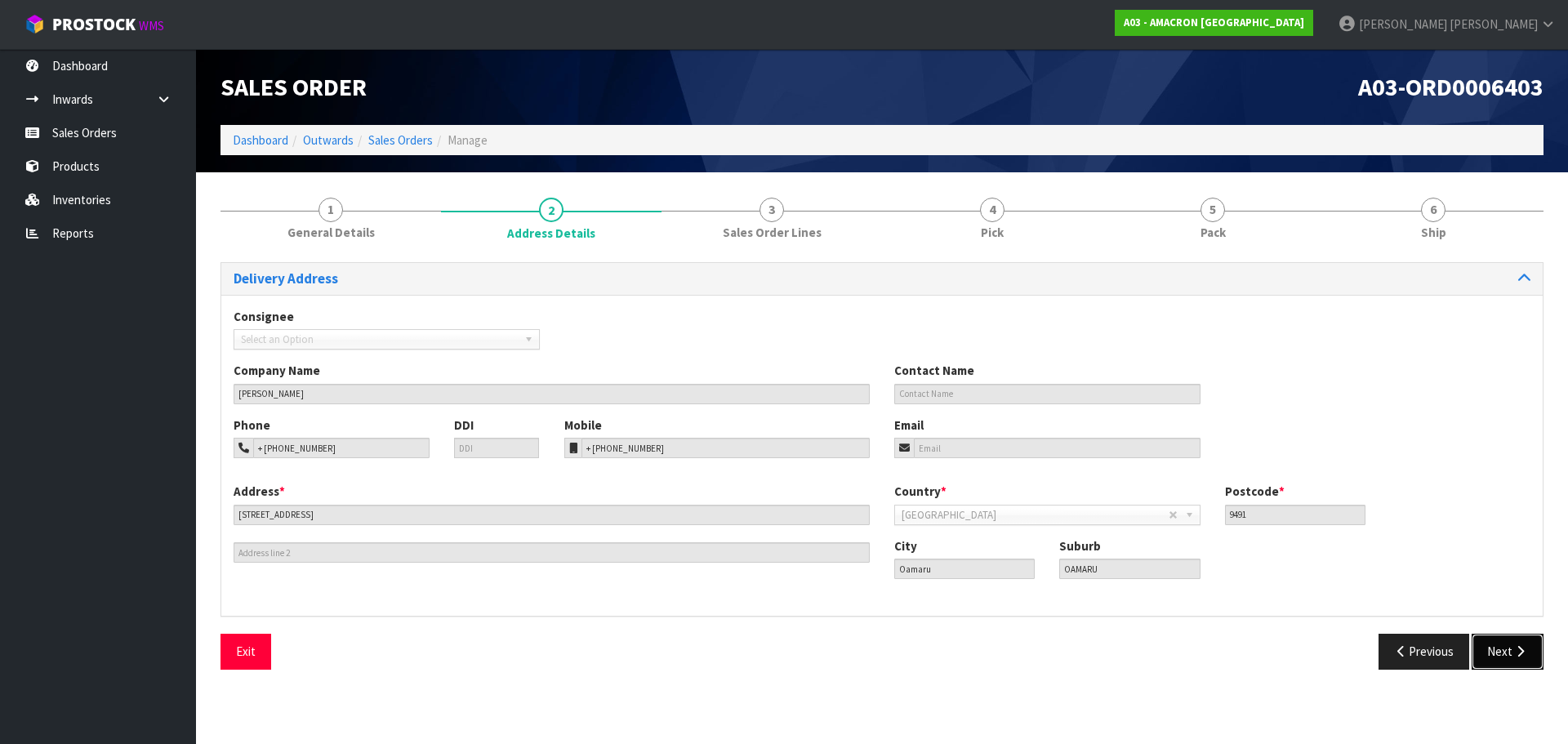
click at [1521, 655] on icon "button" at bounding box center [1519, 652] width 15 height 12
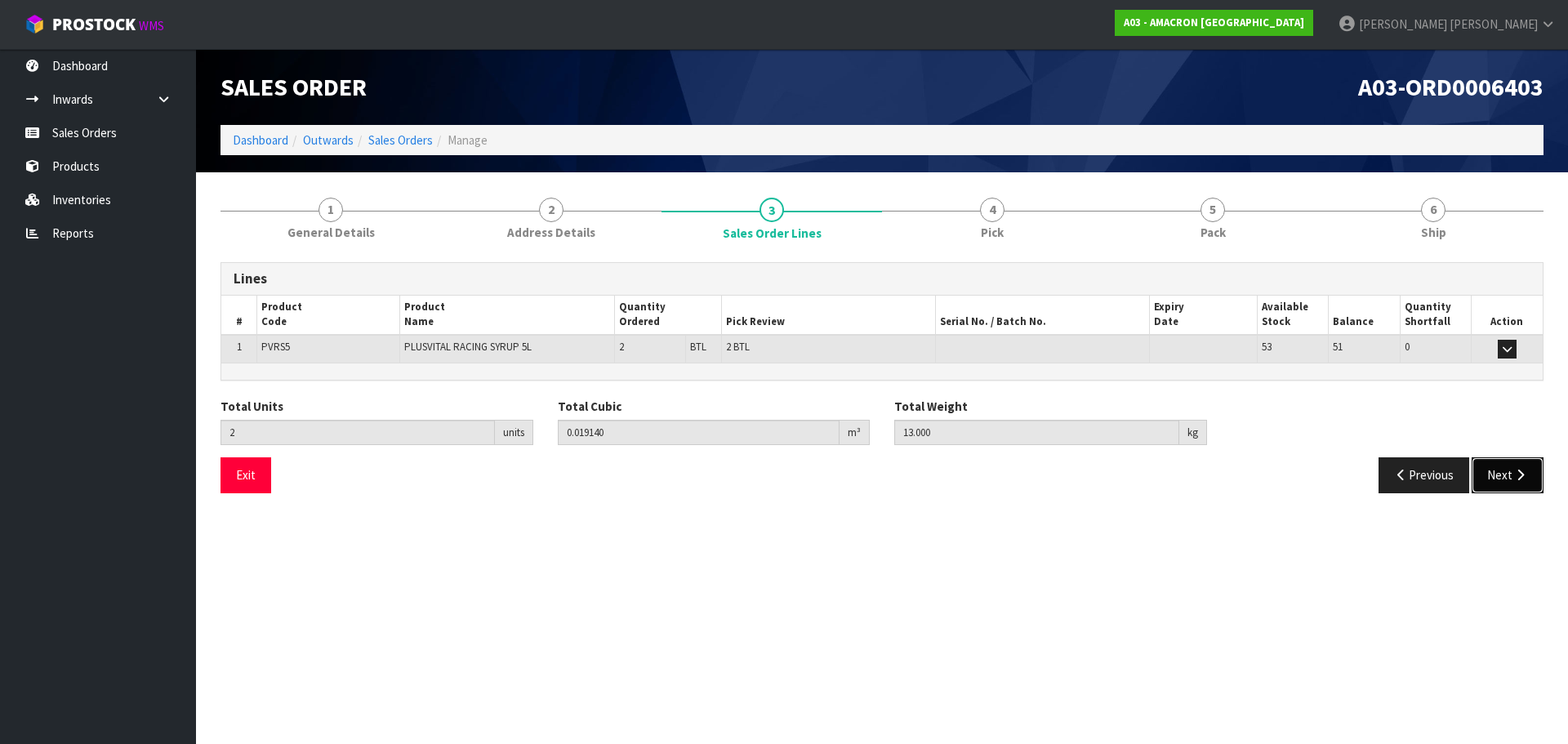
click at [1522, 483] on button "Next" at bounding box center [1507, 475] width 72 height 36
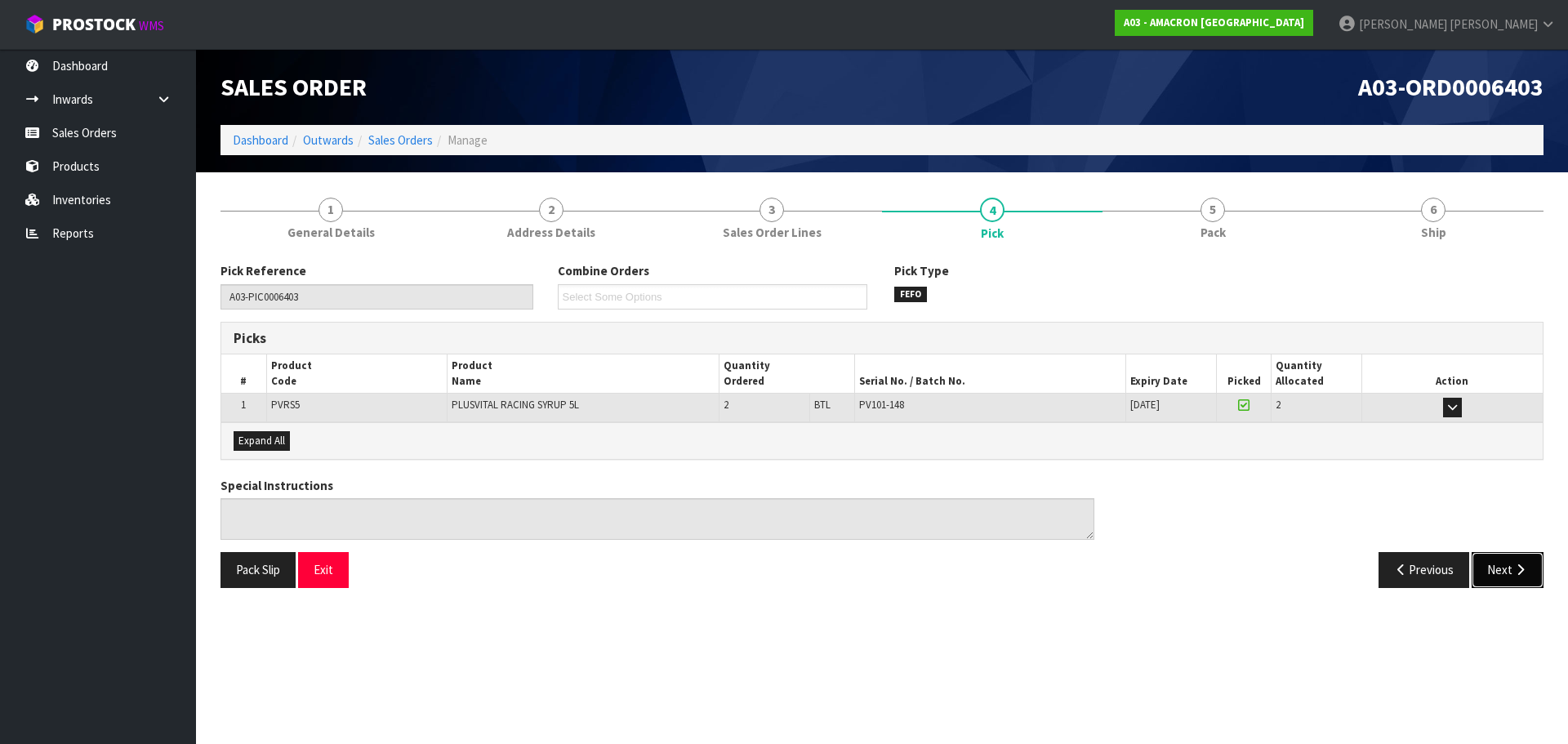
click at [1500, 569] on button "Next" at bounding box center [1507, 570] width 72 height 36
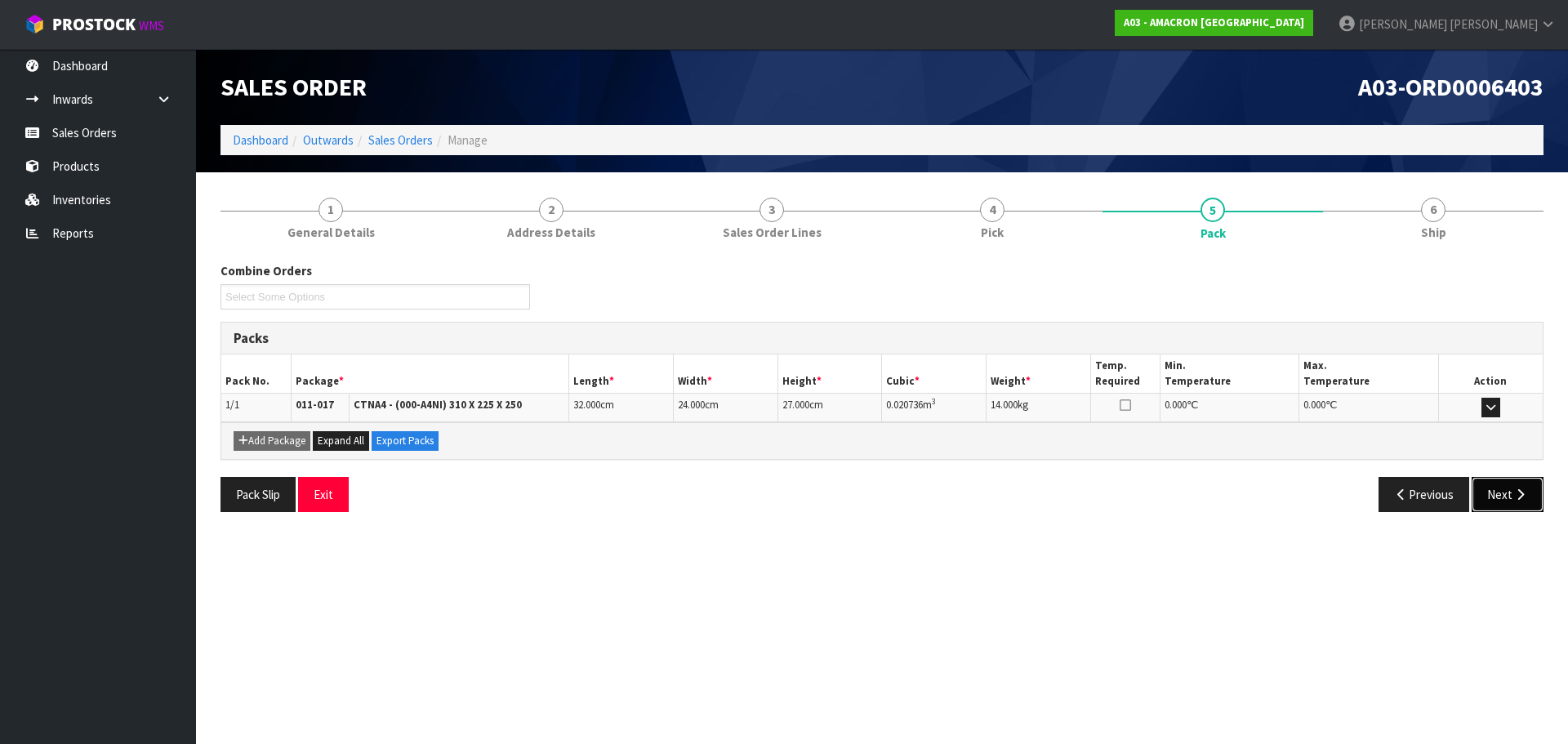
click at [1538, 498] on button "Next" at bounding box center [1507, 495] width 72 height 36
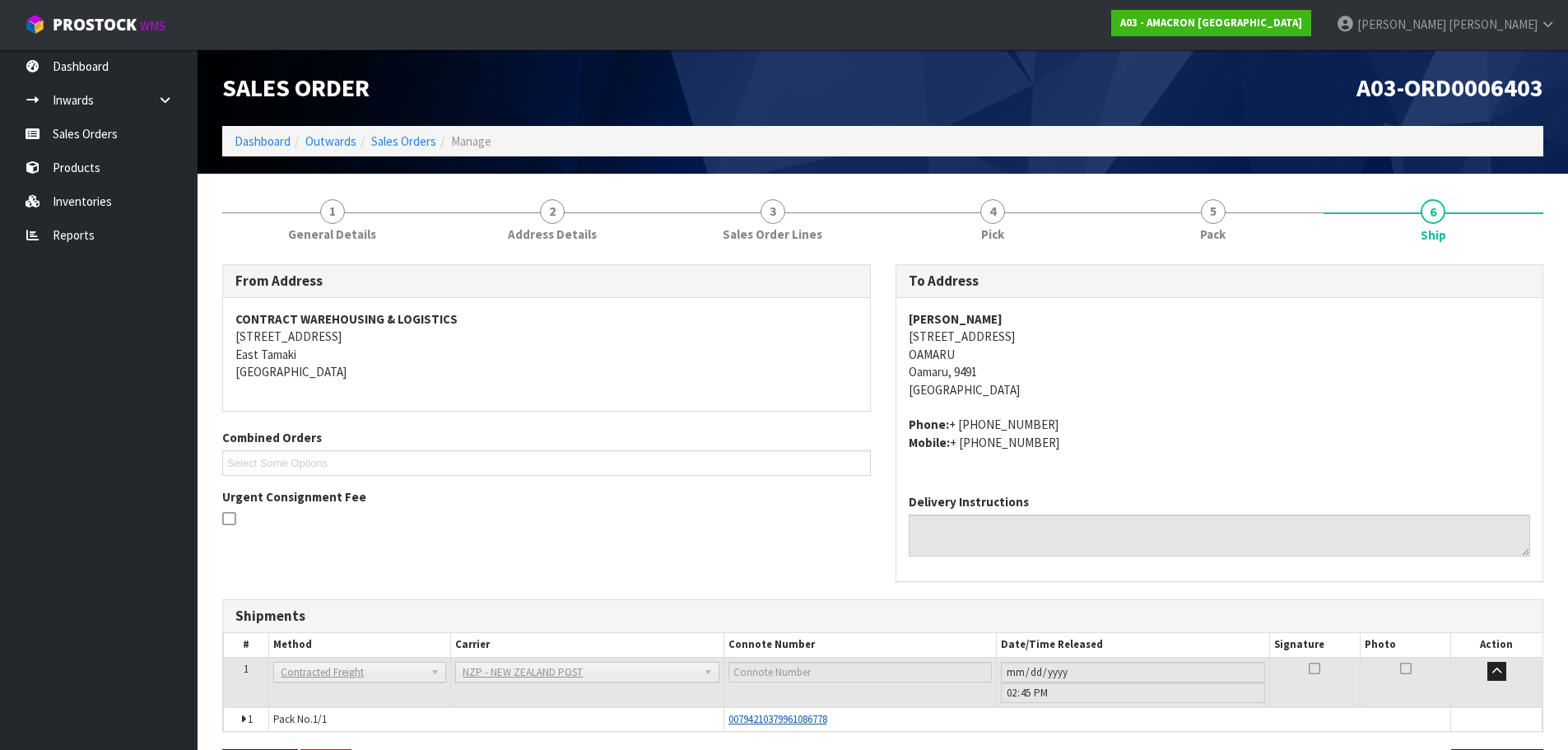
click at [803, 717] on span "00794210379961086778" at bounding box center [778, 719] width 98 height 14
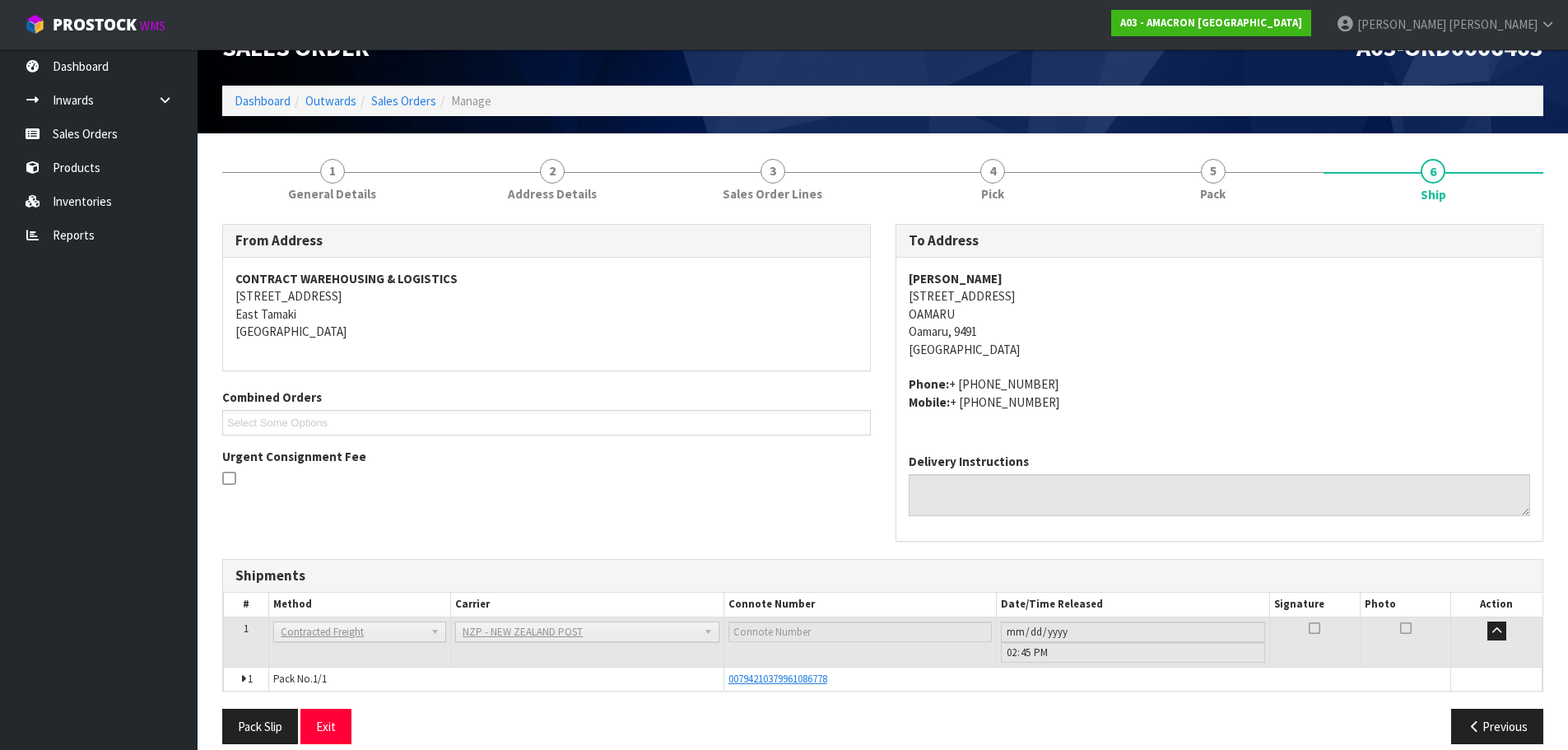
scroll to position [59, 0]
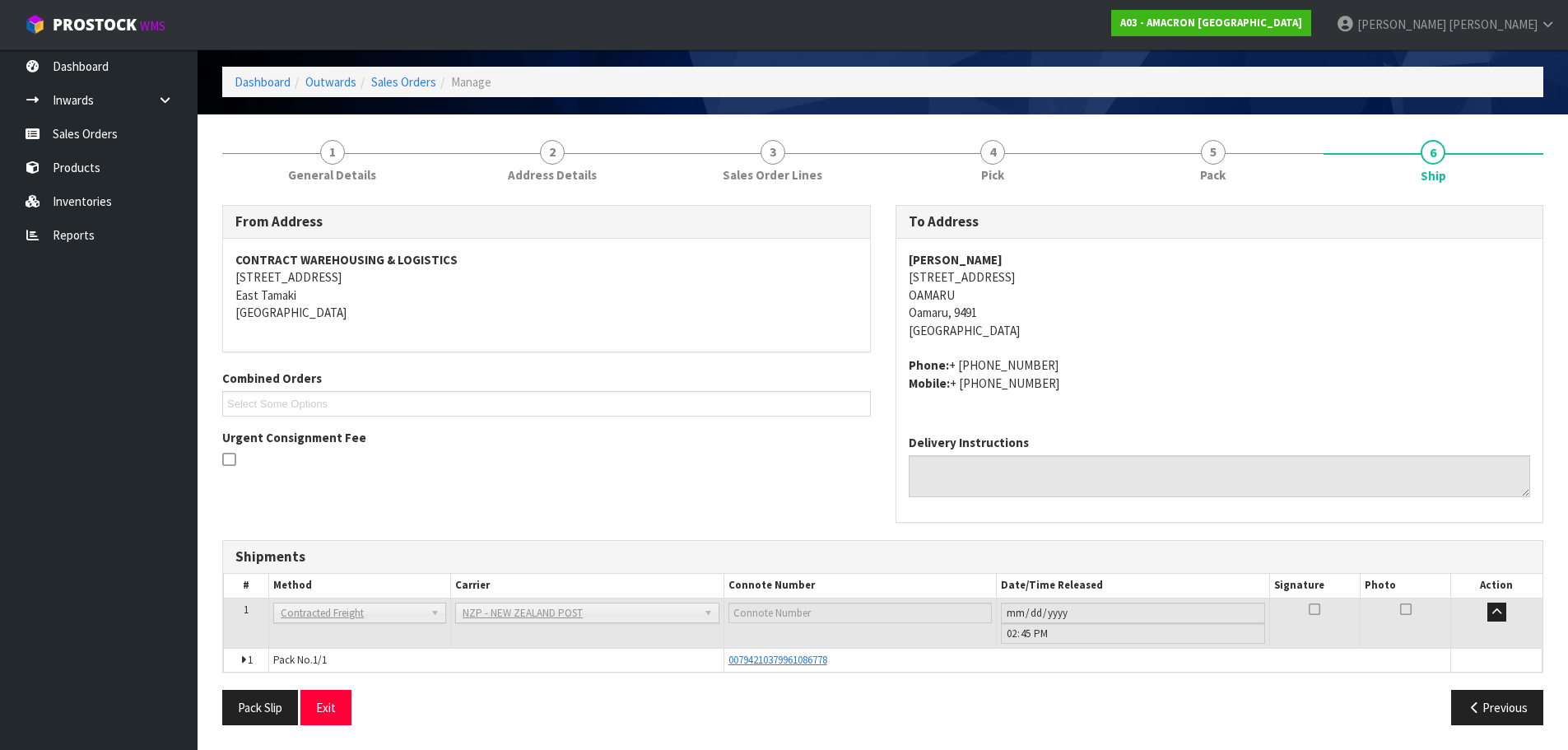
click at [844, 657] on div "00794210379961086778" at bounding box center [1087, 660] width 719 height 15
click at [827, 666] on span "00794210379961086778" at bounding box center [778, 660] width 98 height 14
drag, startPoint x: 835, startPoint y: 657, endPoint x: 700, endPoint y: 647, distance: 135.4
click at [700, 647] on tbody "1 Pickup Contracted Freight Contracted Freight ANGEL - ANGEL TRANSPORT [PERSON_…" at bounding box center [882, 635] width 1318 height 74
click at [750, 667] on div "00794210379961086778" at bounding box center [1087, 660] width 719 height 15
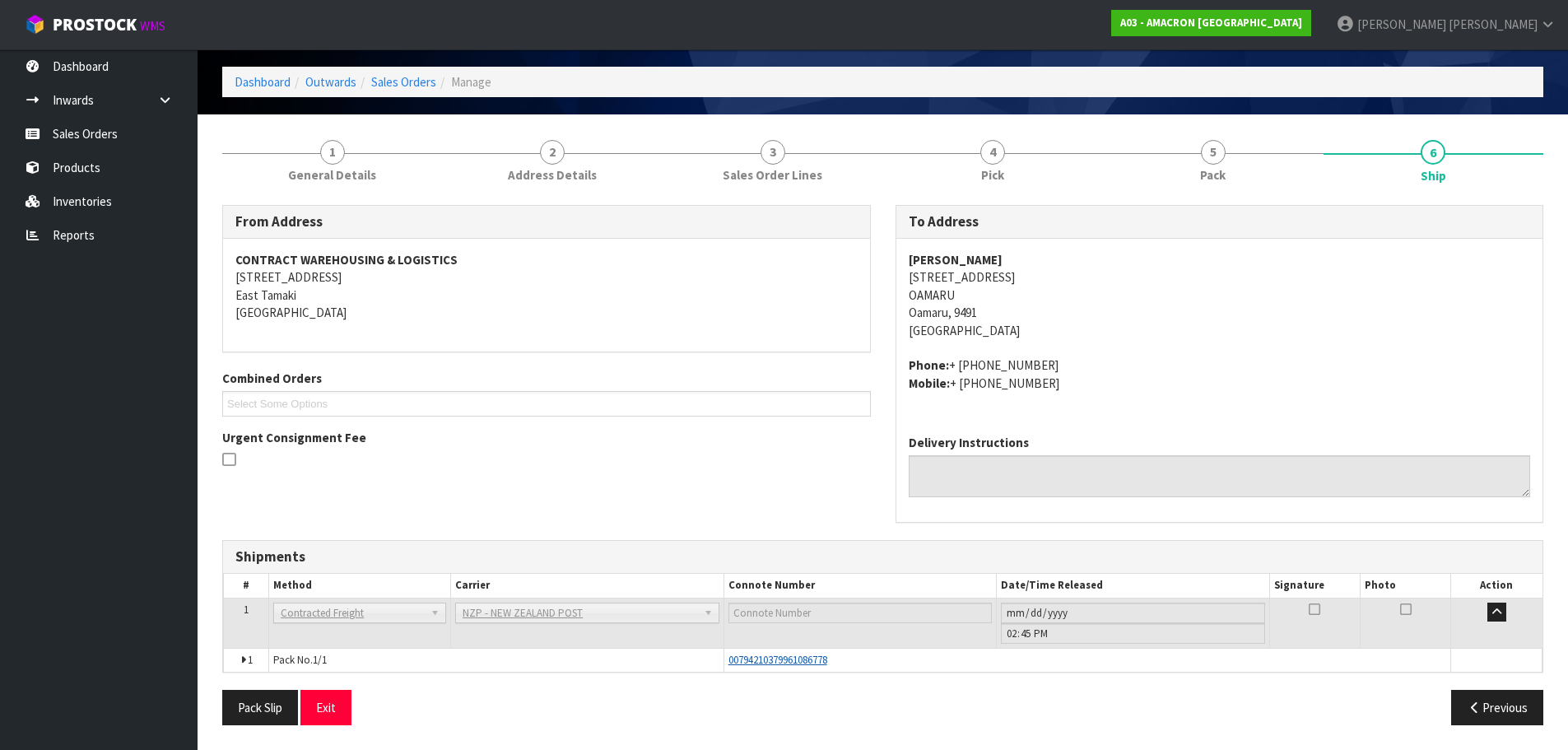
click at [822, 659] on span "00794210379961086778" at bounding box center [778, 660] width 98 height 14
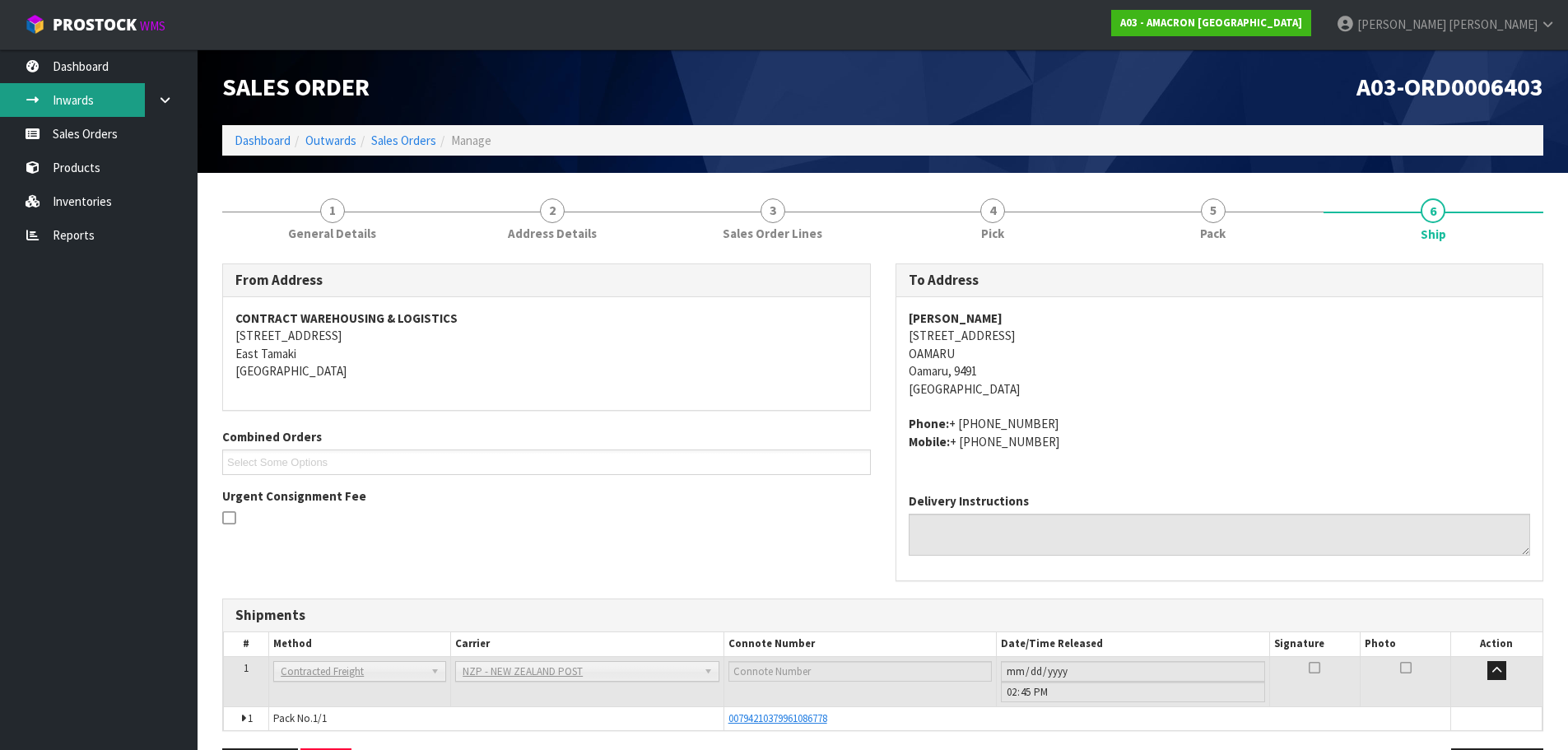
scroll to position [0, 0]
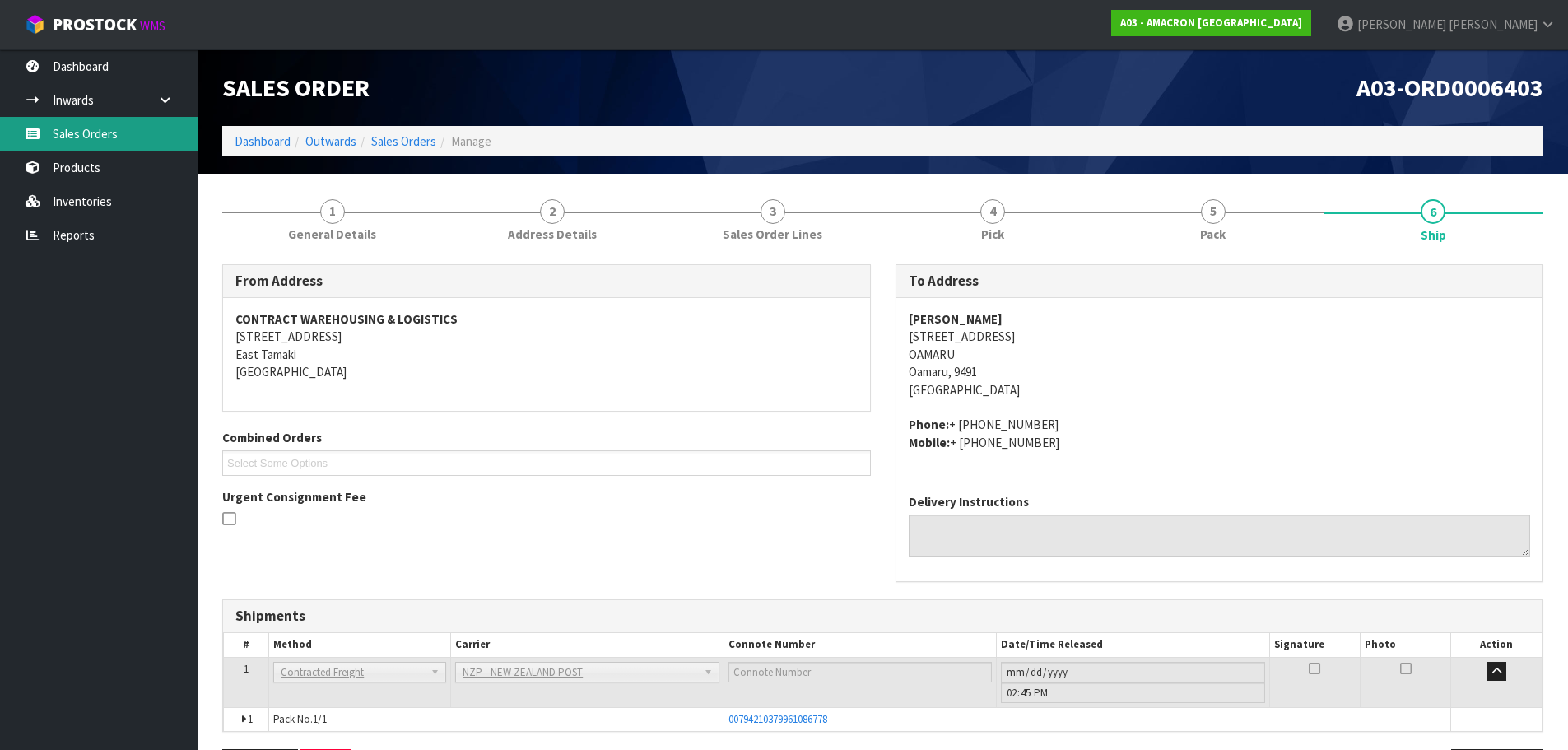
click at [163, 145] on link "Sales Orders" at bounding box center [98, 134] width 198 height 34
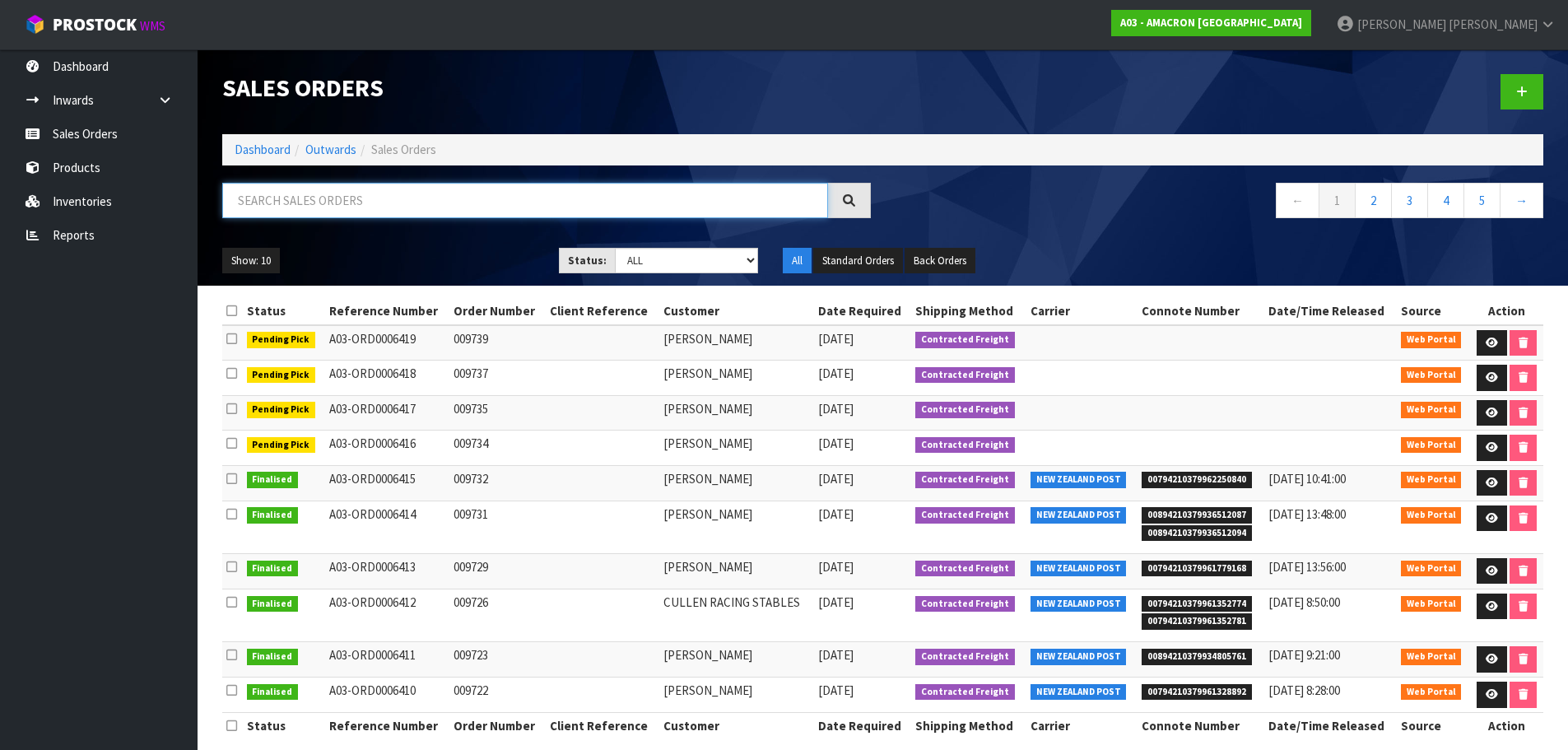
click at [422, 210] on input "text" at bounding box center [524, 200] width 606 height 36
type input "PHIL"
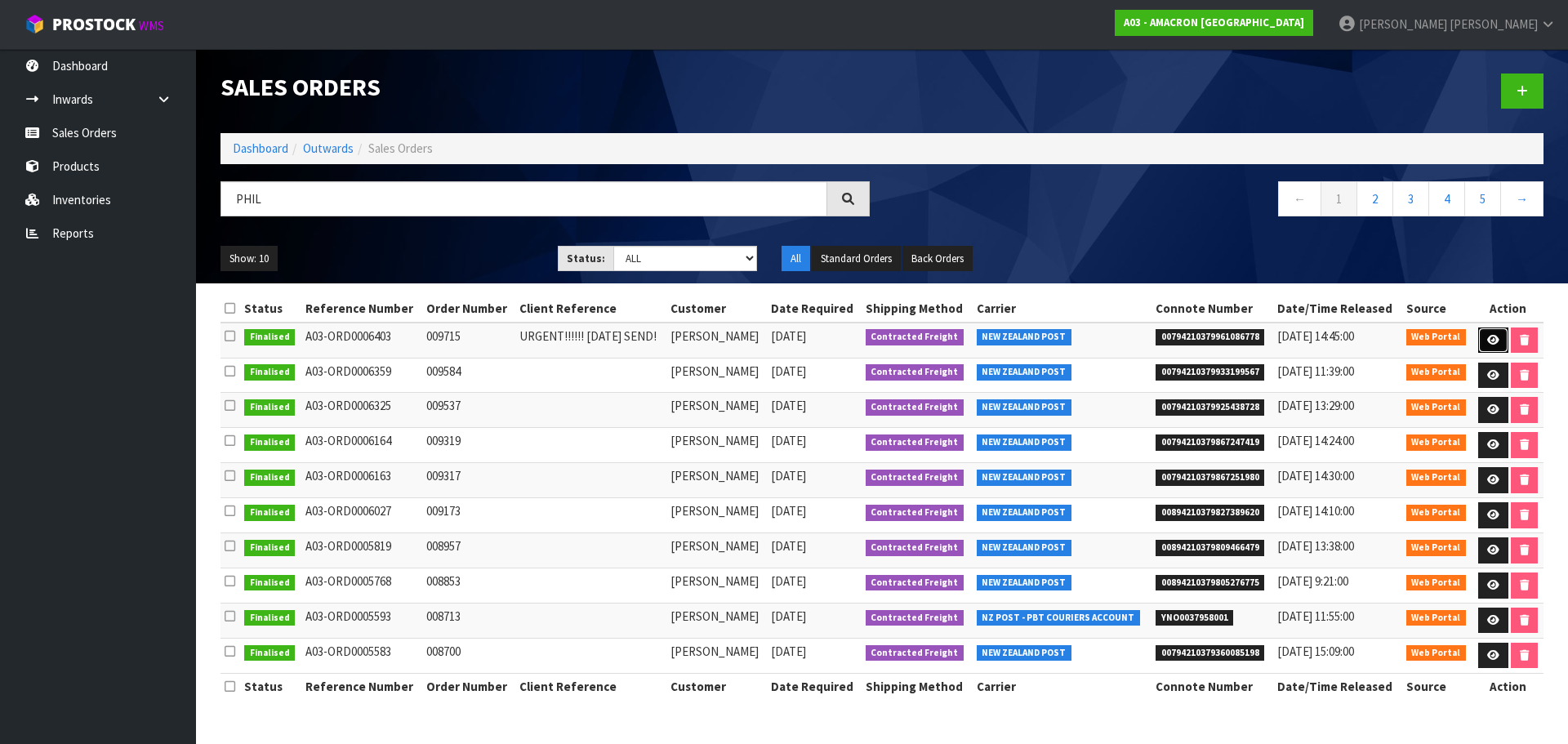
click at [1485, 332] on link at bounding box center [1493, 340] width 30 height 26
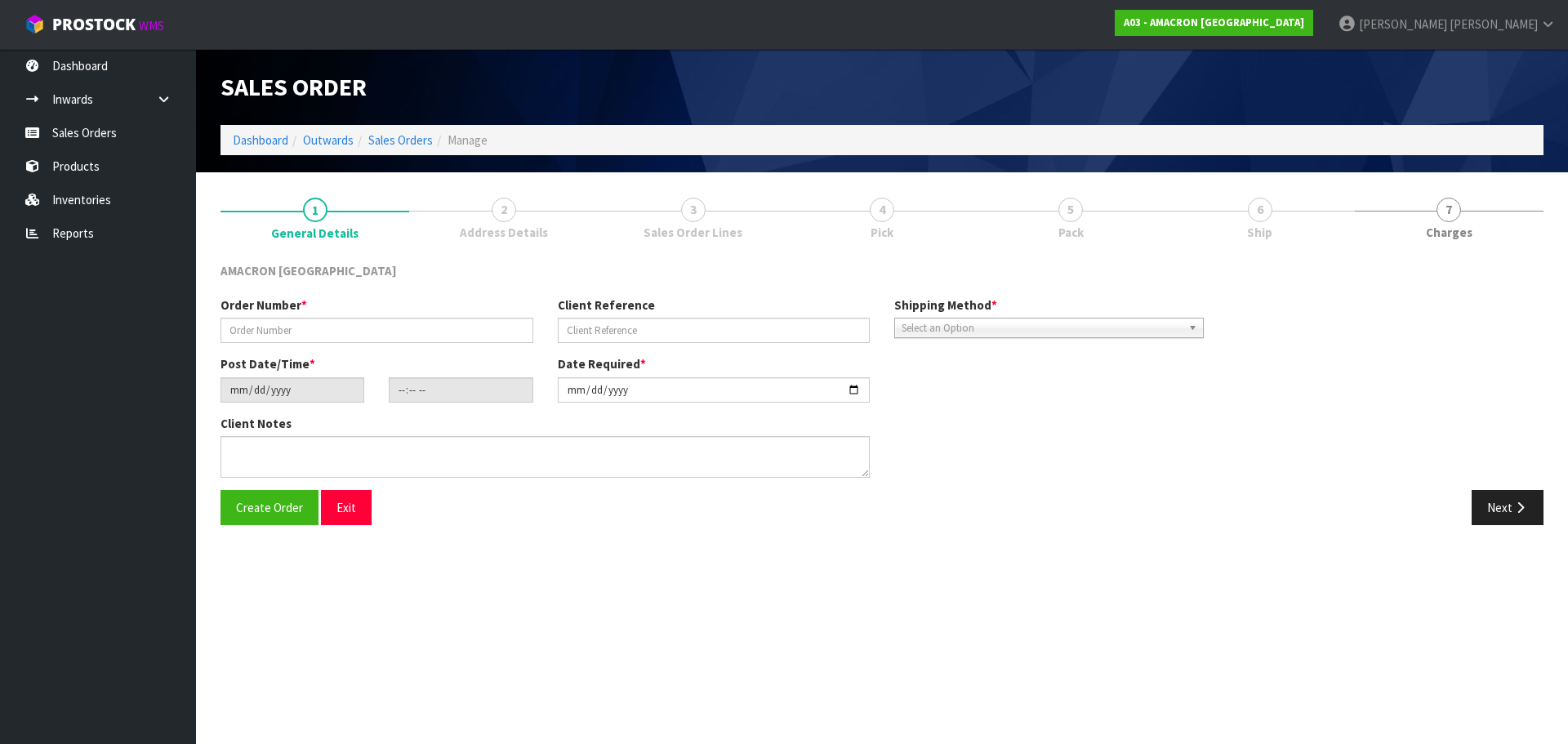
type input "009715"
type input "URGENT!!!!!! [DATE] SEND!"
type input "[DATE]"
type input "12:15:00.000"
type input "[DATE]"
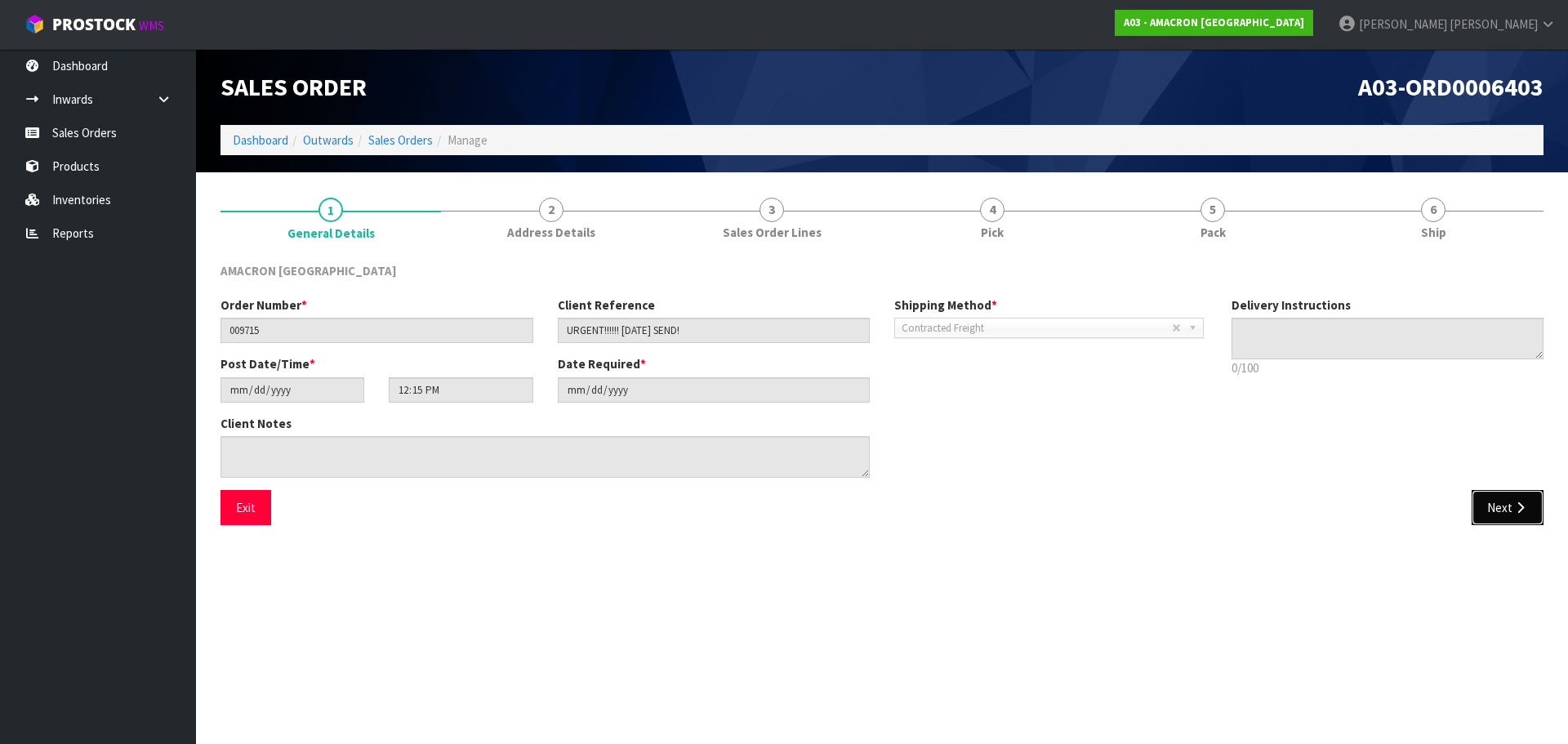
click at [1524, 507] on icon "button" at bounding box center [1519, 508] width 15 height 12
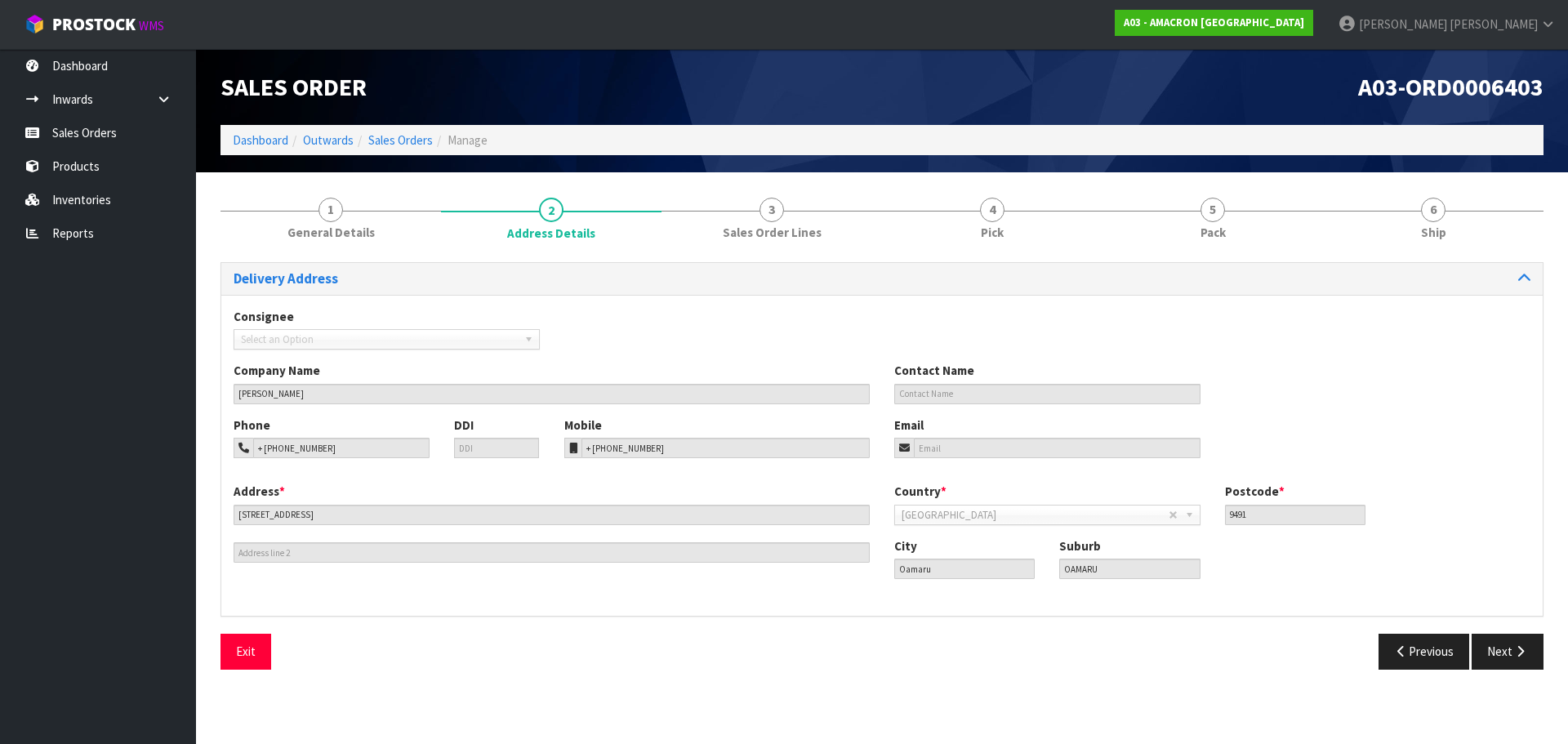
click at [1505, 671] on div "Exit Previous Next" at bounding box center [882, 657] width 1347 height 47
click at [1507, 664] on button "Next" at bounding box center [1507, 652] width 72 height 36
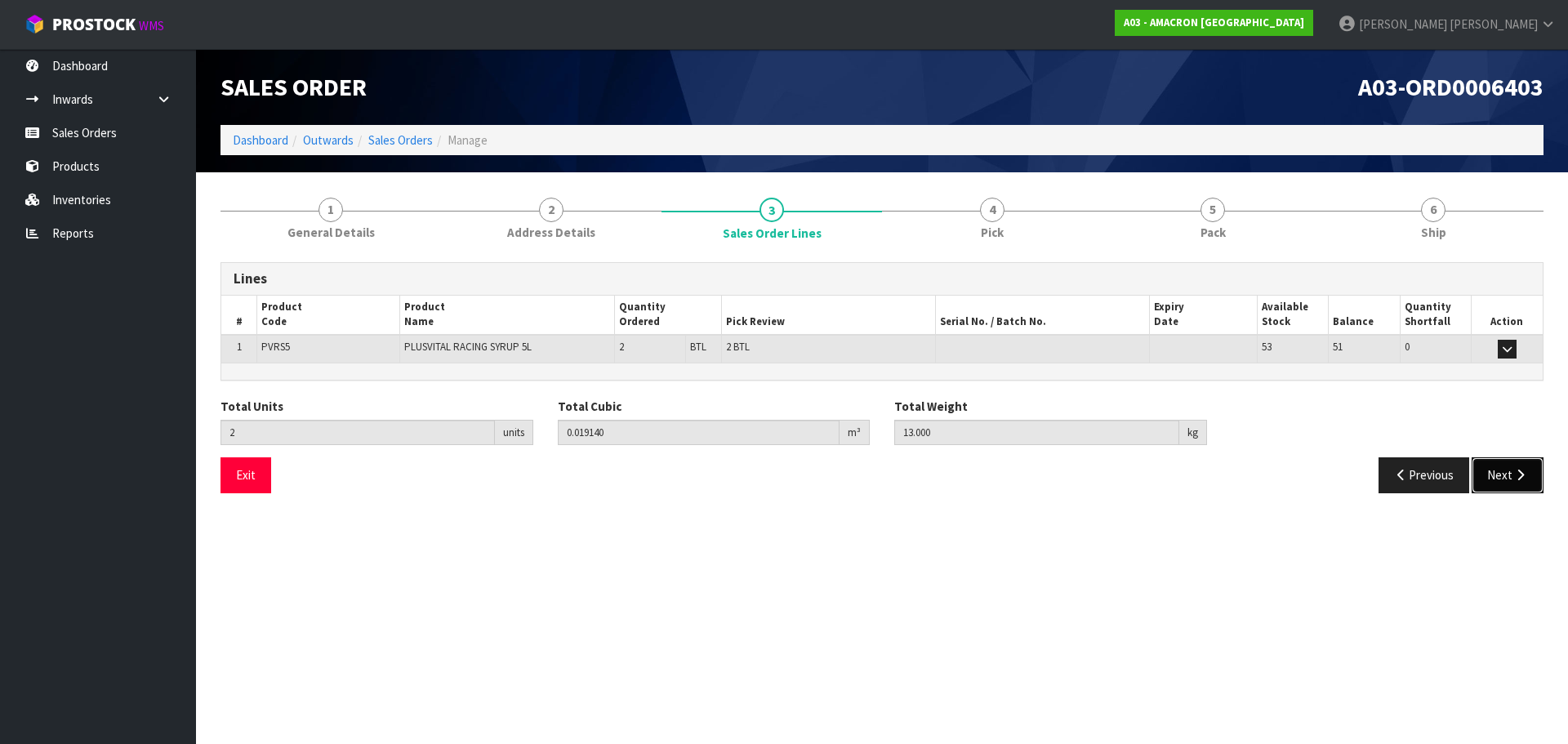
click at [1509, 481] on button "Next" at bounding box center [1507, 475] width 72 height 36
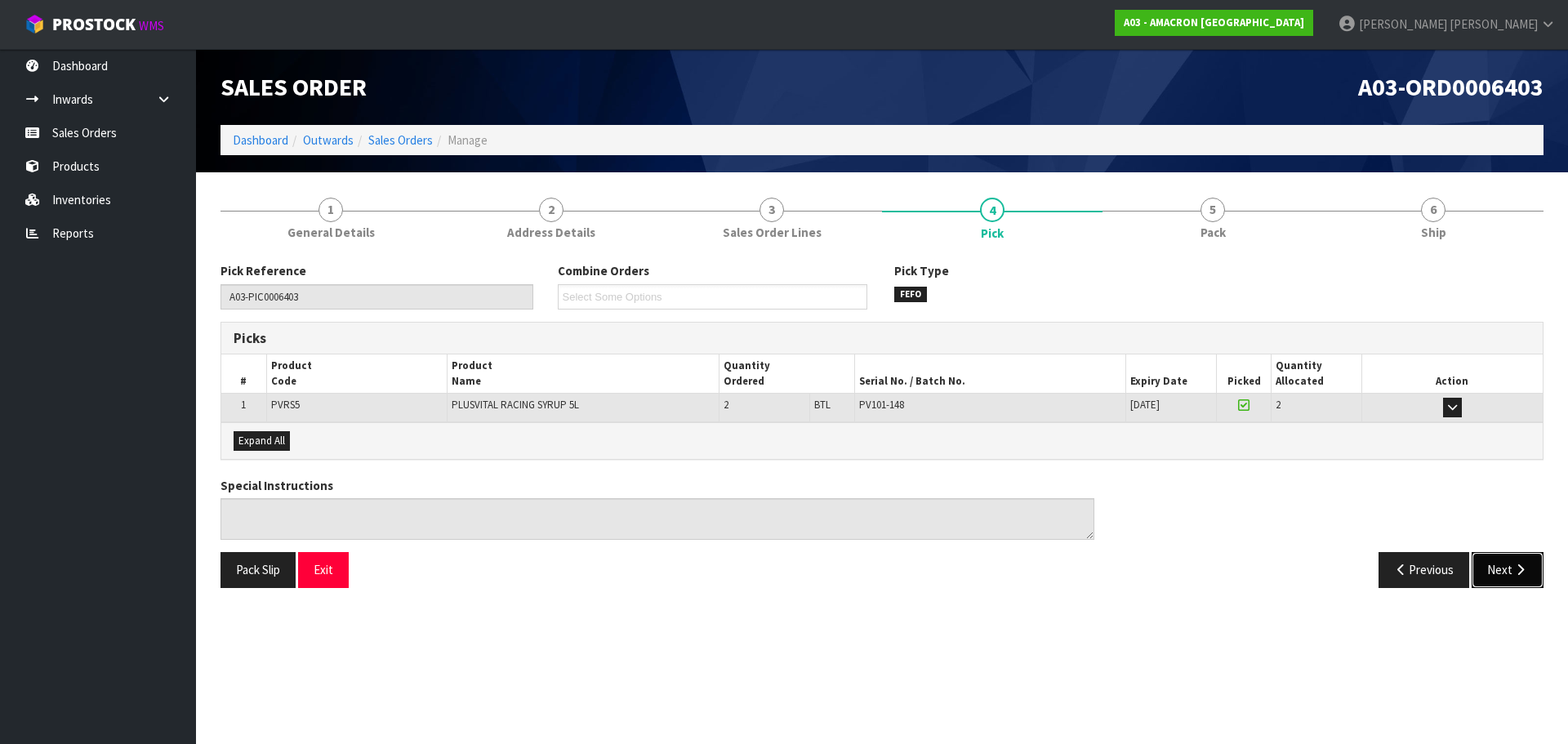
click at [1542, 582] on button "Next" at bounding box center [1507, 570] width 72 height 36
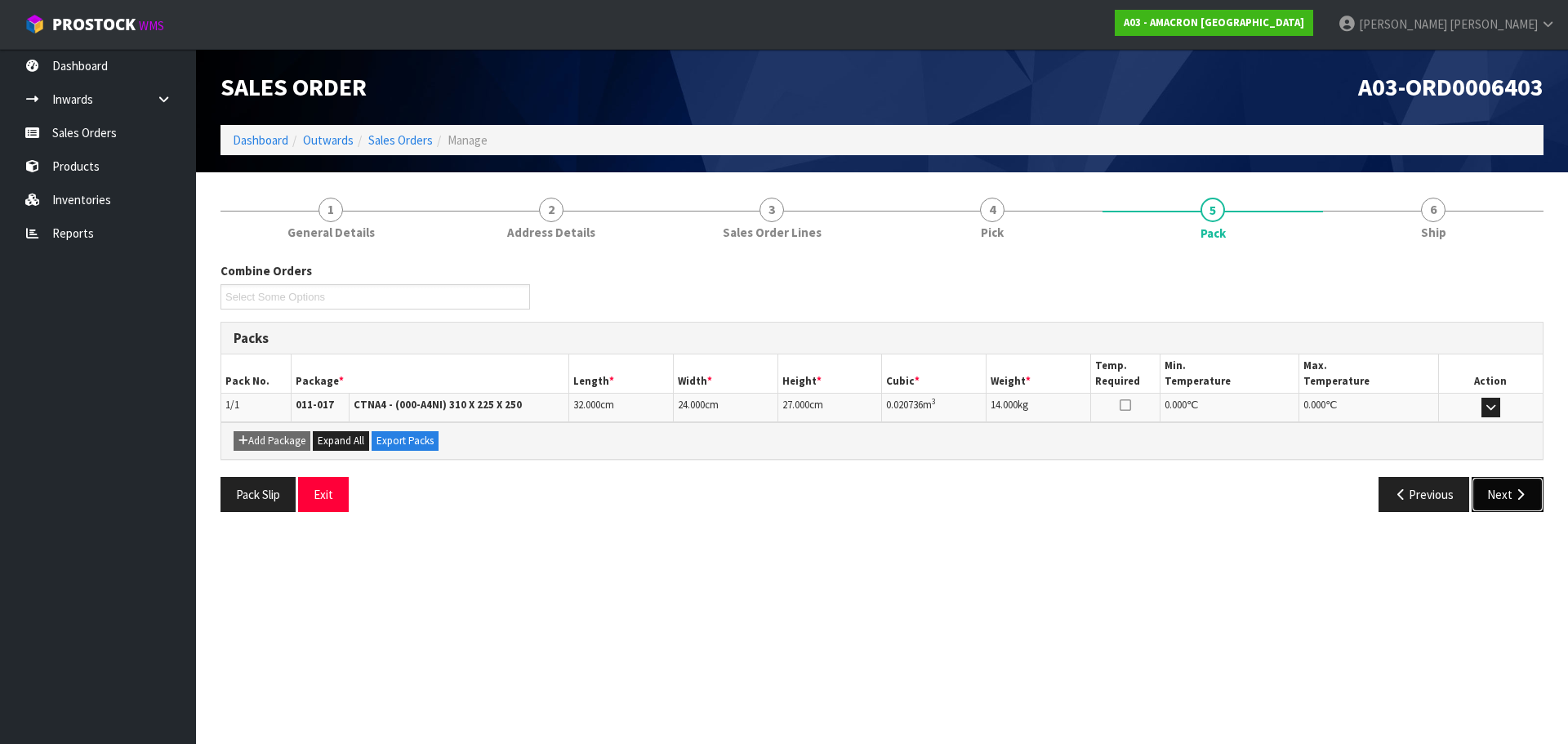
click at [1501, 499] on button "Next" at bounding box center [1507, 495] width 72 height 36
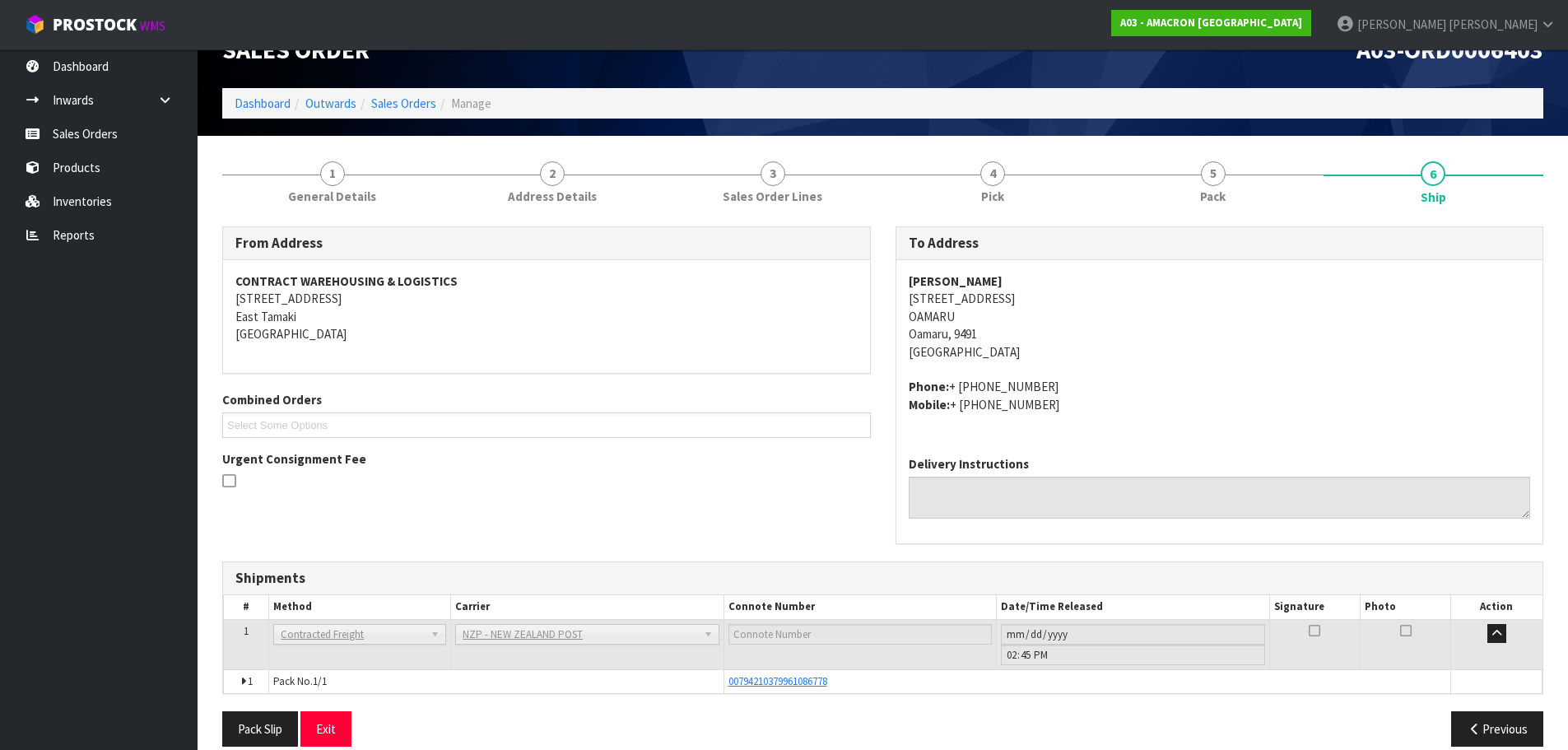
scroll to position [59, 0]
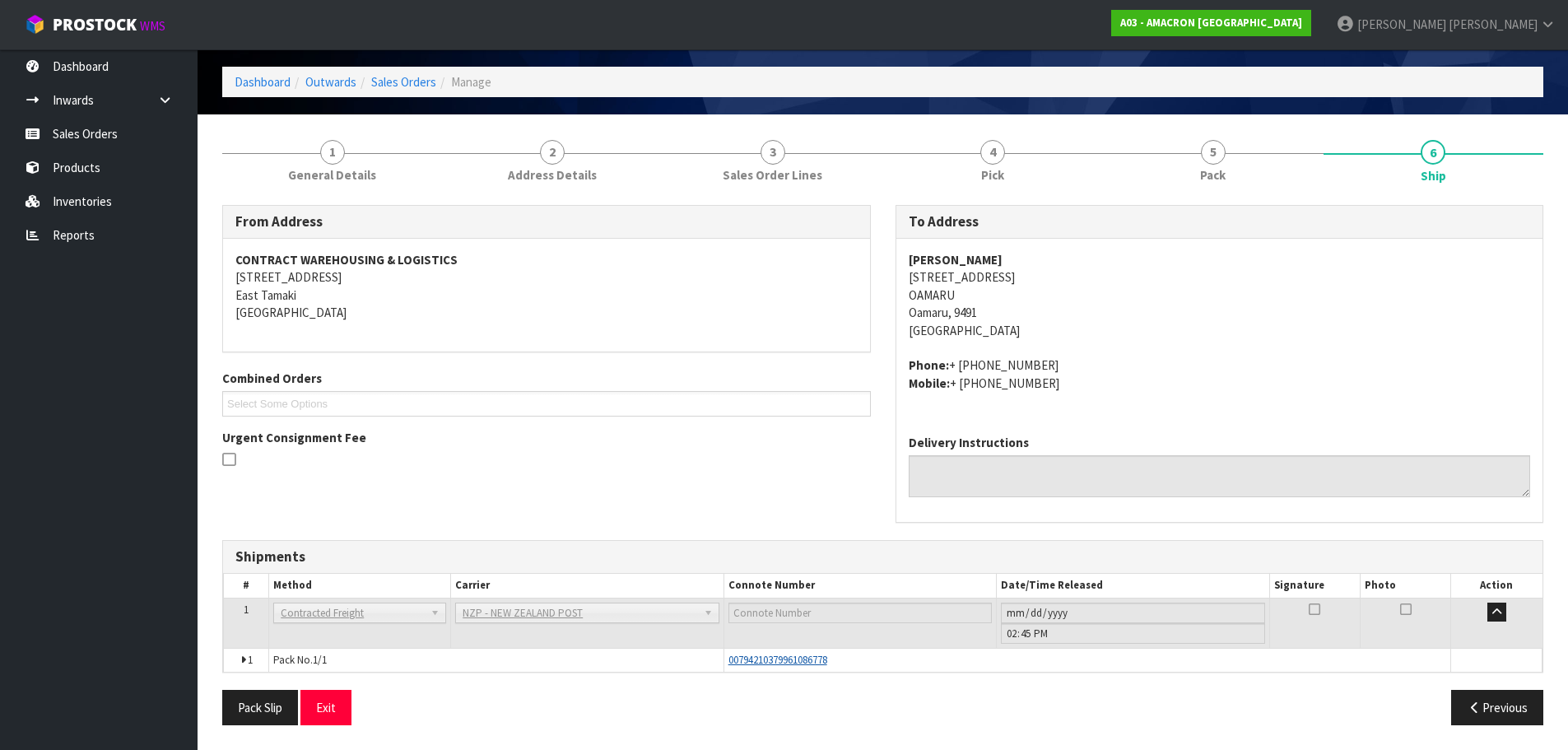
click at [773, 658] on span "00794210379961086778" at bounding box center [778, 660] width 98 height 14
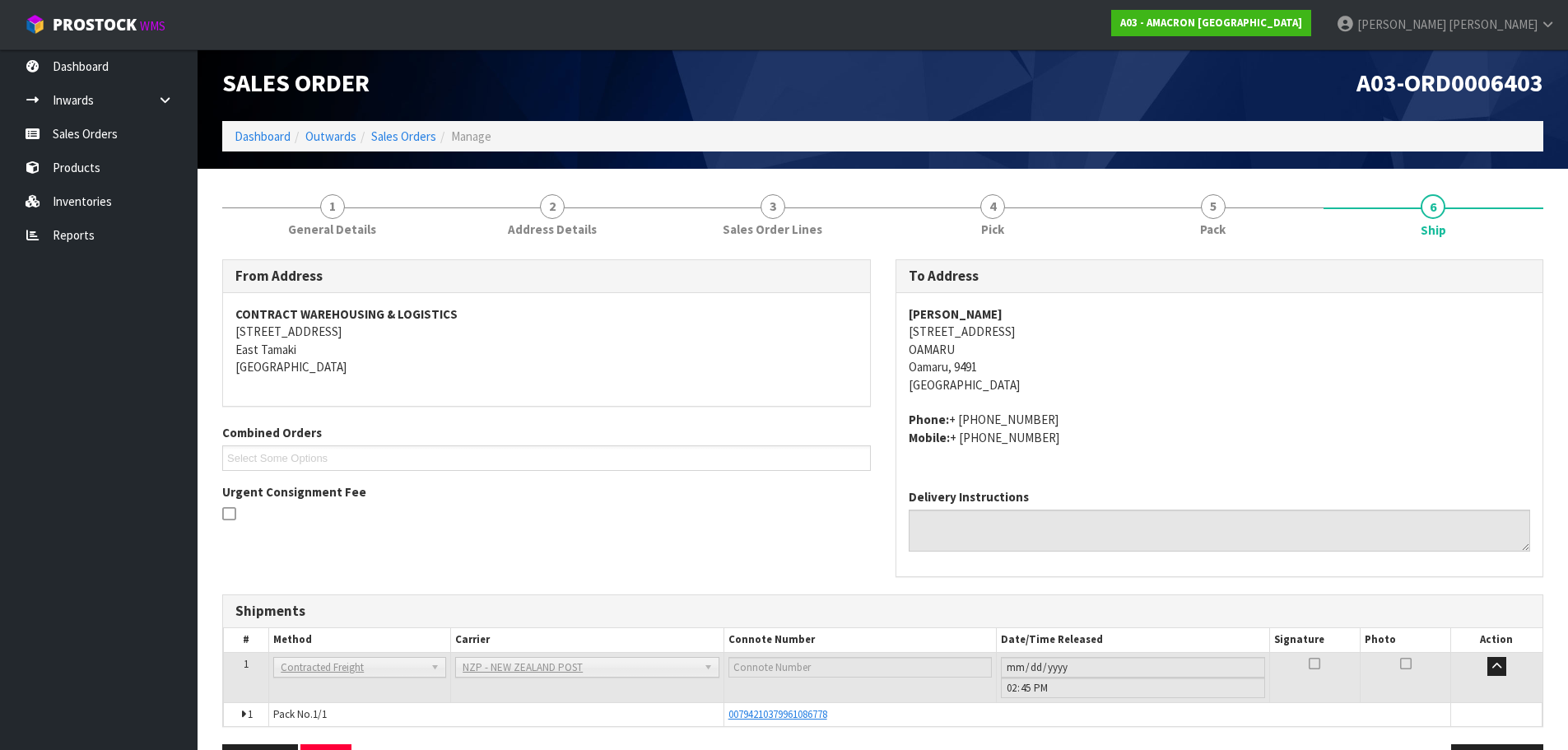
scroll to position [0, 0]
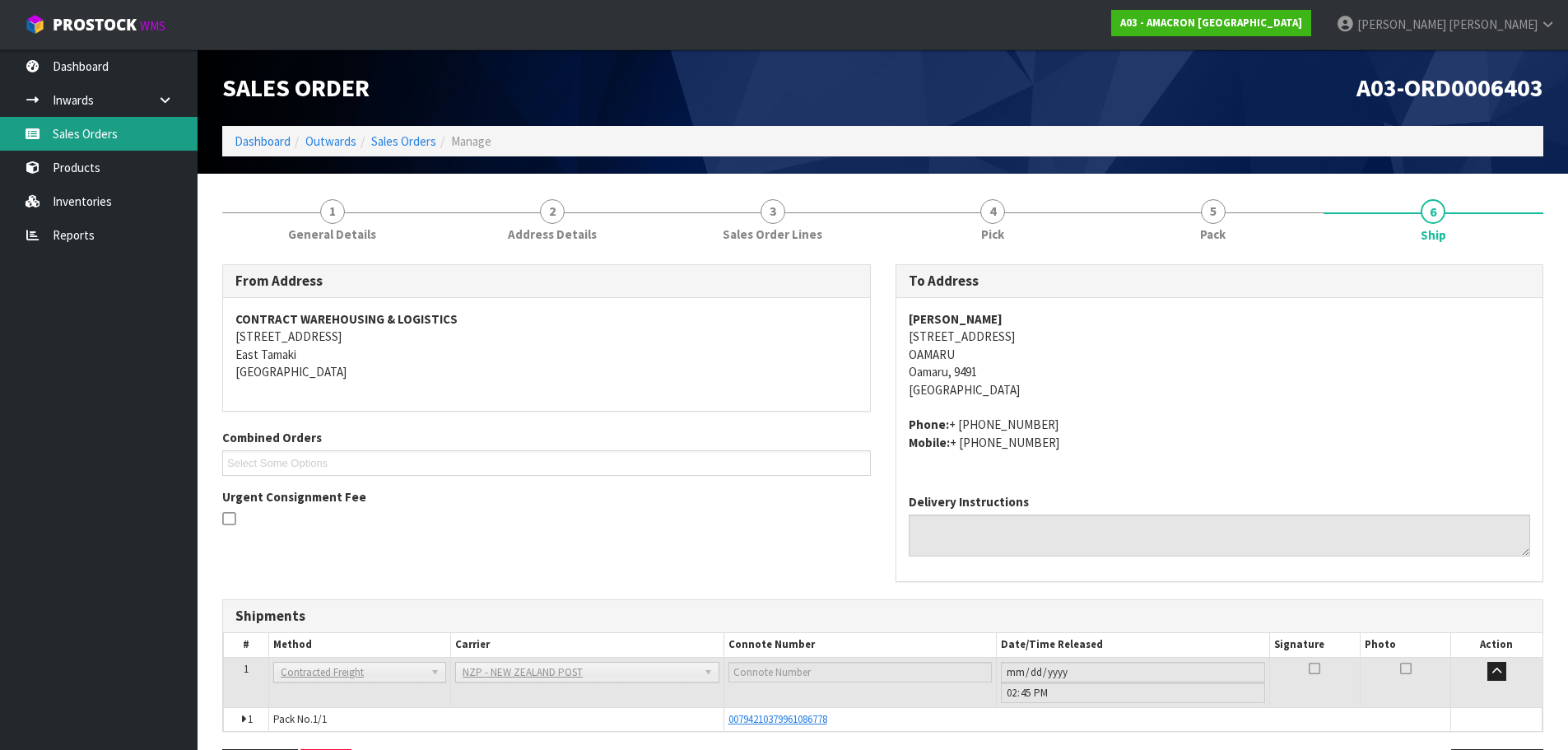
click at [76, 126] on link "Sales Orders" at bounding box center [98, 134] width 198 height 34
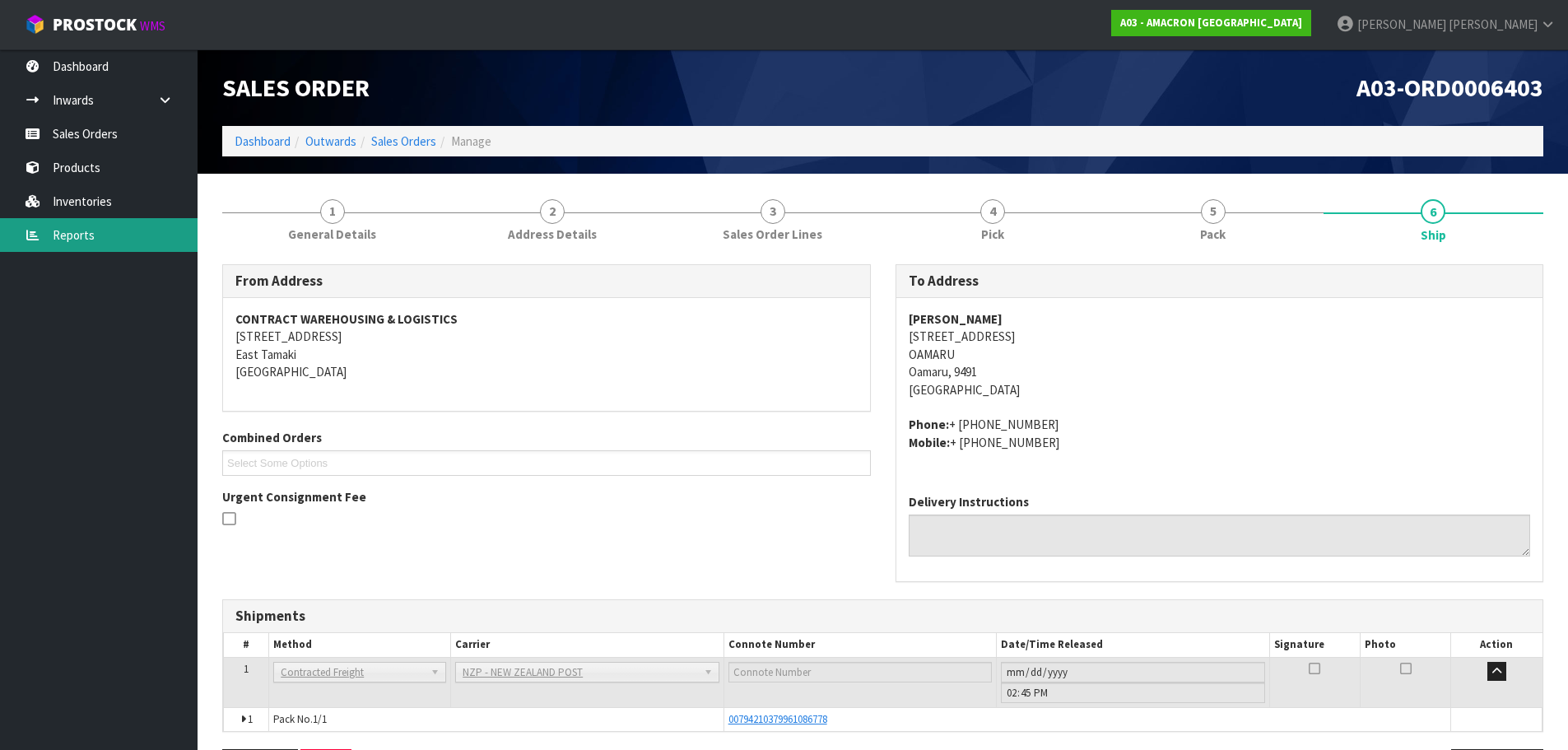
click at [82, 235] on body "Toggle navigation ProStock WMS A03 - AMACRON [GEOGRAPHIC_DATA] [PERSON_NAME] Lo…" at bounding box center [784, 375] width 1568 height 750
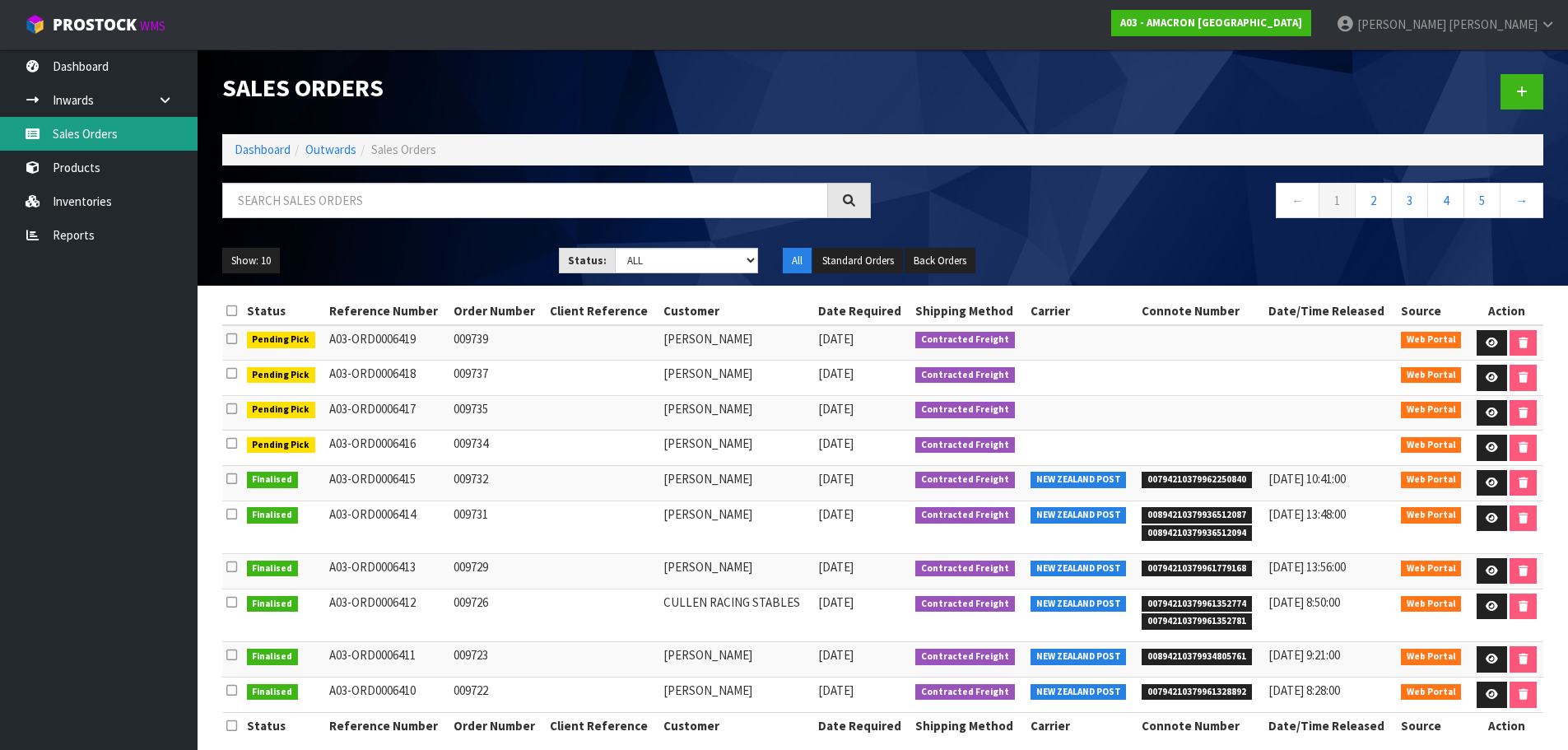
click at [131, 132] on link "Sales Orders" at bounding box center [98, 134] width 198 height 34
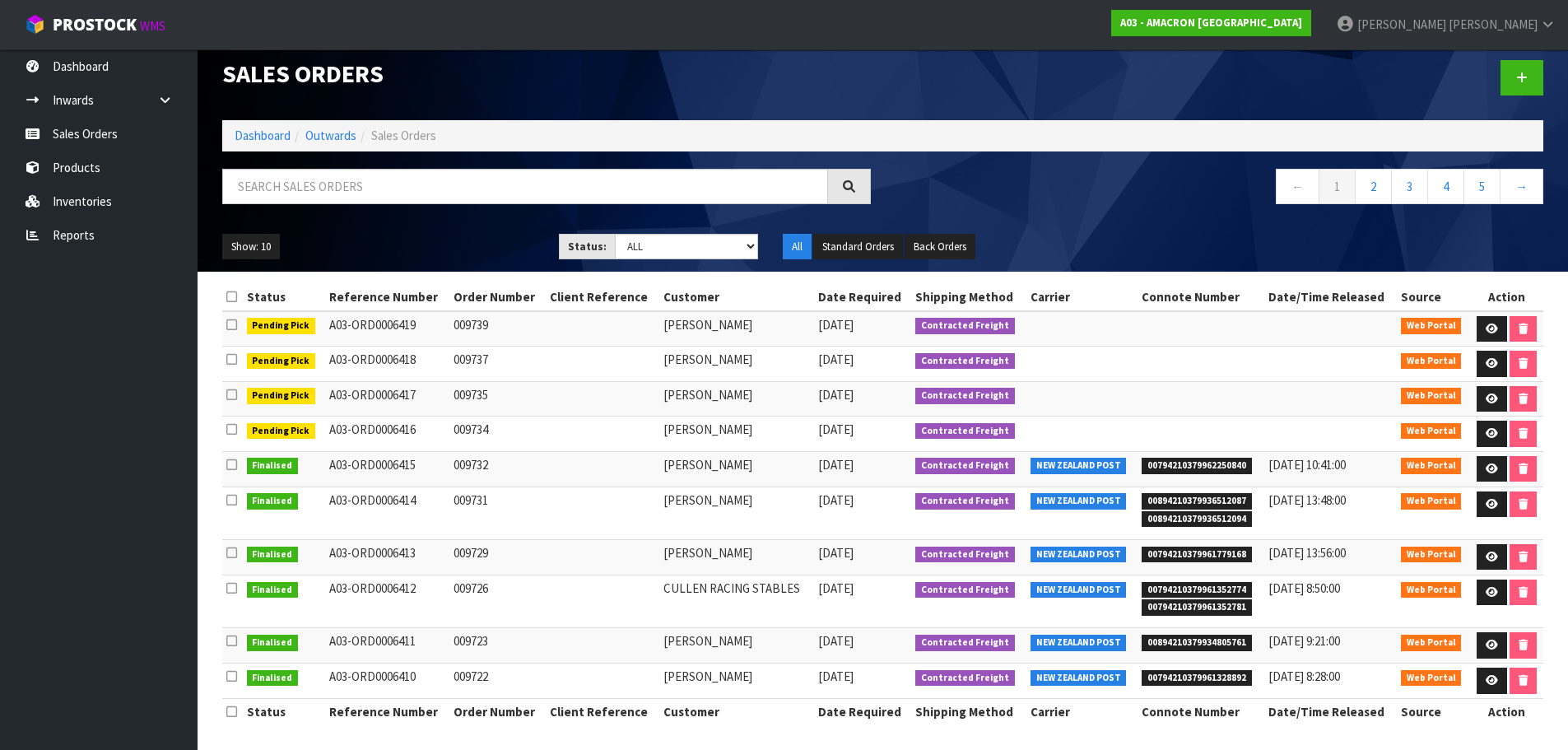
scroll to position [18, 0]
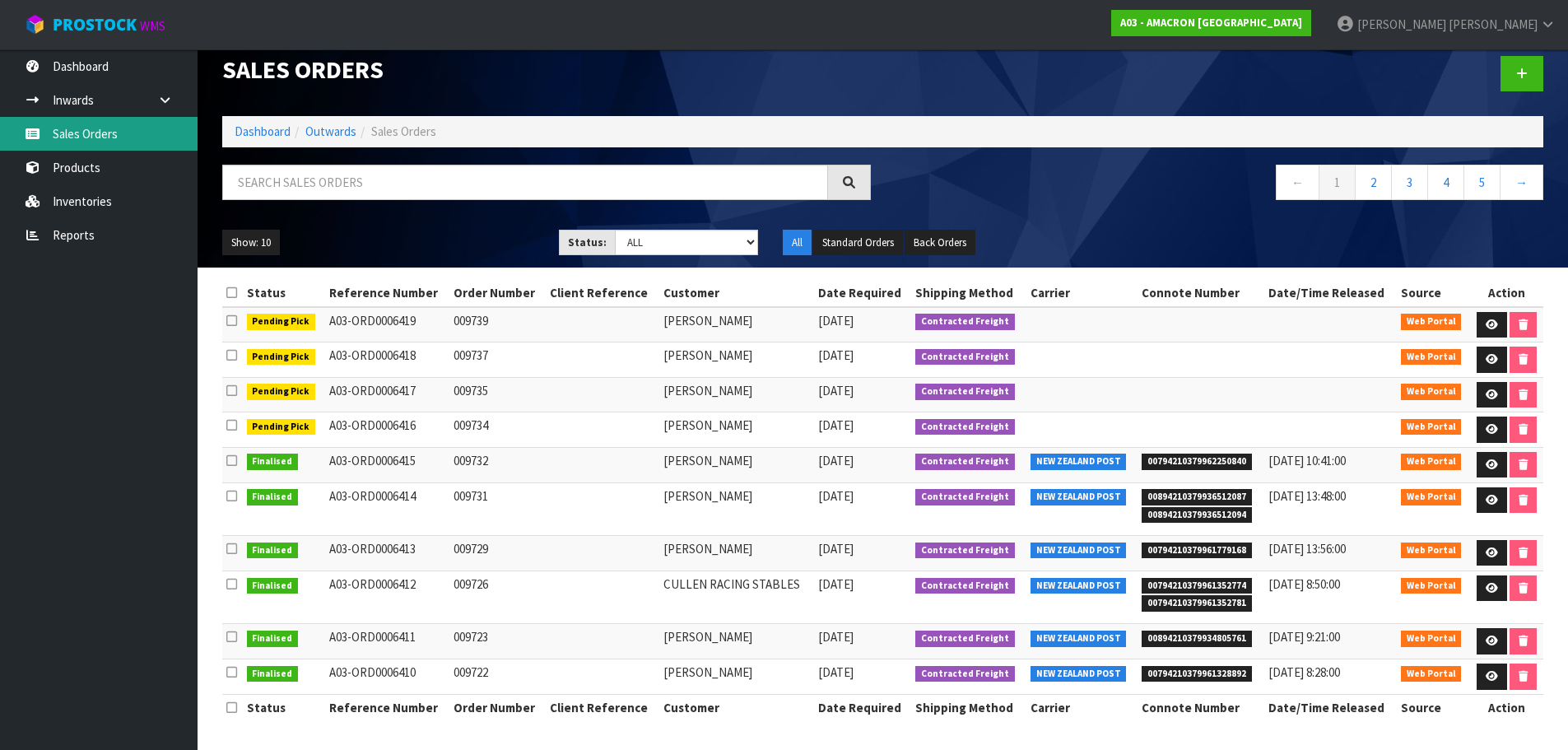
drag, startPoint x: 77, startPoint y: 141, endPoint x: 122, endPoint y: 15, distance: 133.8
click at [77, 141] on link "Sales Orders" at bounding box center [98, 134] width 198 height 34
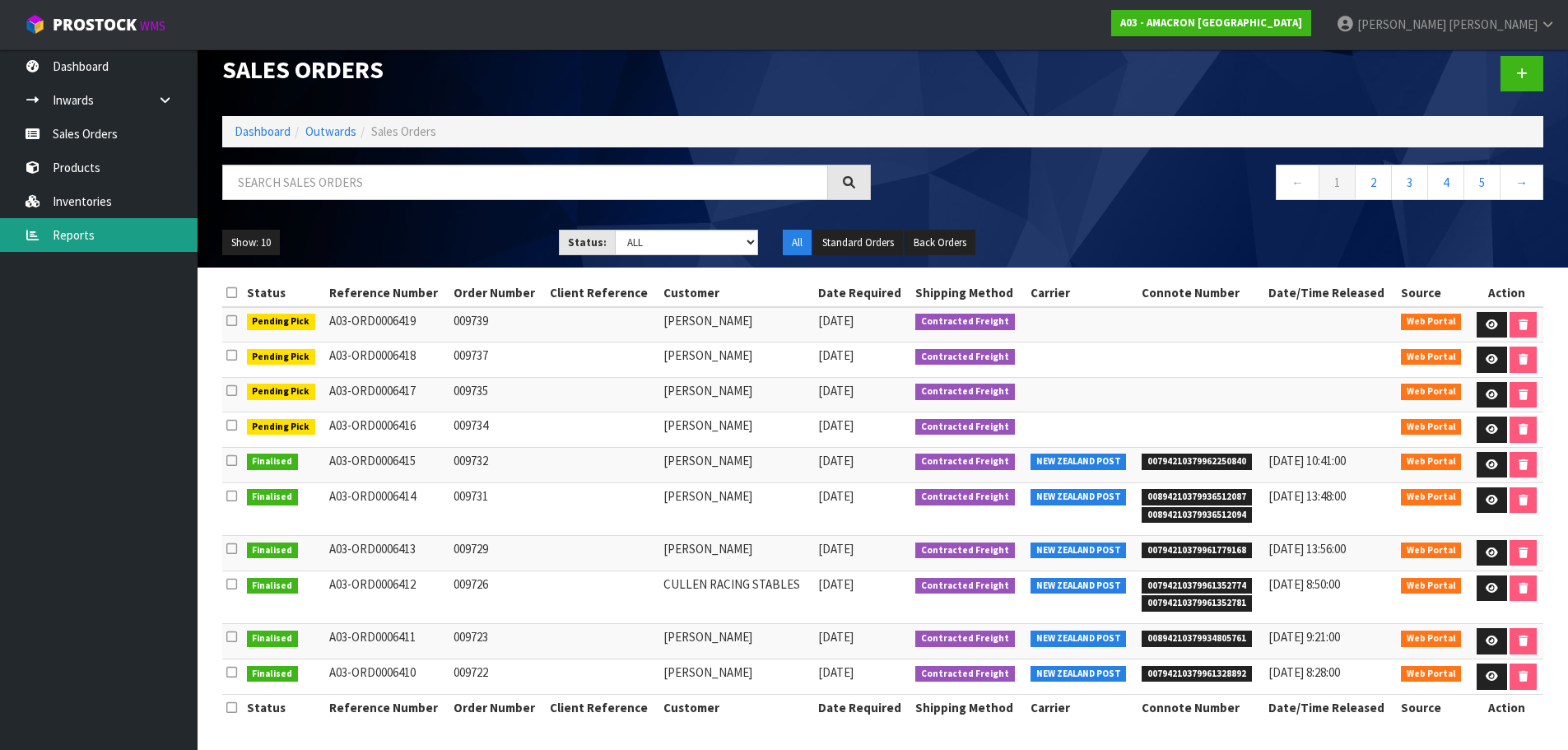
click at [95, 241] on link "Reports" at bounding box center [98, 235] width 198 height 34
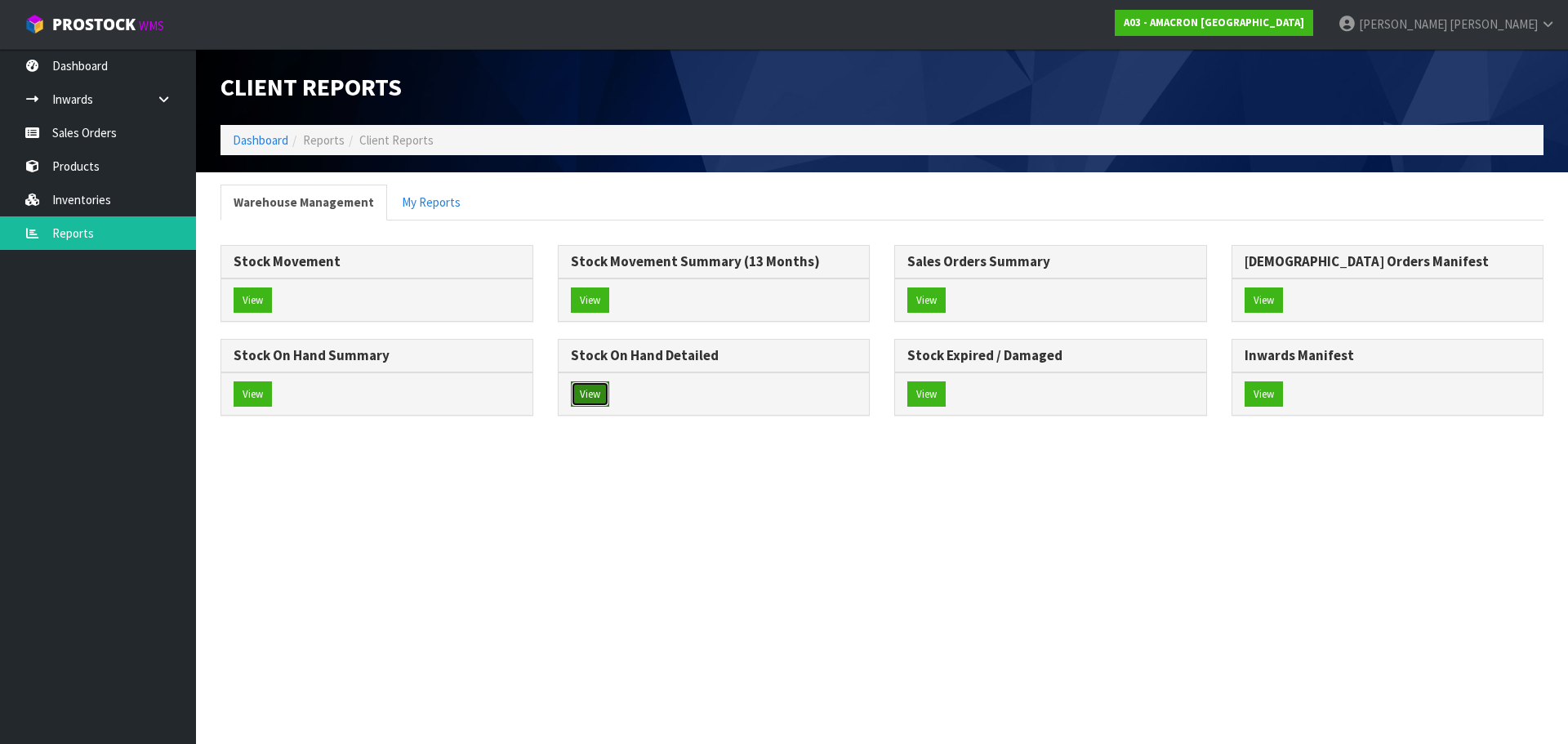
click at [597, 391] on button "View" at bounding box center [590, 393] width 38 height 26
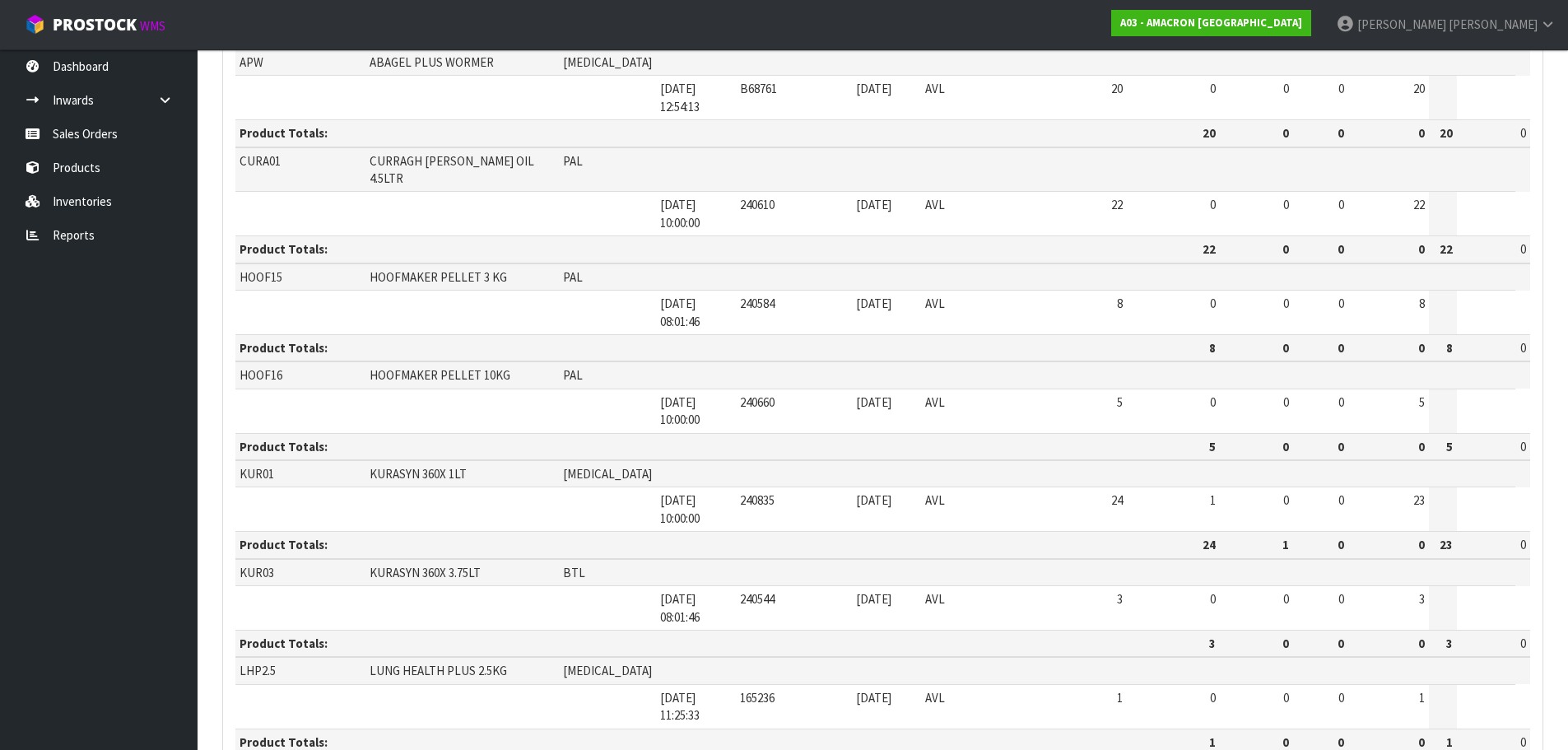
scroll to position [906, 0]
